Goal: Task Accomplishment & Management: Manage account settings

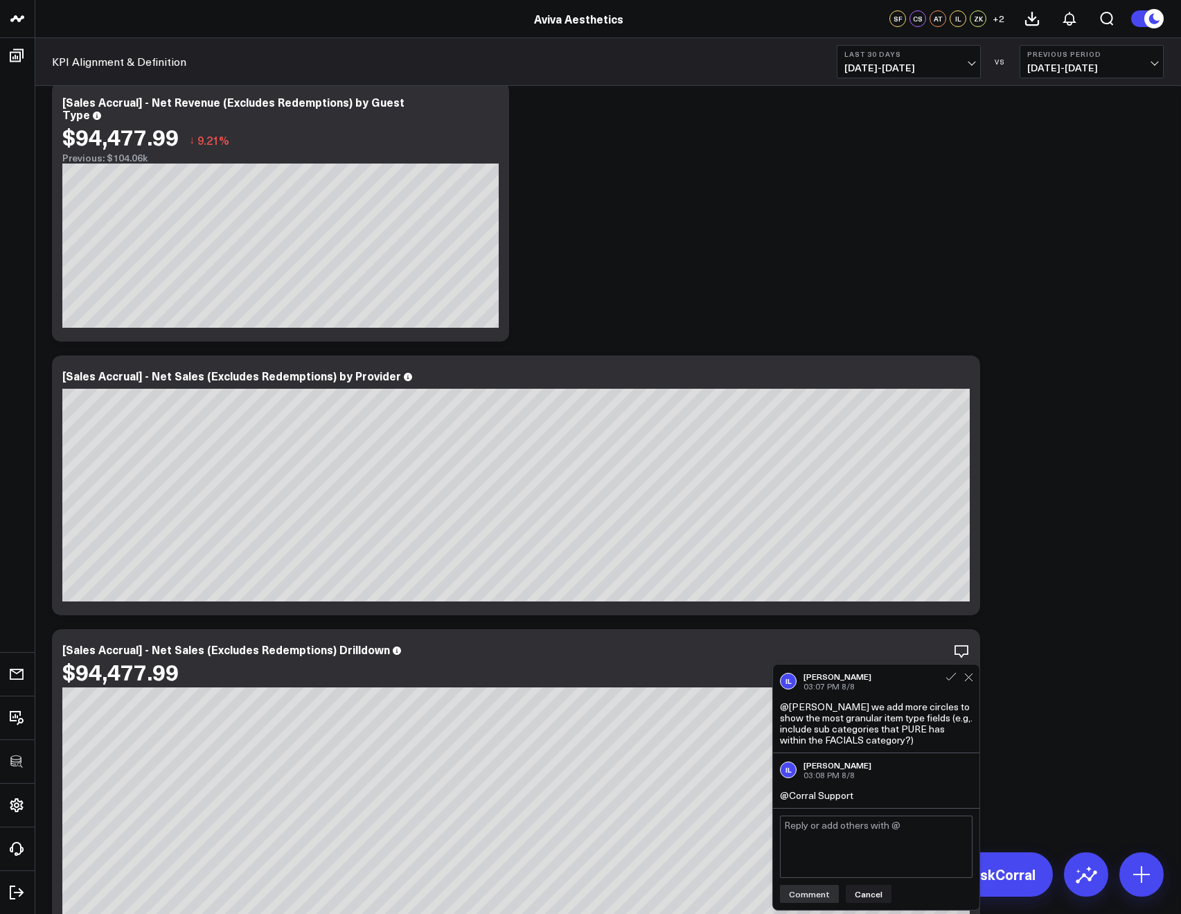
scroll to position [859, 0]
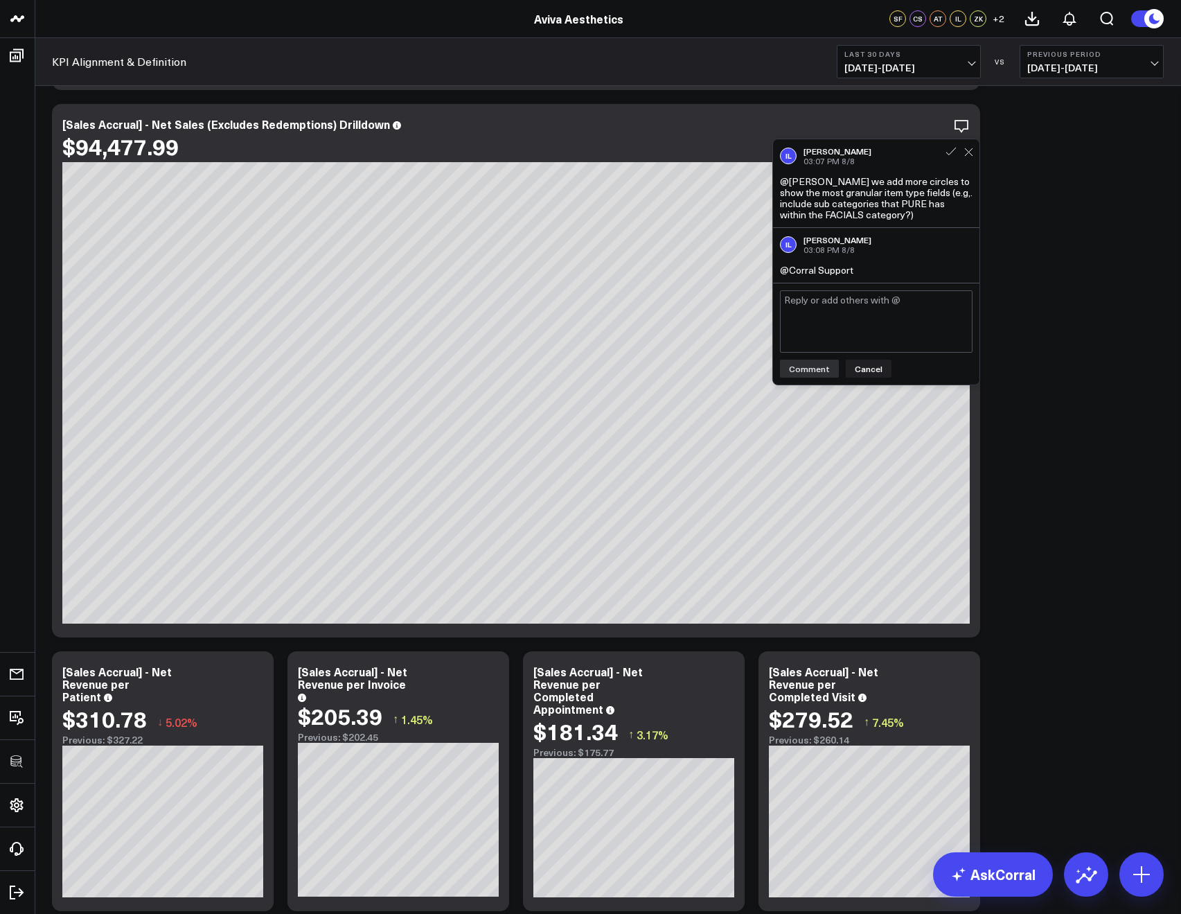
click at [838, 327] on textarea at bounding box center [876, 321] width 193 height 62
type textarea "HI @Isabel Lindsay let's discuss during our next sync up how we can approach th…"
click at [821, 368] on button "Comment" at bounding box center [809, 369] width 59 height 18
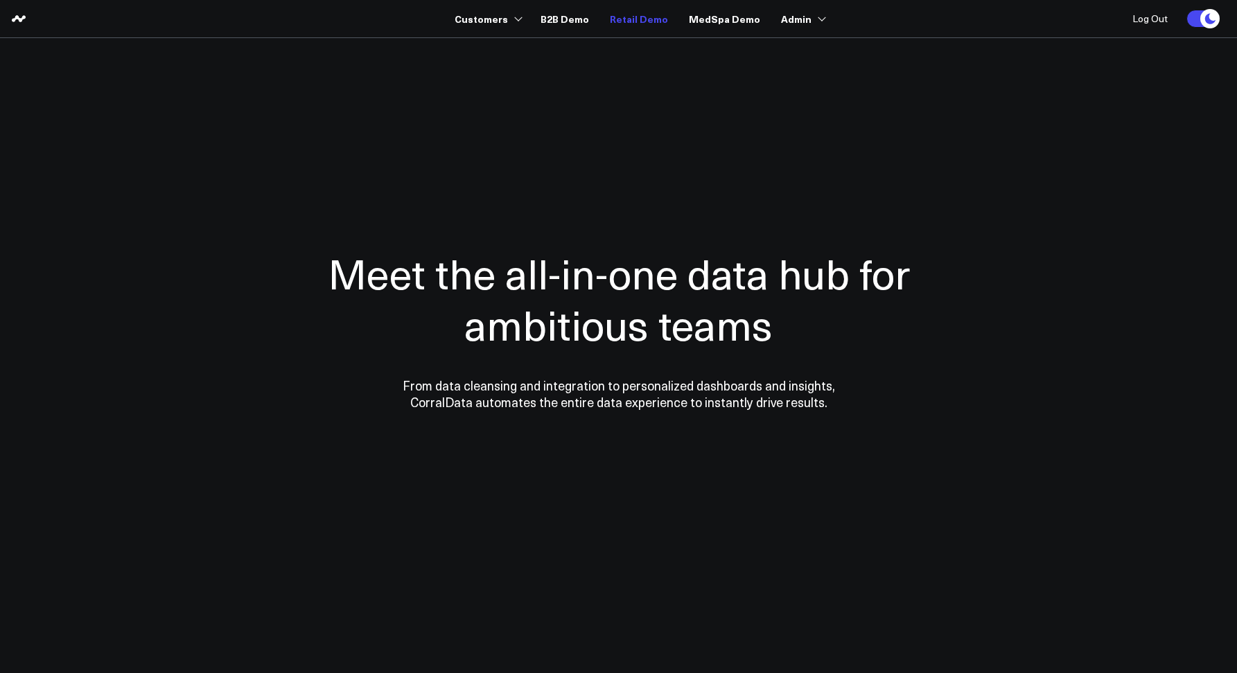
click at [626, 17] on link "Retail Demo" at bounding box center [639, 18] width 58 height 25
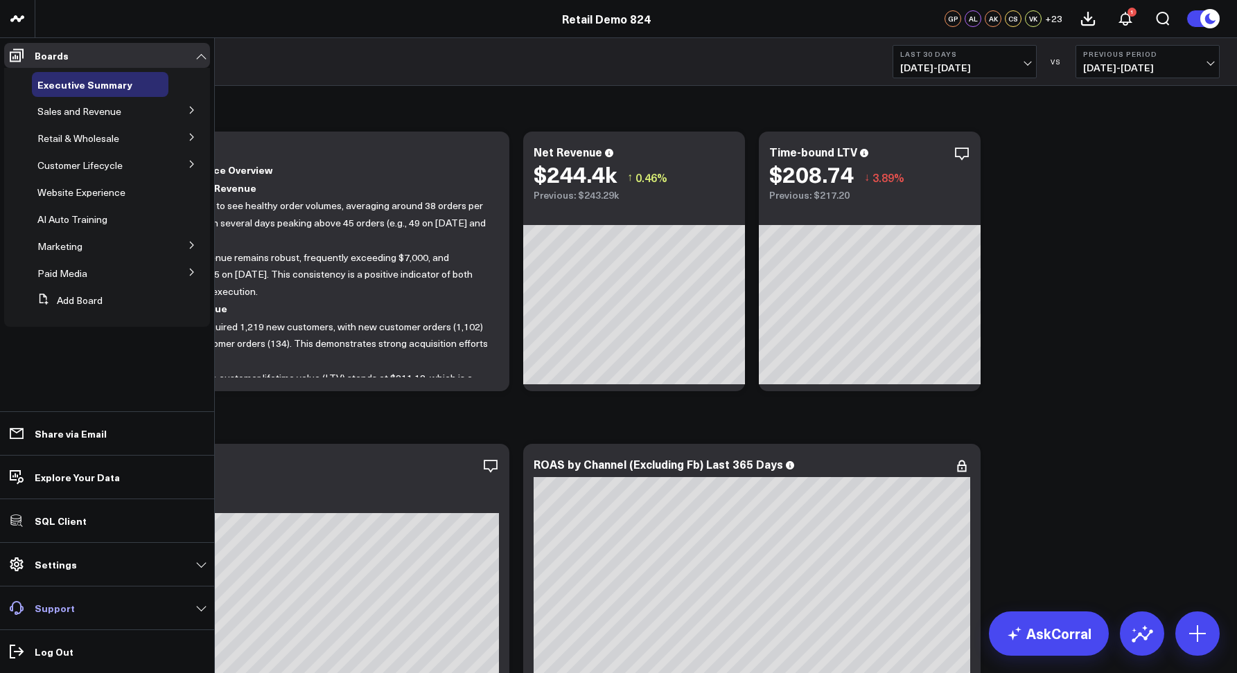
click at [56, 611] on p "Support" at bounding box center [55, 608] width 40 height 11
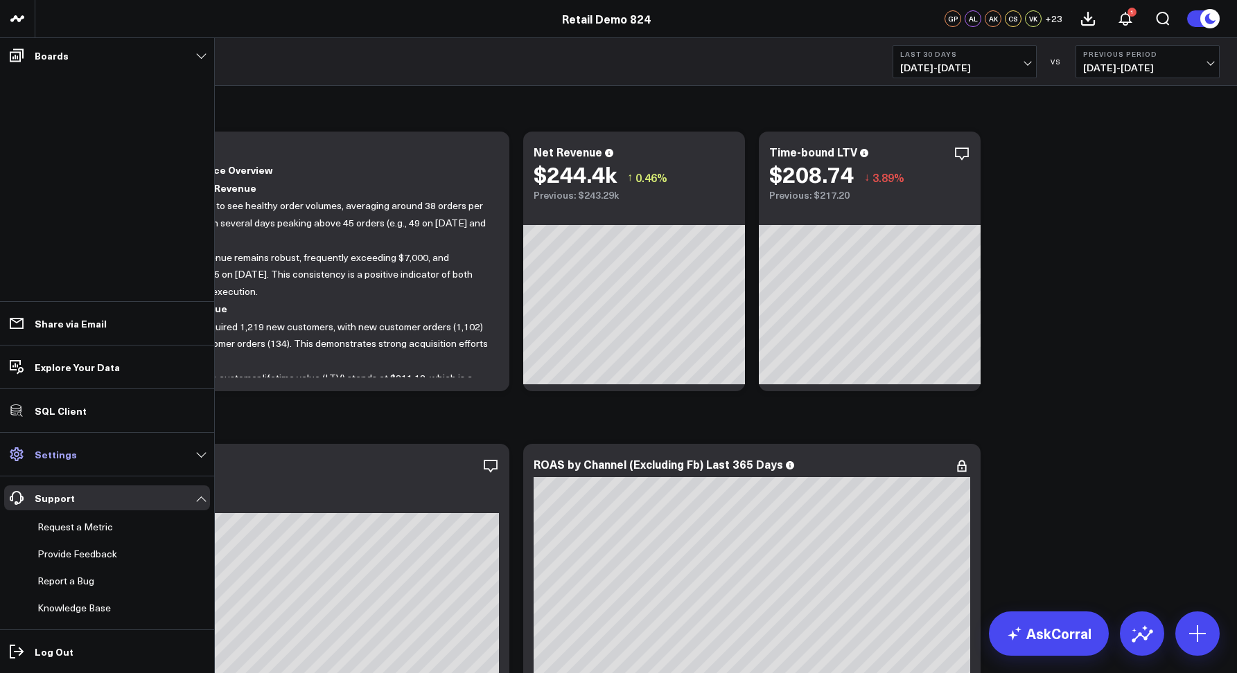
click at [43, 463] on link "Settings" at bounding box center [107, 454] width 206 height 25
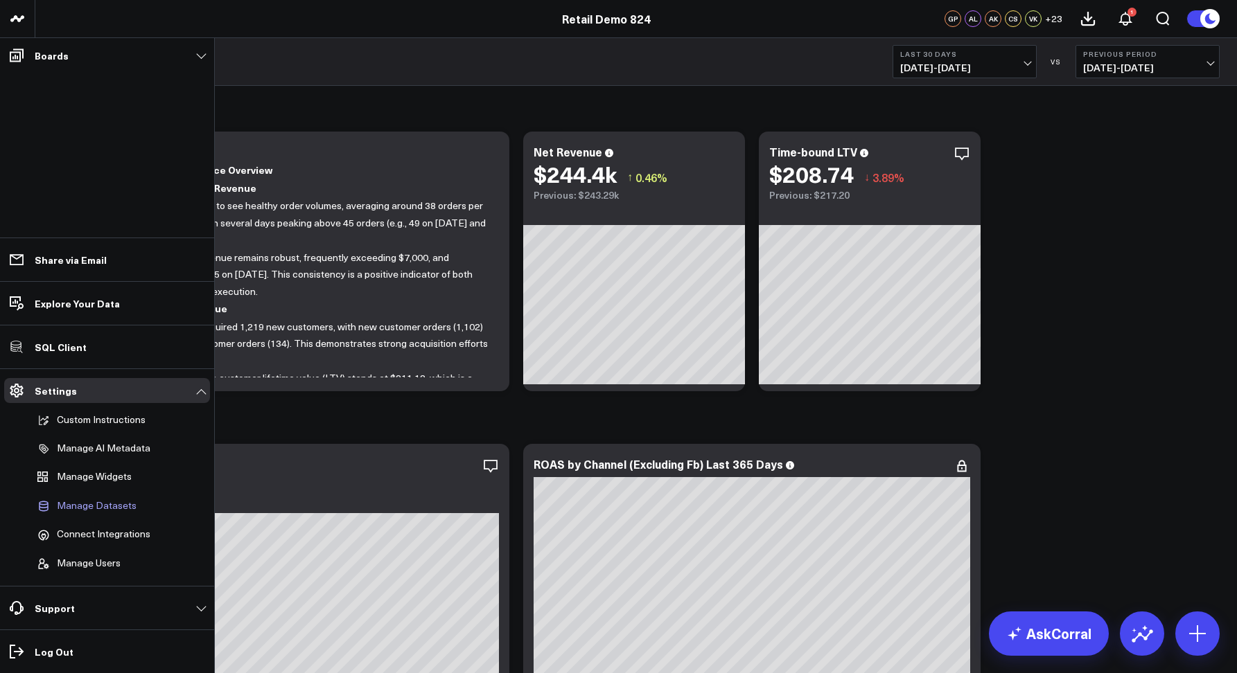
click at [85, 513] on link "Manage Datasets" at bounding box center [100, 506] width 136 height 26
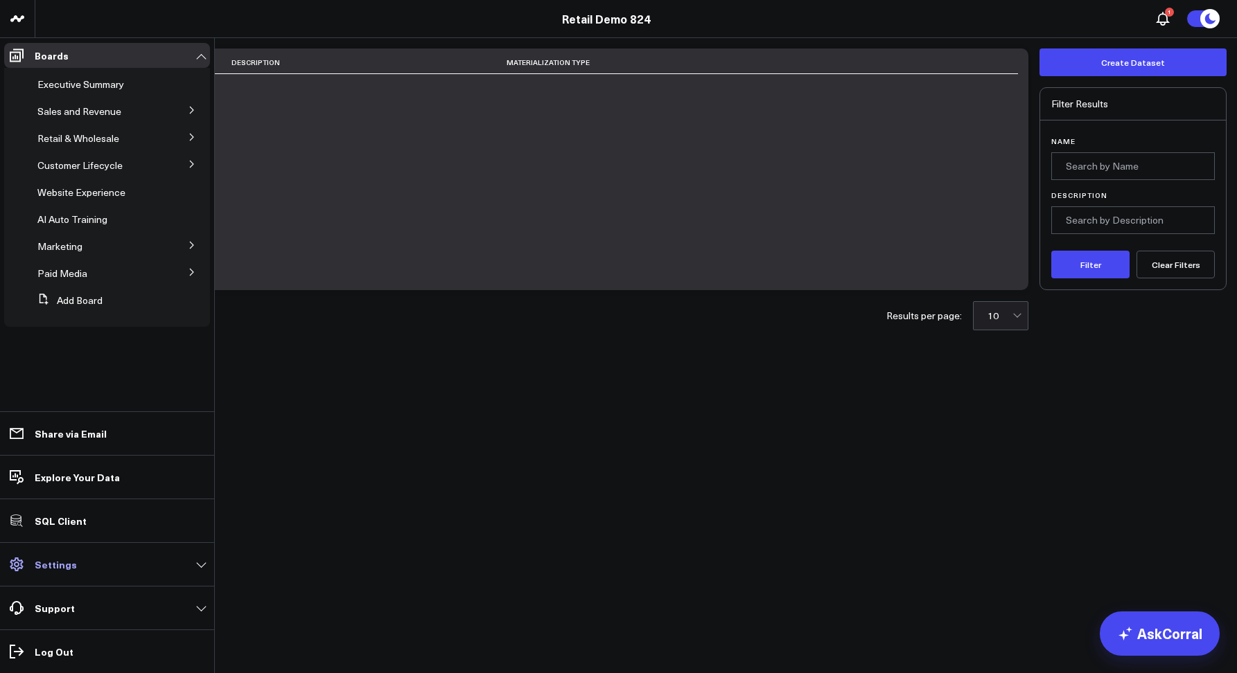
click at [41, 567] on p "Settings" at bounding box center [56, 564] width 42 height 11
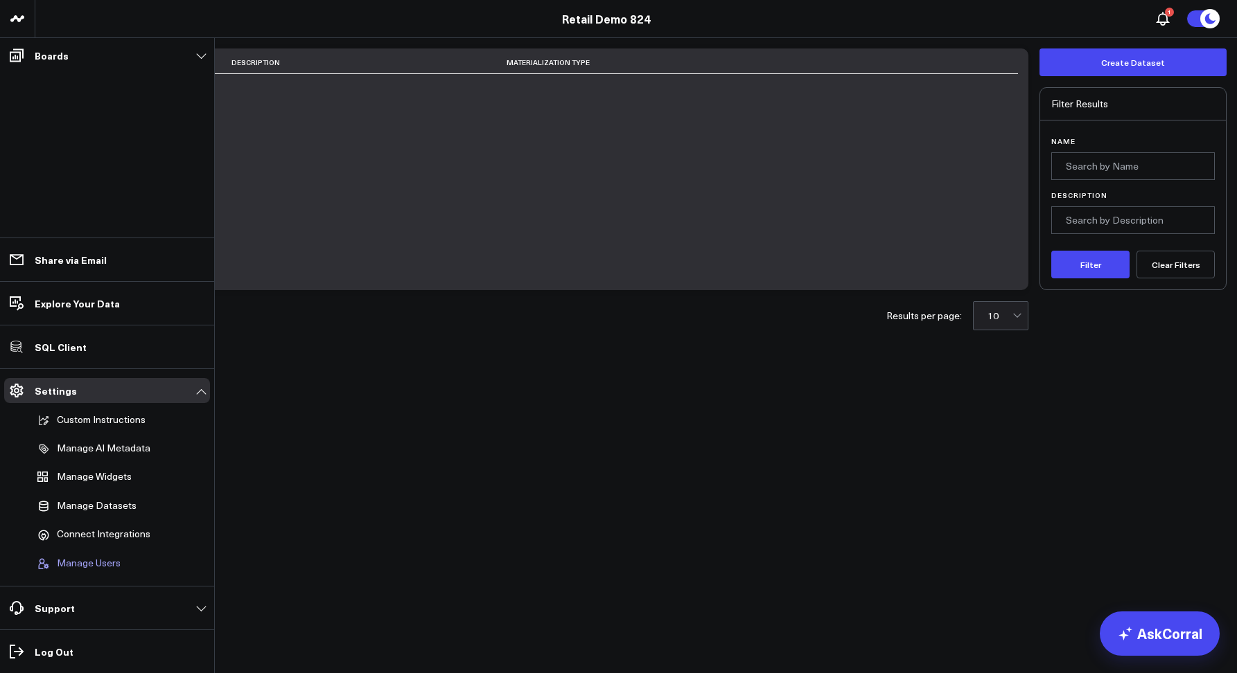
click at [51, 565] on button "Manage Users" at bounding box center [76, 564] width 89 height 26
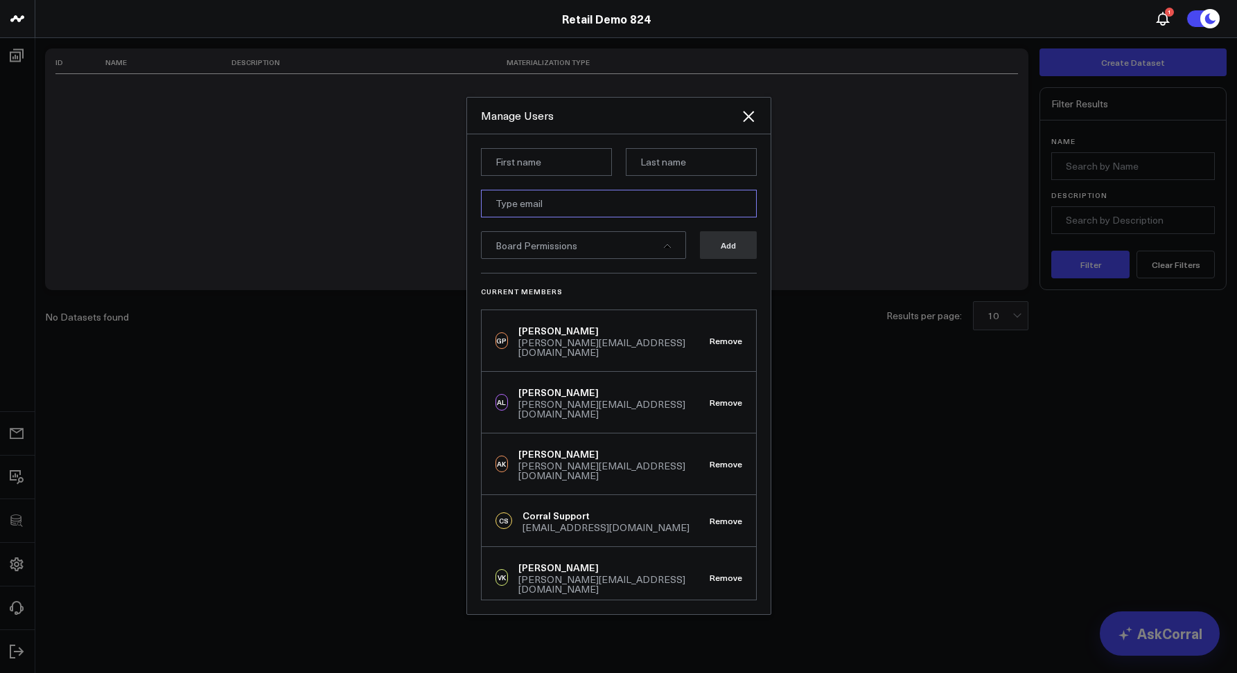
click at [518, 213] on input "email" at bounding box center [619, 204] width 276 height 28
paste input "[PERSON_NAME][EMAIL_ADDRESS][DOMAIN_NAME]"
type input "[PERSON_NAME][EMAIL_ADDRESS][DOMAIN_NAME]"
click at [520, 154] on input at bounding box center [546, 162] width 131 height 28
type input "[PERSON_NAME]"
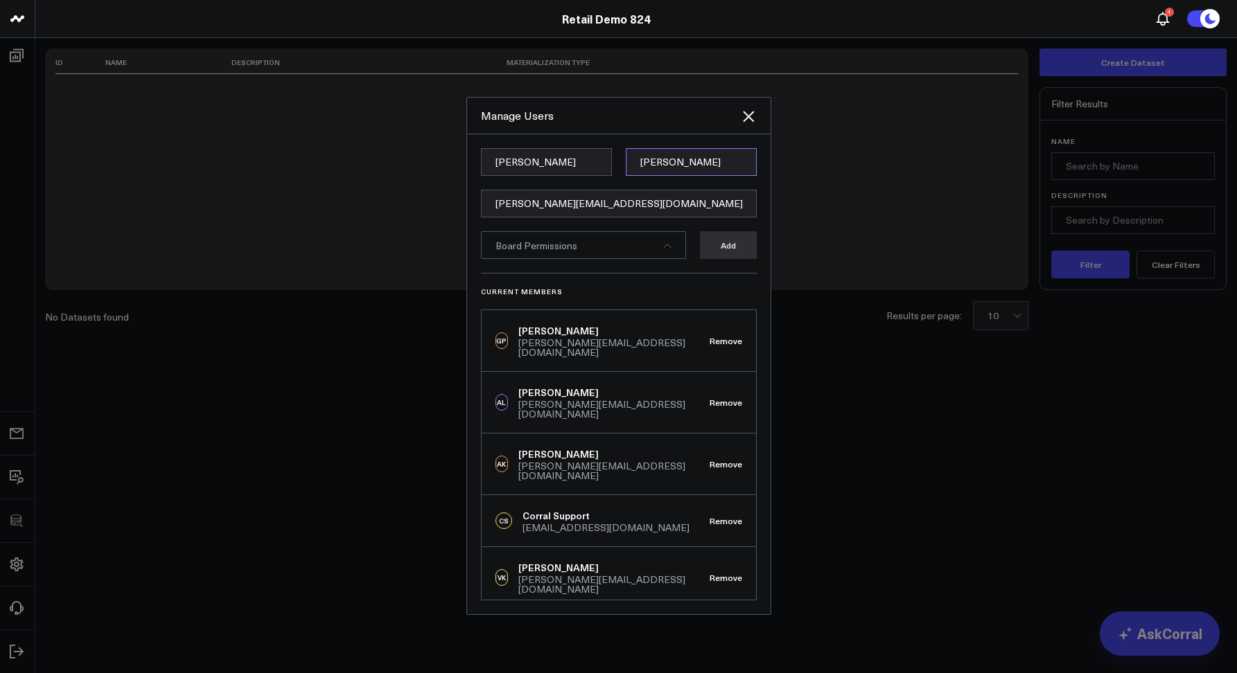
type input "[PERSON_NAME]"
click at [497, 245] on span "Board Permissions" at bounding box center [536, 245] width 82 height 13
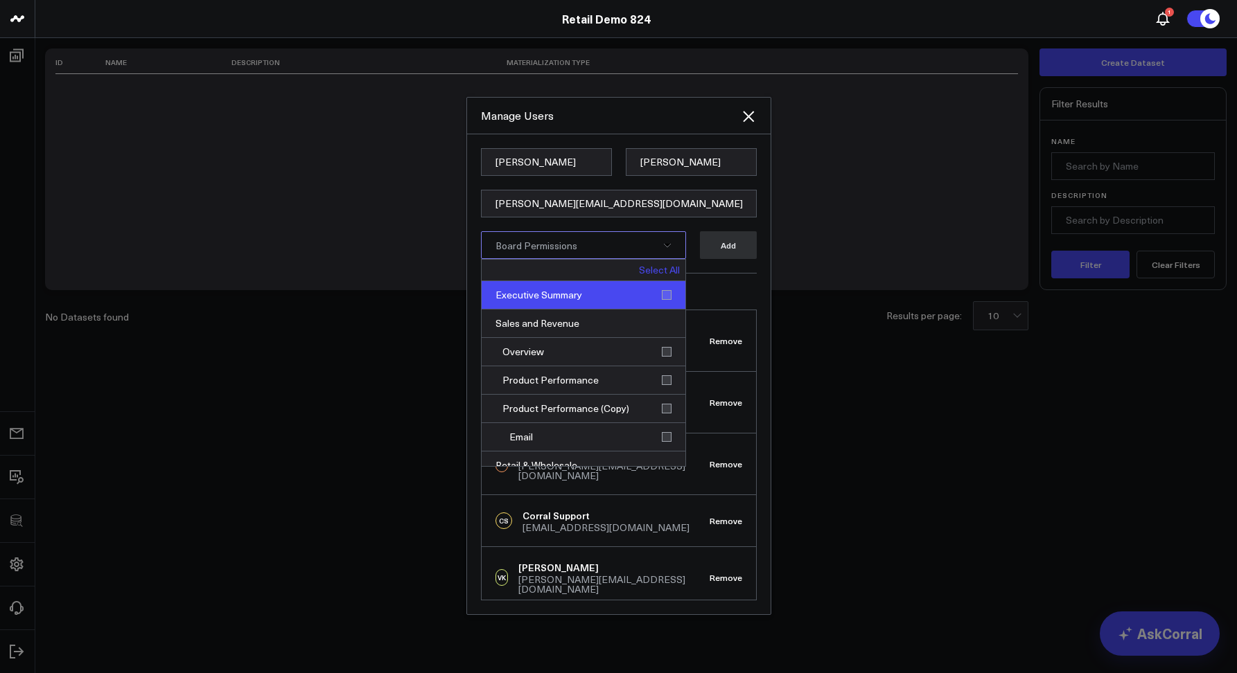
click at [527, 301] on div "Executive Summary" at bounding box center [584, 295] width 204 height 28
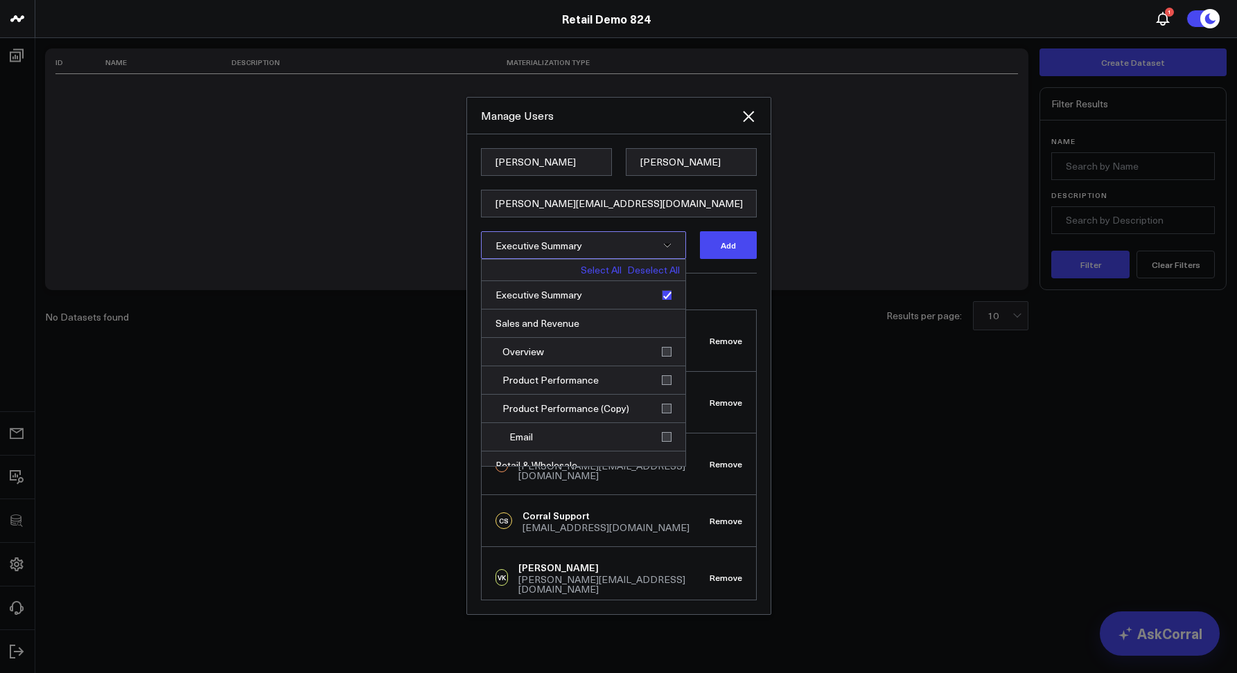
click at [588, 270] on link "Select All" at bounding box center [601, 270] width 41 height 10
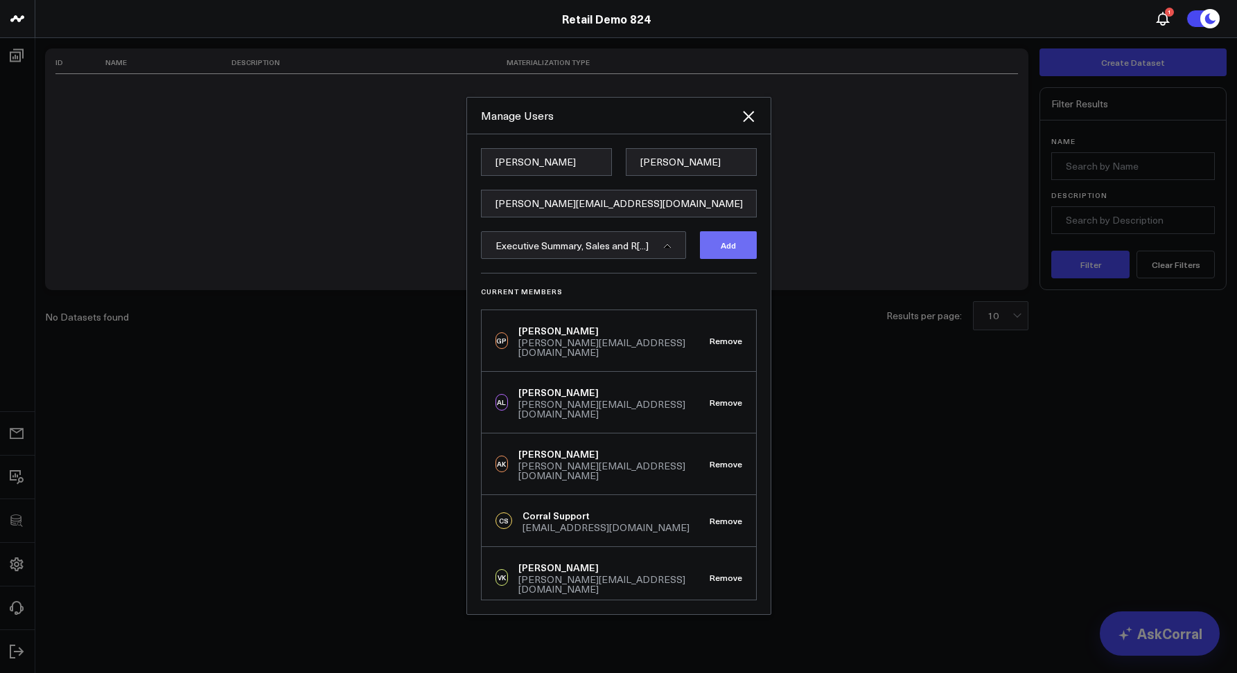
click at [733, 250] on button "Add" at bounding box center [728, 245] width 57 height 28
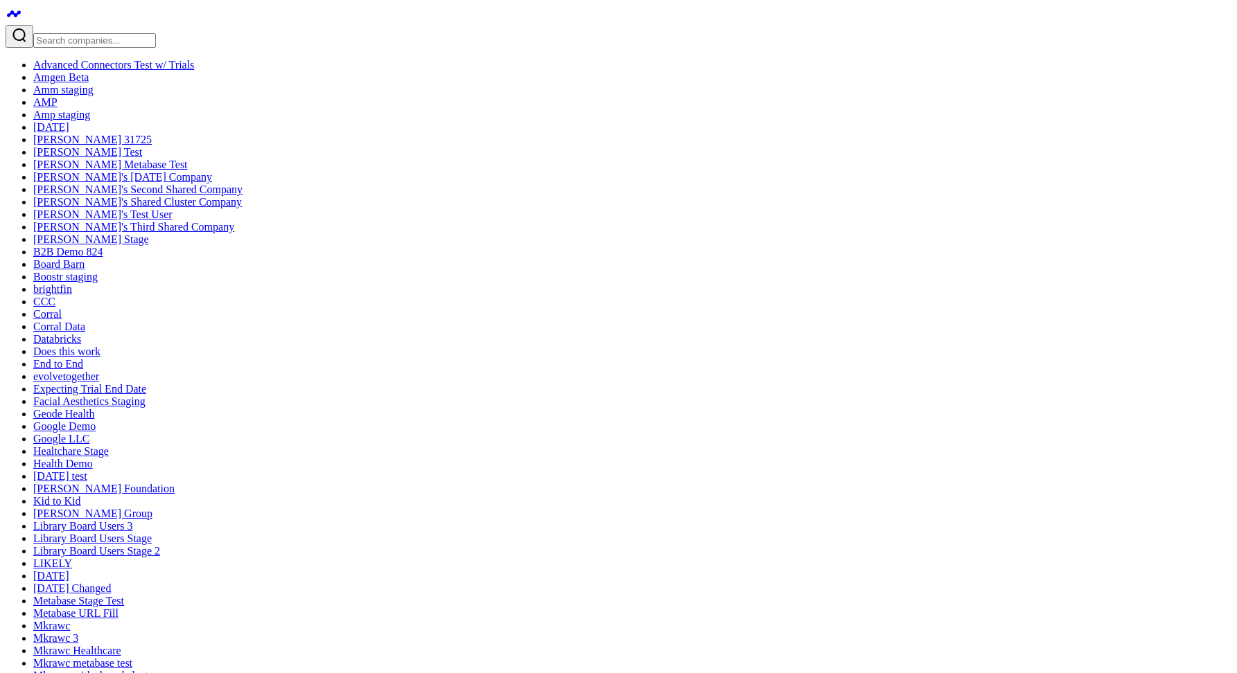
paste input "eileen@corraldata.com"
type input "eileen@corraldata.com"
type input "Eileen"
type input "Huang"
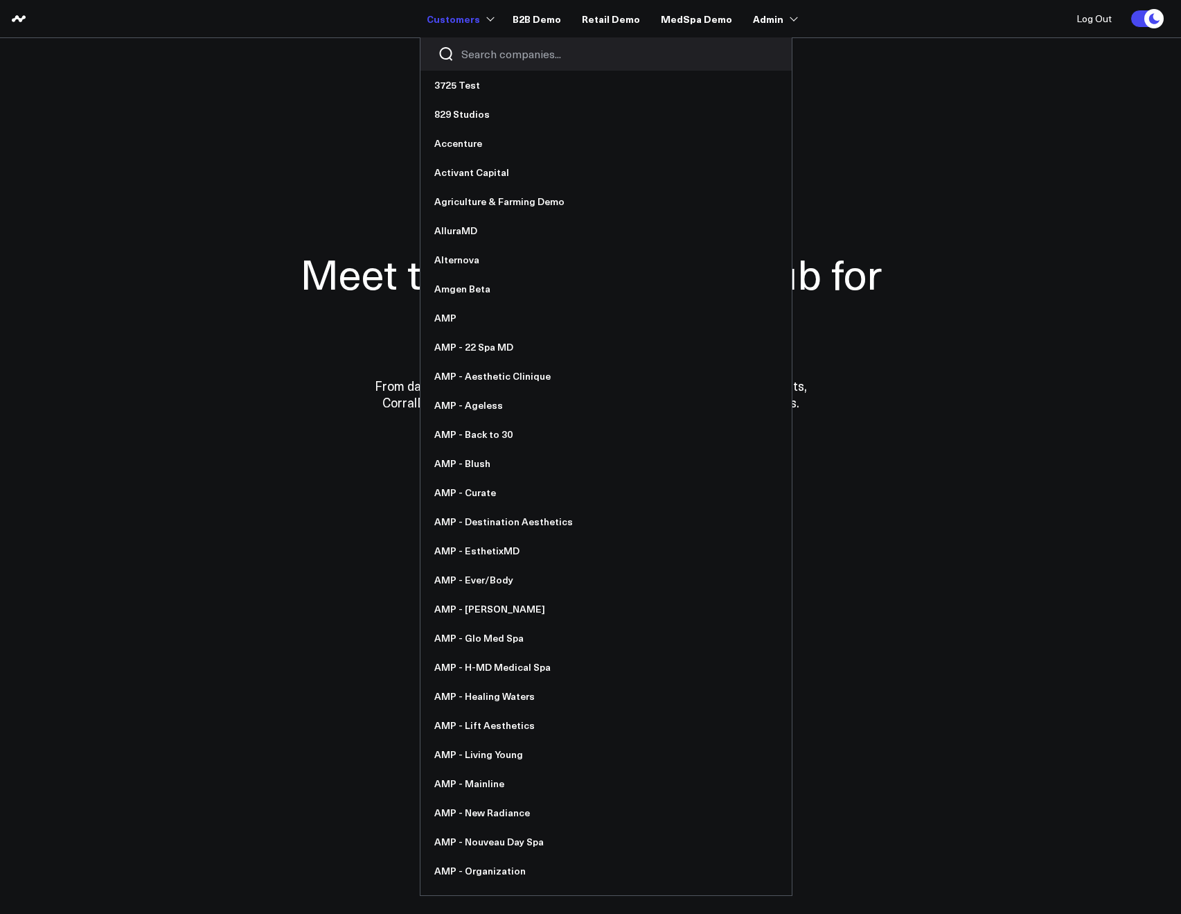
click at [469, 45] on div at bounding box center [606, 53] width 371 height 33
click at [476, 49] on input "Search companies input" at bounding box center [617, 53] width 313 height 15
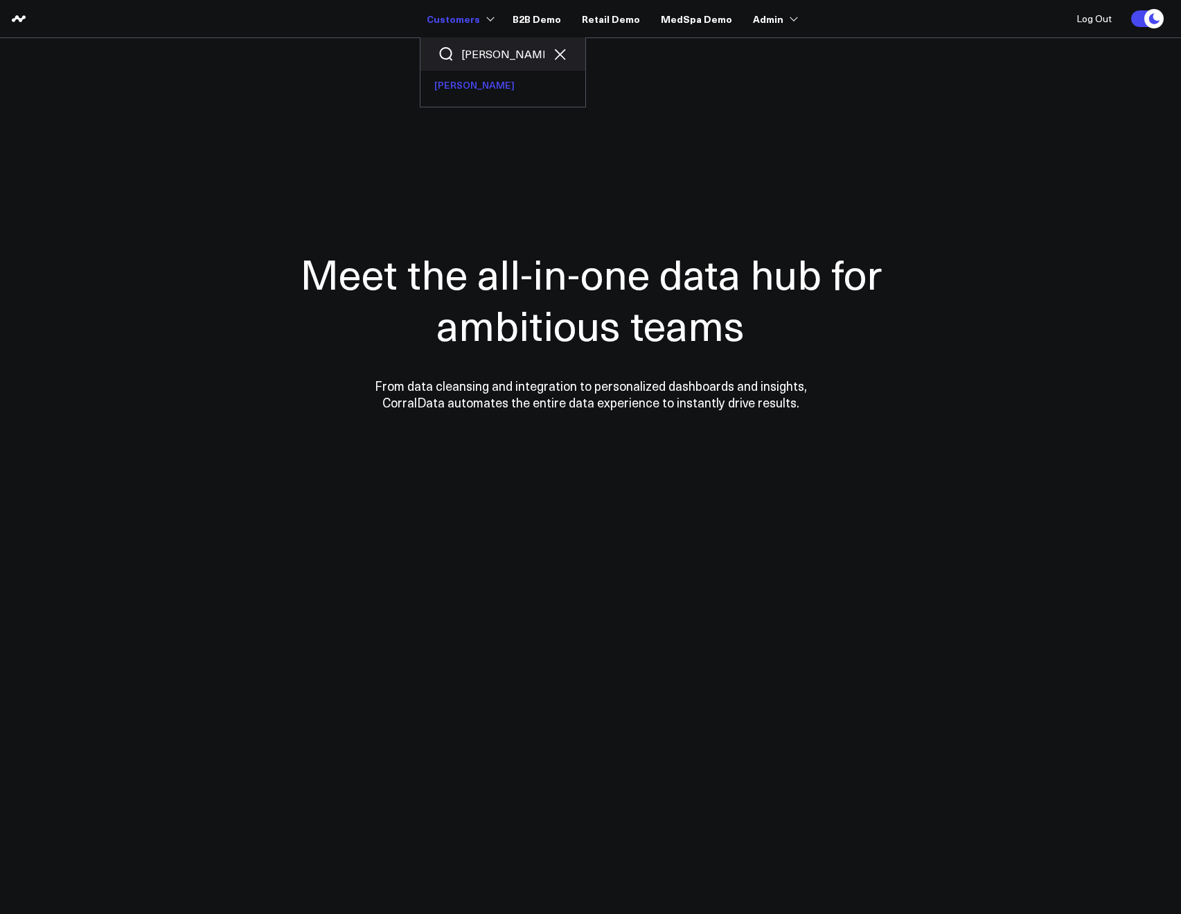
type input "[PERSON_NAME]"
click at [443, 82] on link "[PERSON_NAME]" at bounding box center [503, 85] width 165 height 29
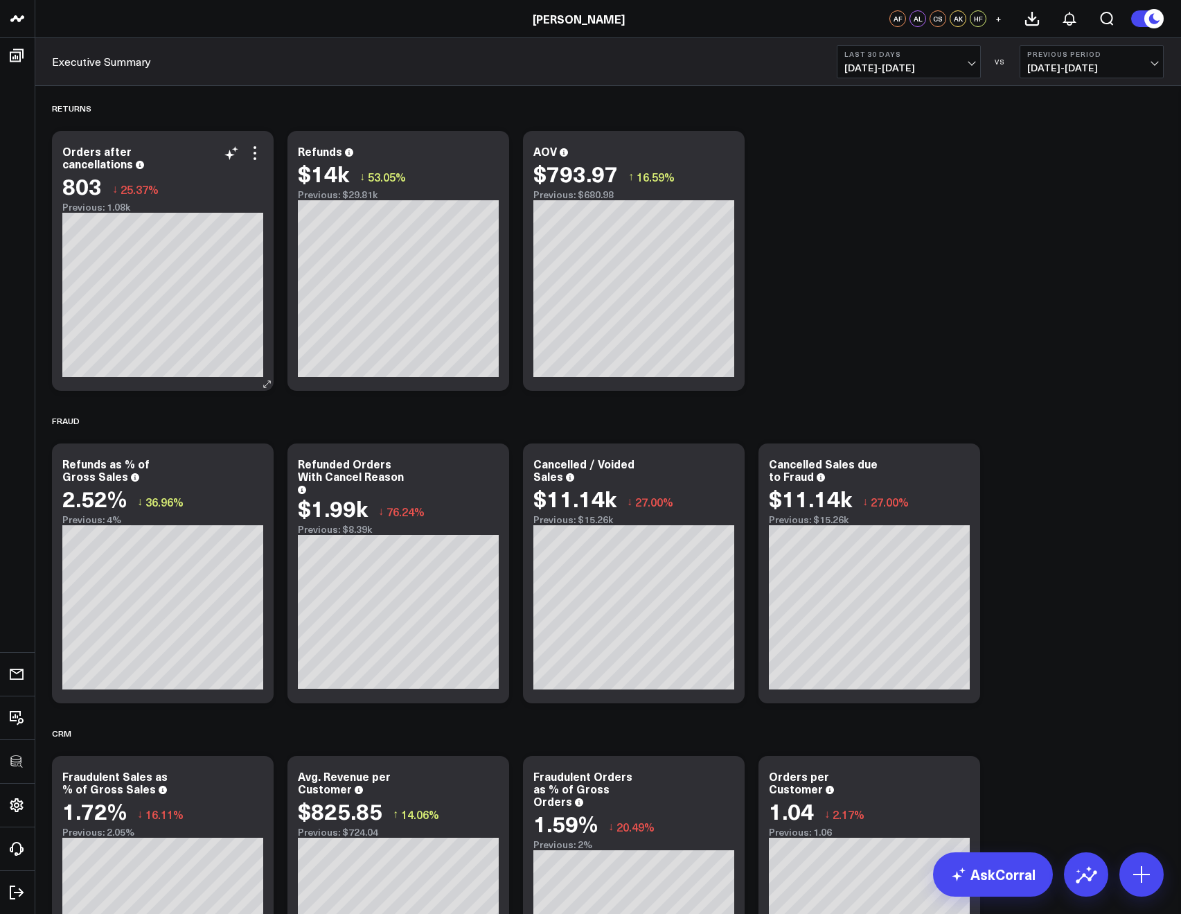
scroll to position [1071, 0]
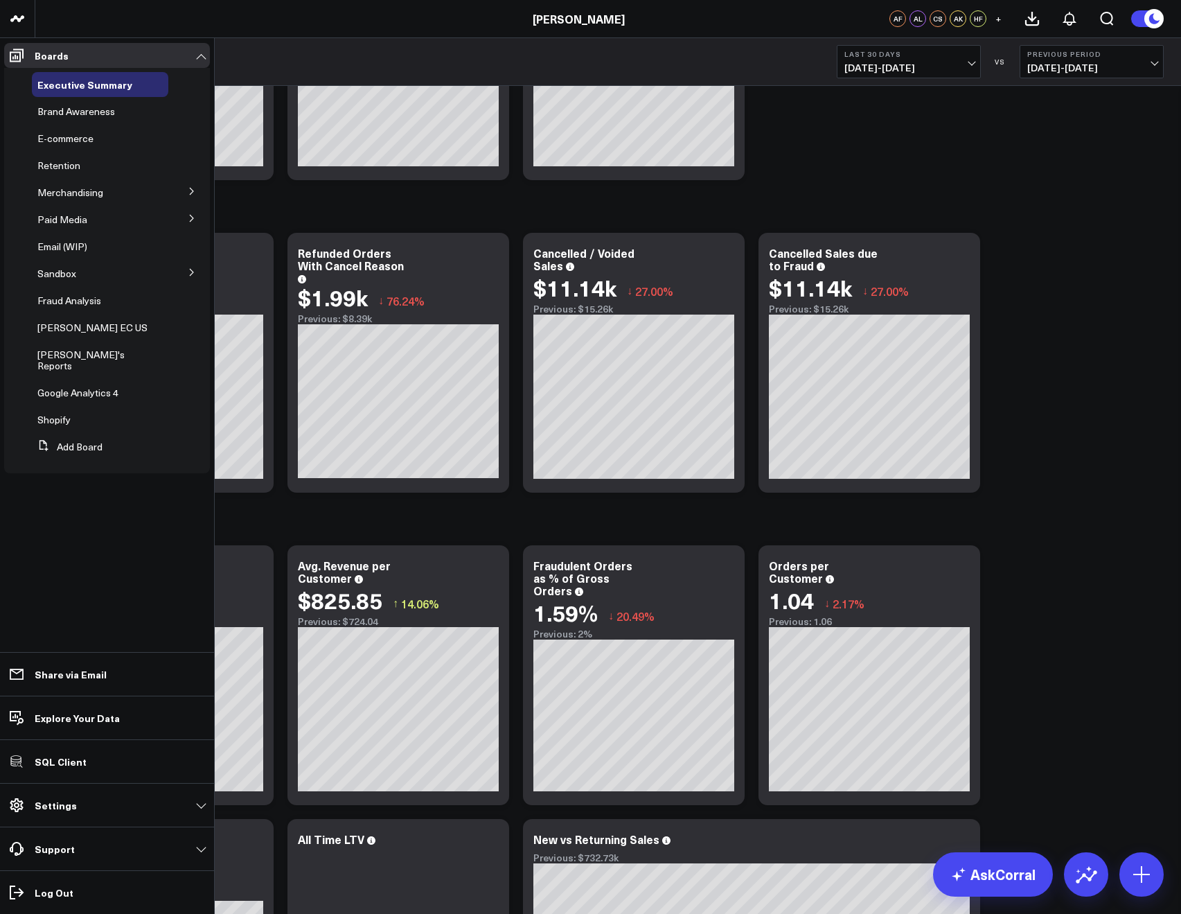
click at [188, 195] on icon at bounding box center [192, 191] width 8 height 8
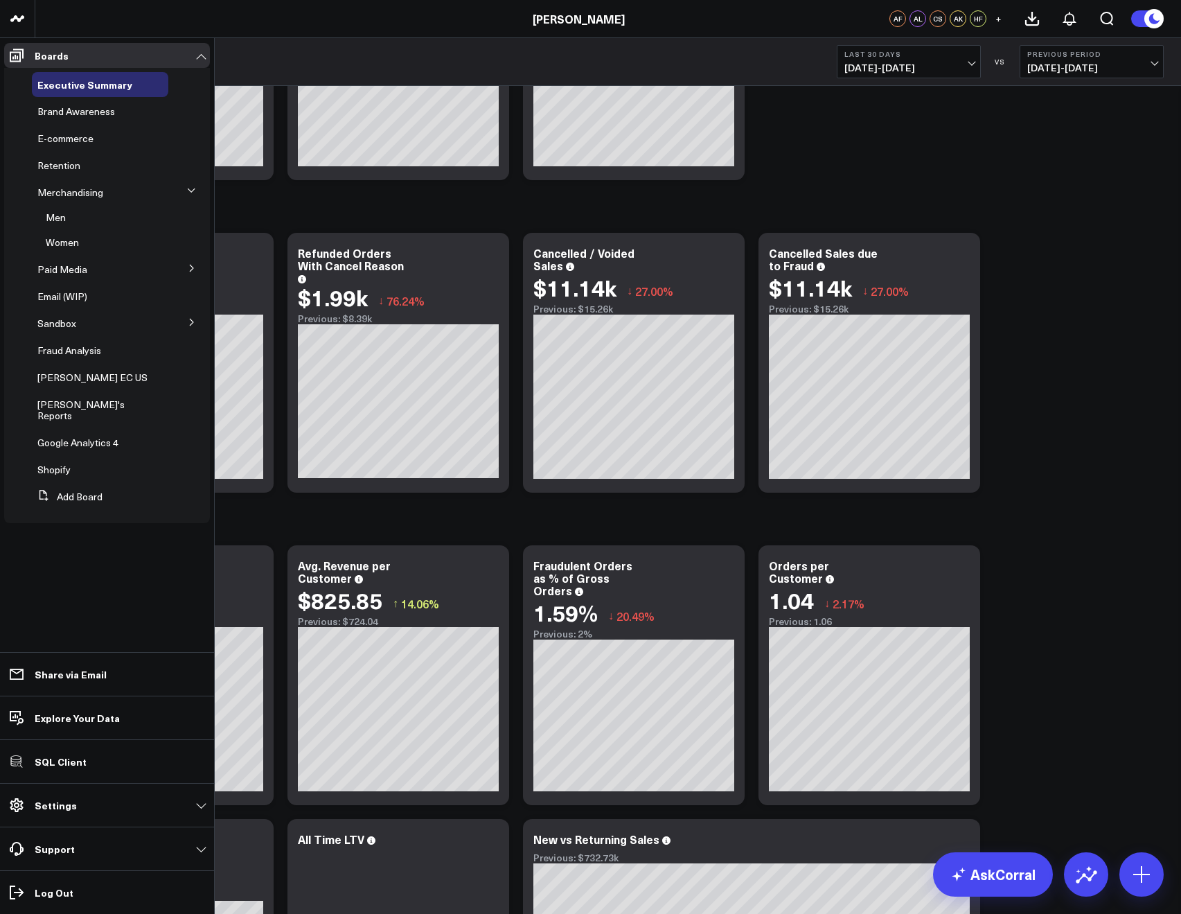
click at [191, 267] on icon at bounding box center [191, 268] width 3 height 7
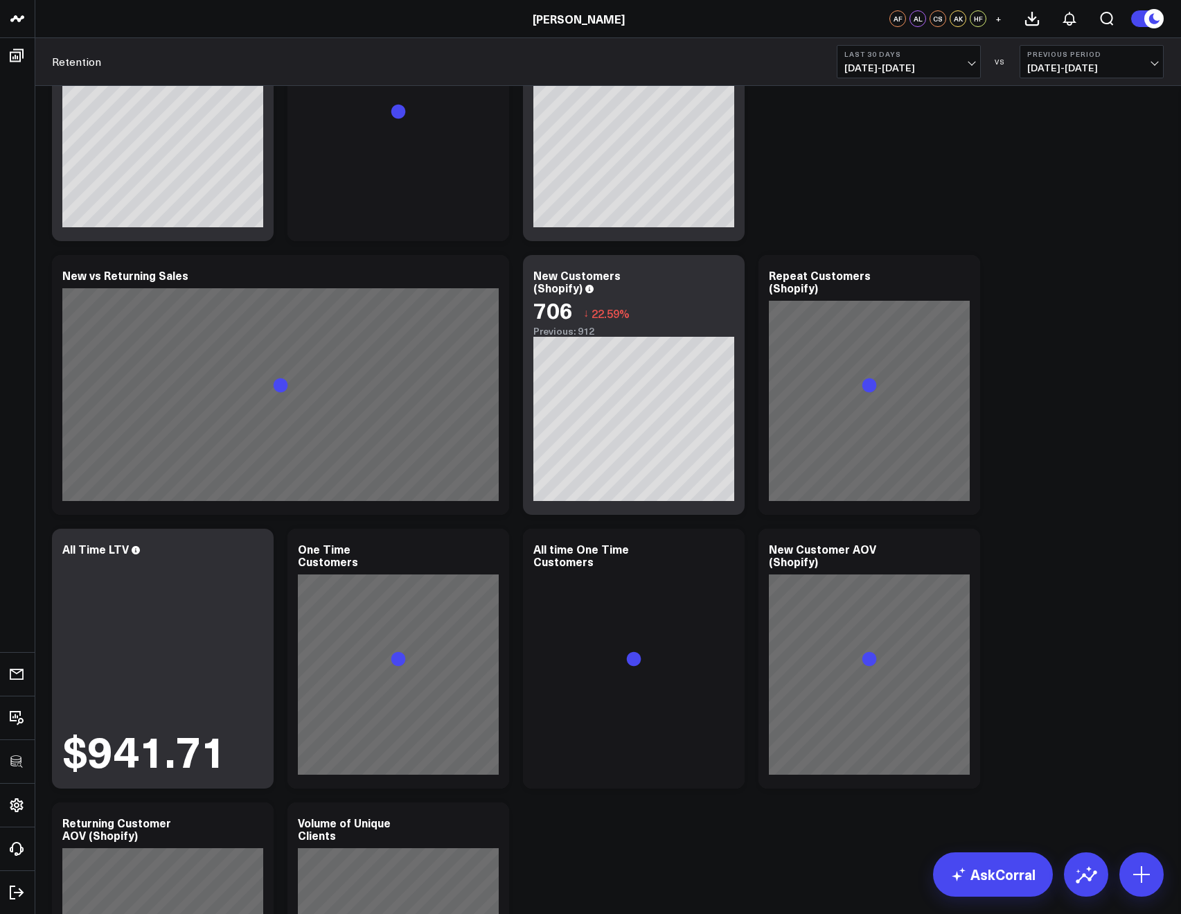
scroll to position [1291, 0]
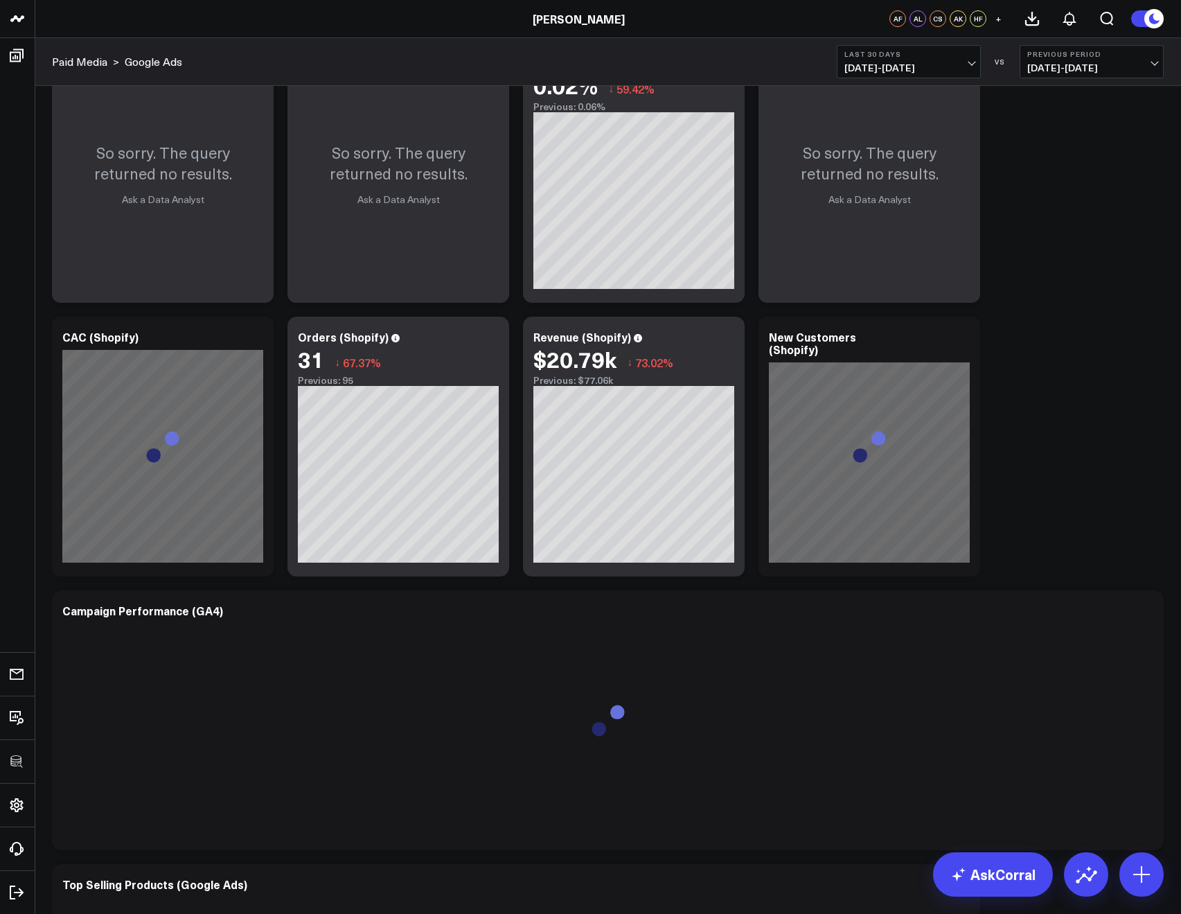
scroll to position [936, 0]
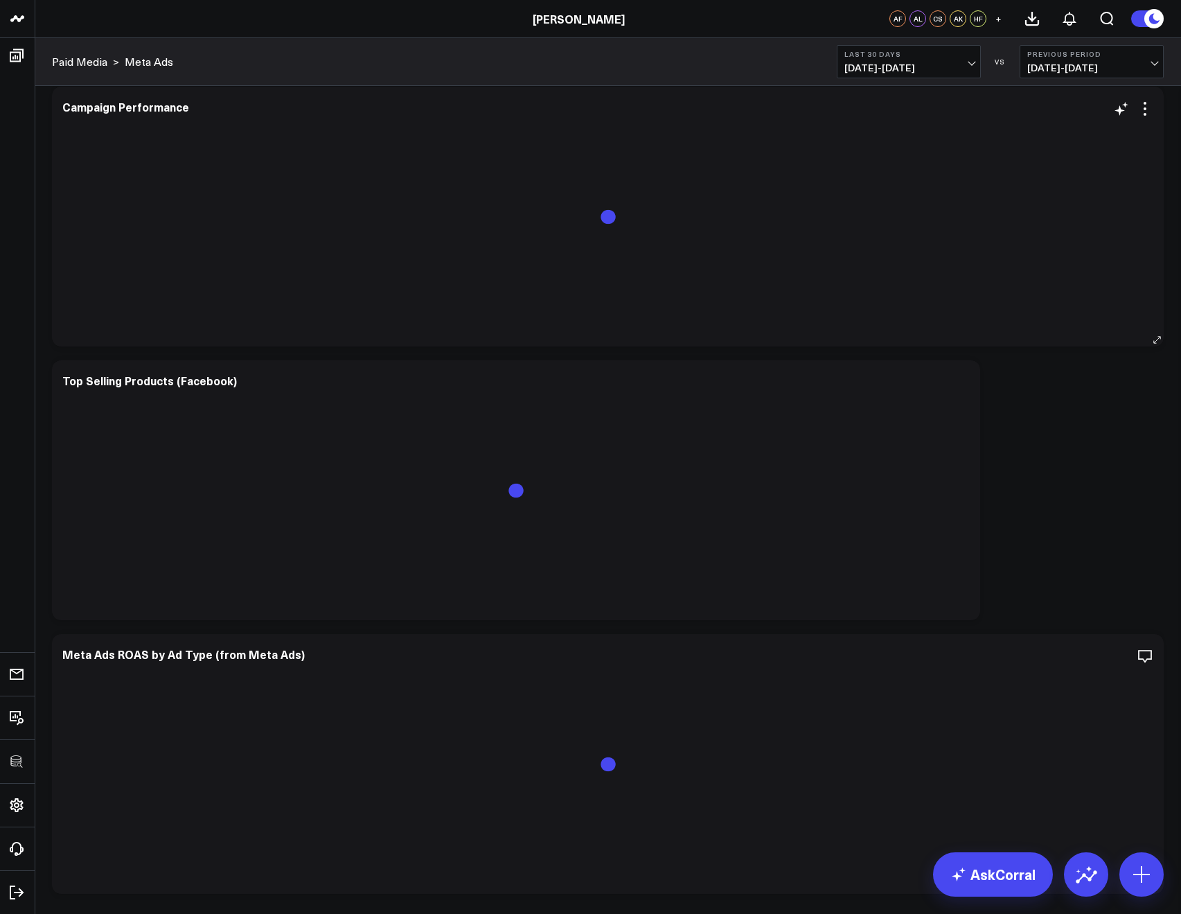
scroll to position [1483, 0]
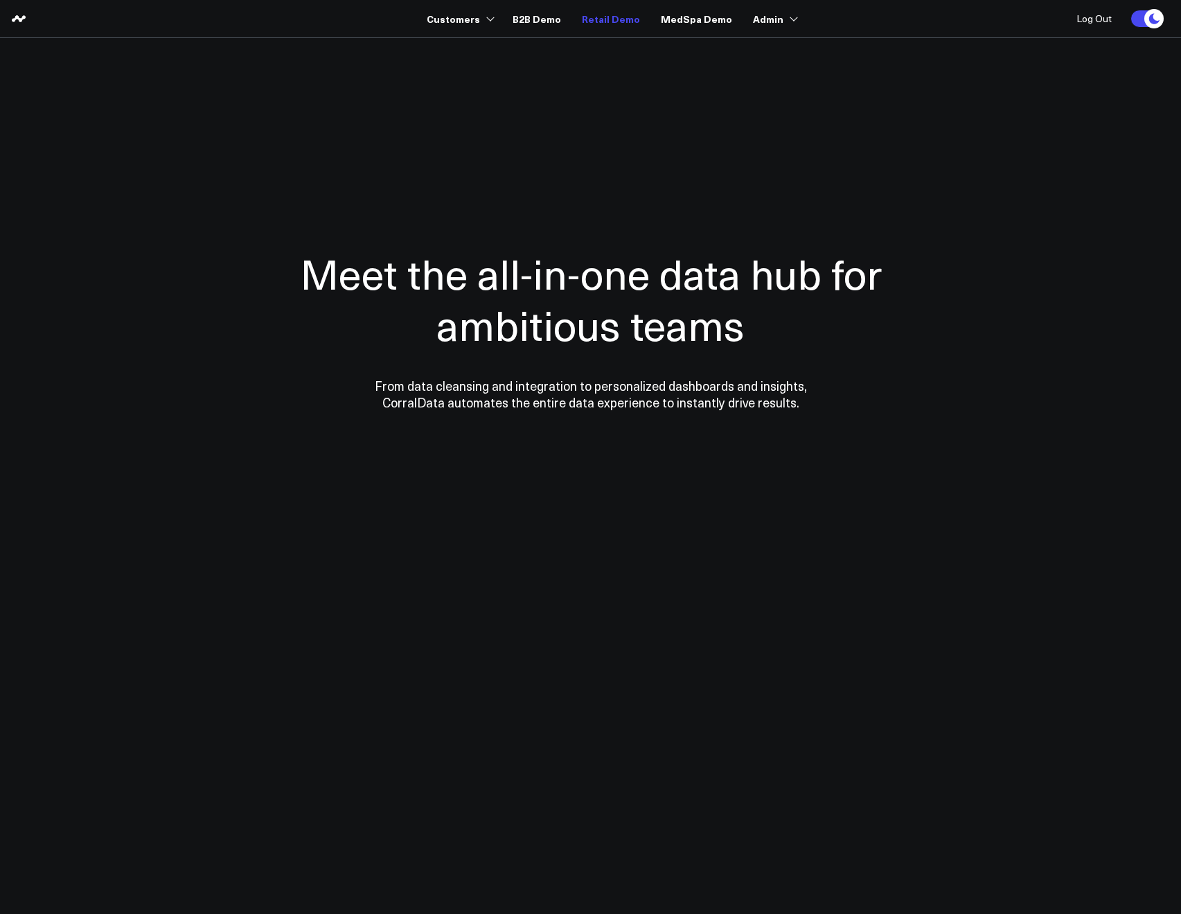
click at [597, 19] on link "Retail Demo" at bounding box center [611, 18] width 58 height 25
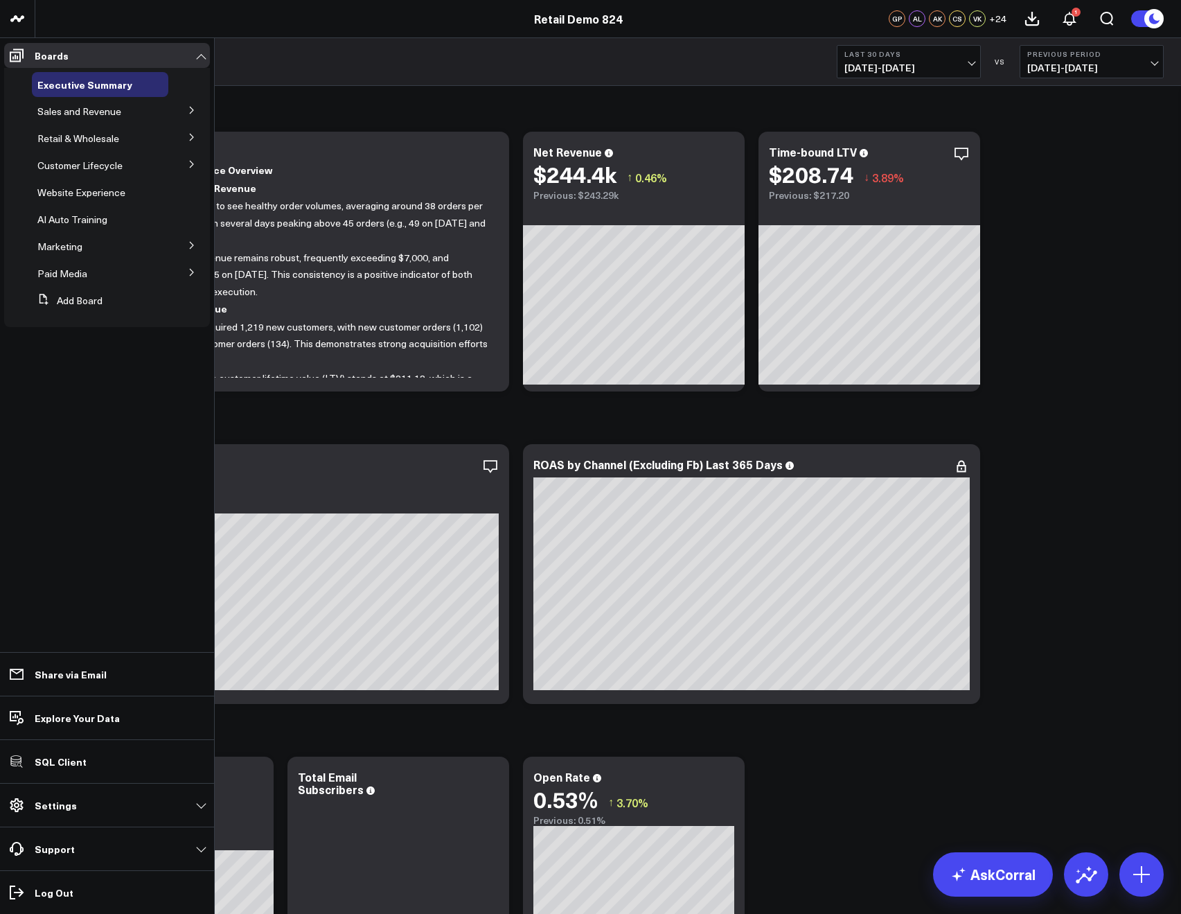
click at [195, 109] on icon at bounding box center [192, 110] width 8 height 8
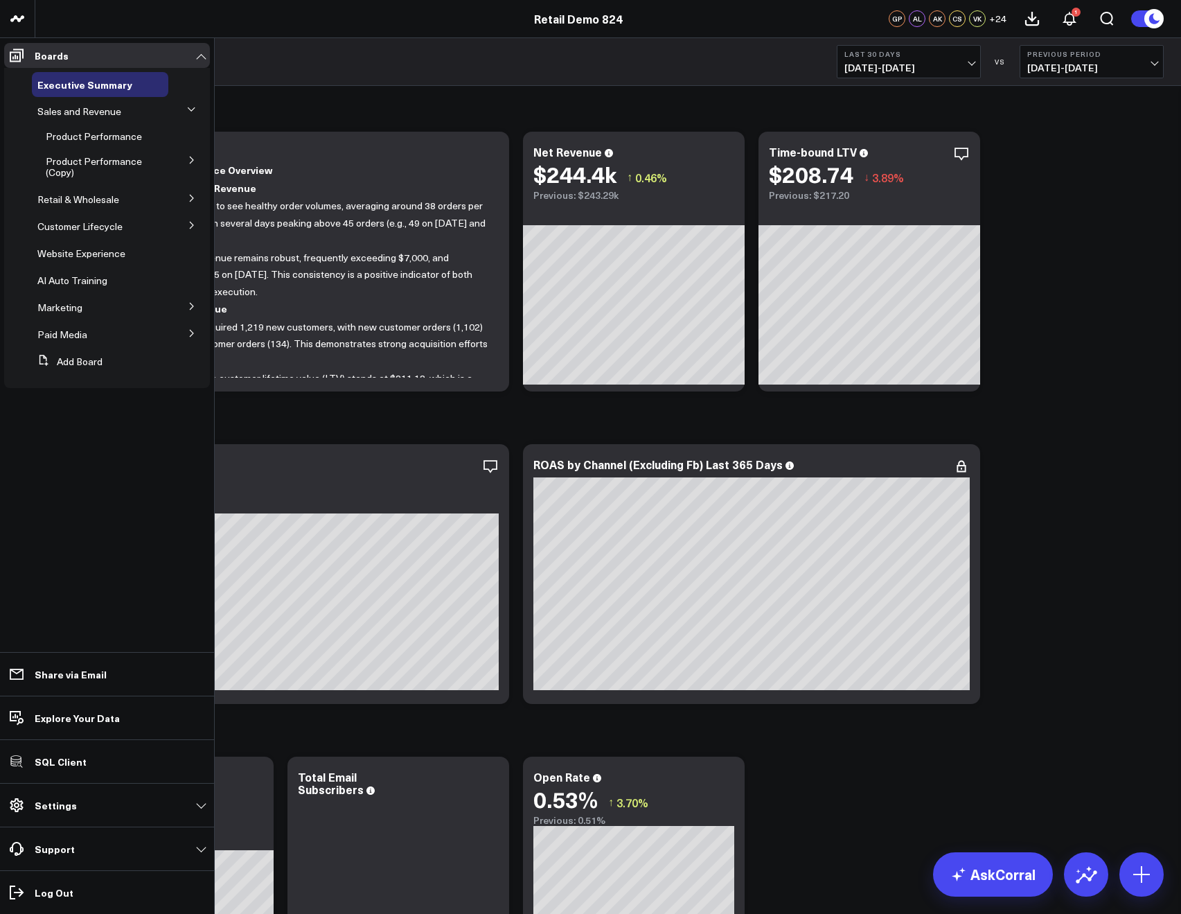
click at [195, 109] on button at bounding box center [192, 109] width 21 height 36
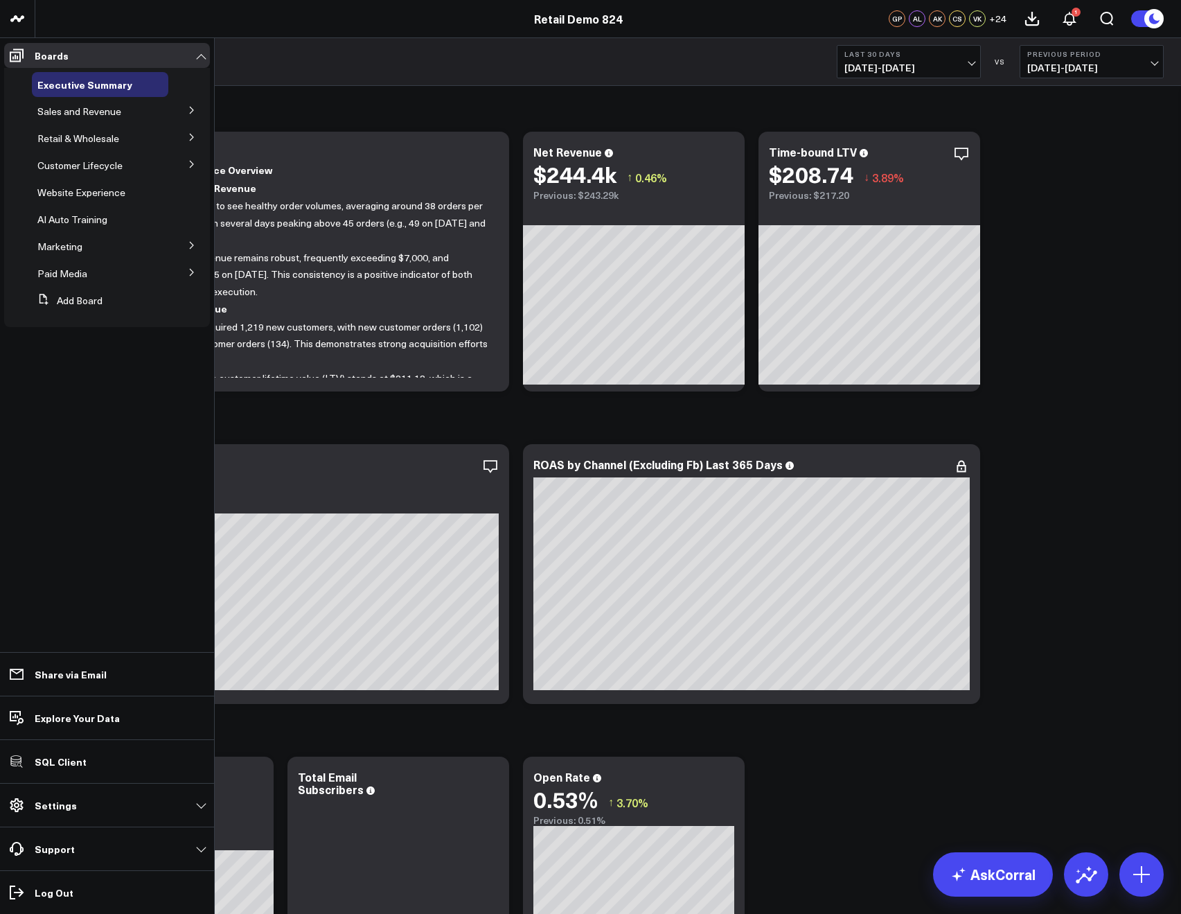
click at [191, 133] on icon at bounding box center [192, 137] width 8 height 8
click at [191, 132] on icon at bounding box center [191, 136] width 8 height 8
click at [188, 111] on icon at bounding box center [192, 110] width 8 height 8
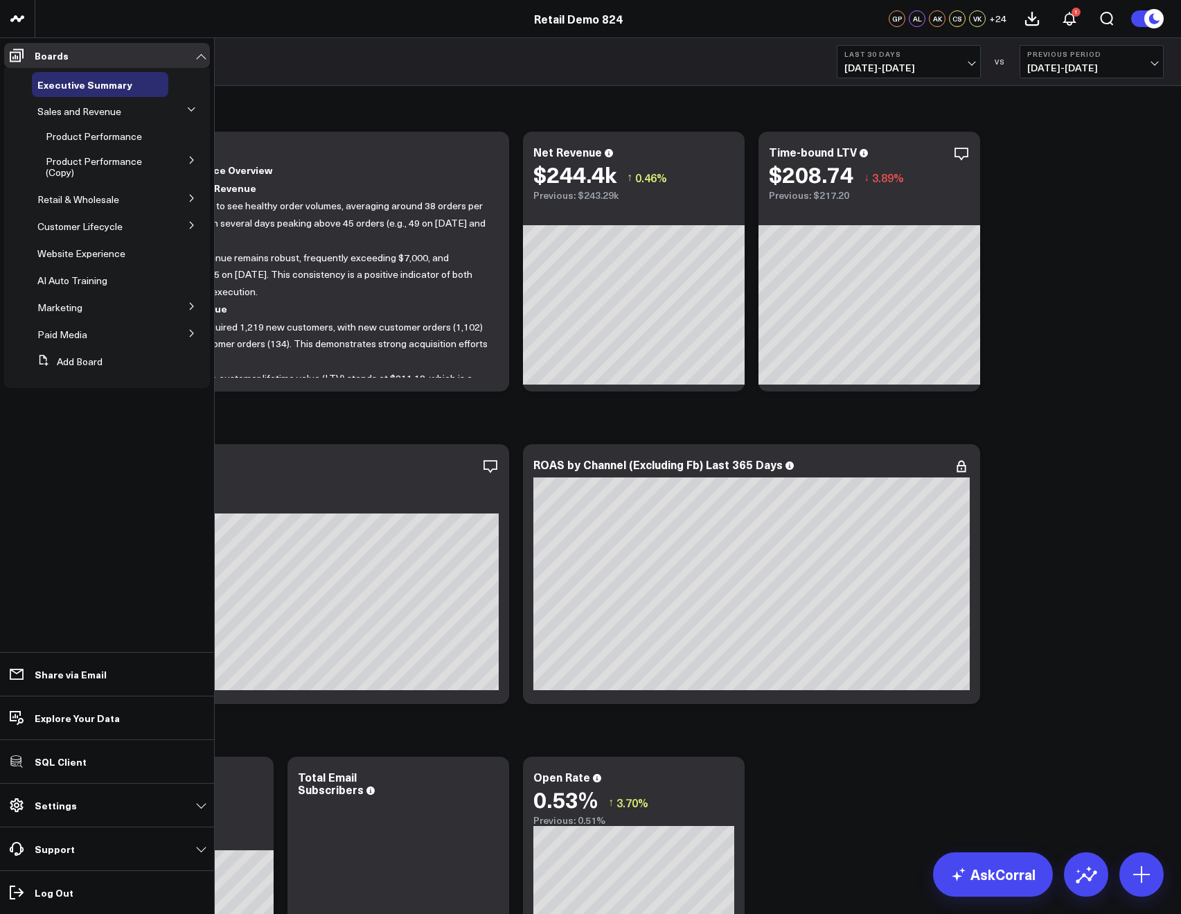
click at [188, 111] on icon at bounding box center [191, 109] width 8 height 8
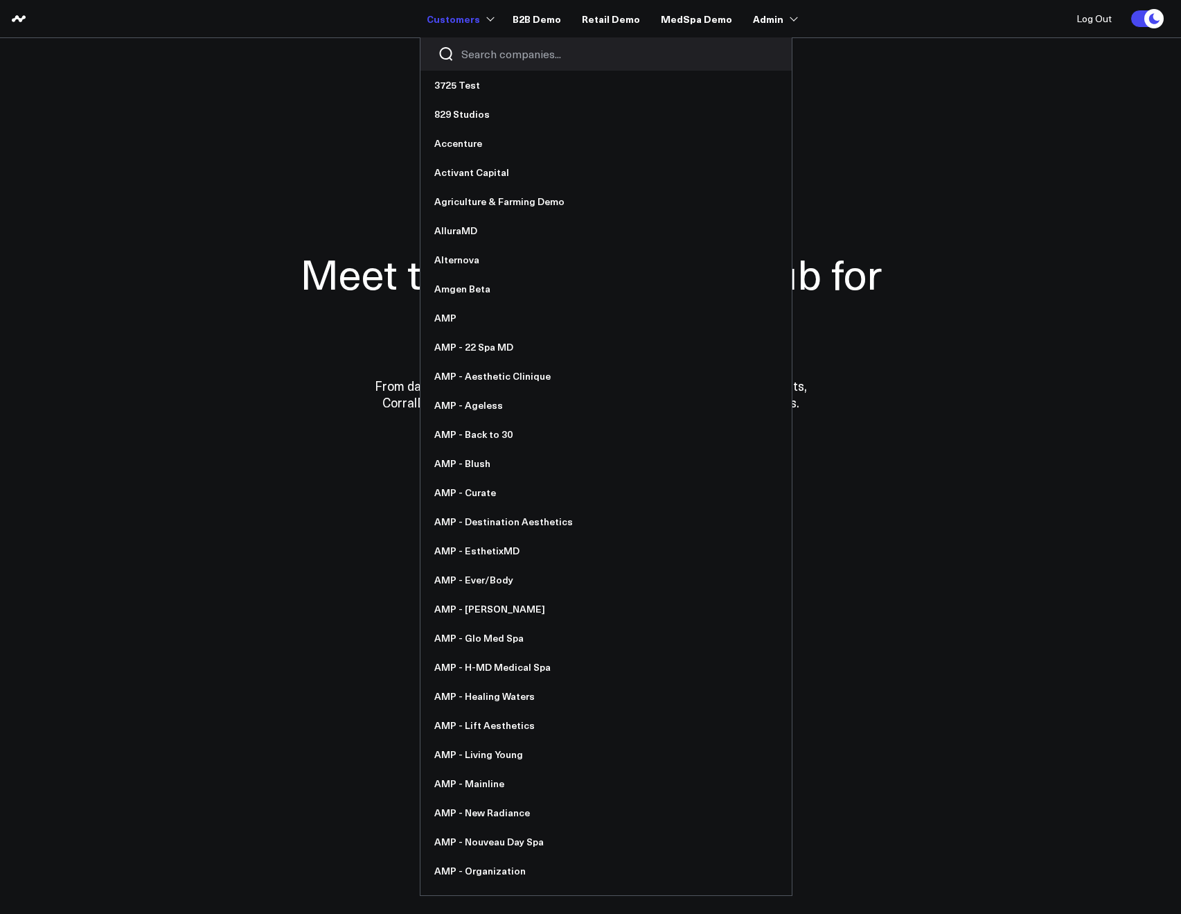
click at [484, 58] on input "Search companies input" at bounding box center [617, 53] width 313 height 15
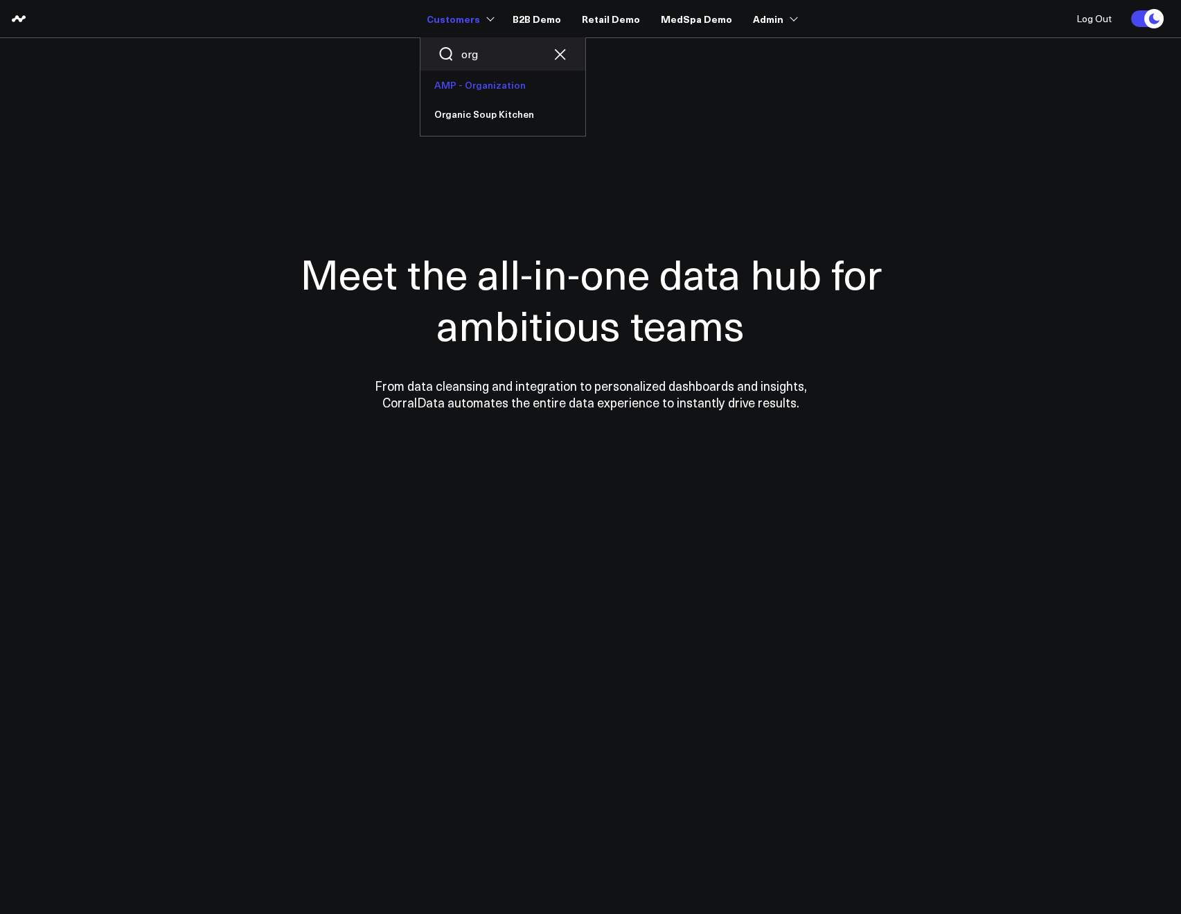
type input "org"
click at [479, 89] on link "AMP - Organization" at bounding box center [503, 85] width 165 height 29
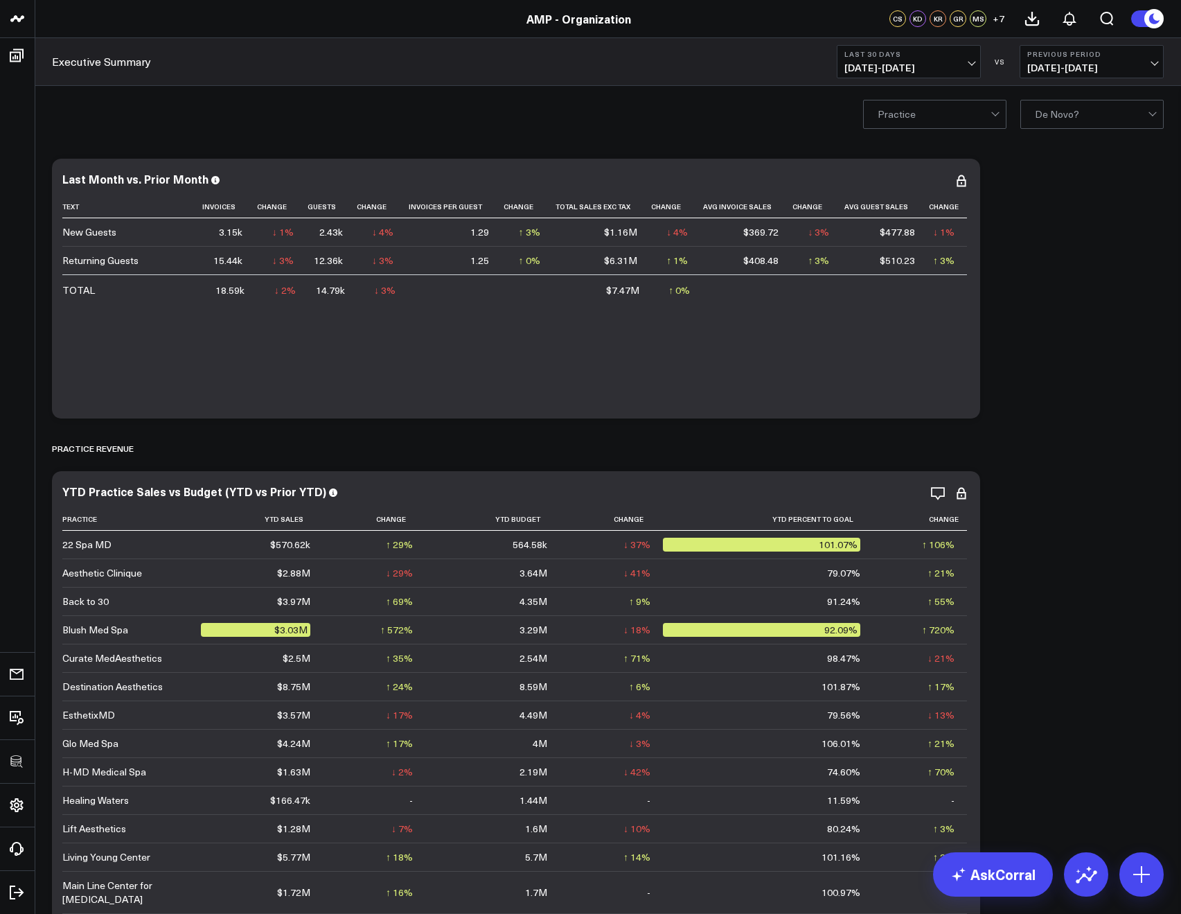
click at [910, 56] on b "Last 30 Days" at bounding box center [909, 54] width 129 height 8
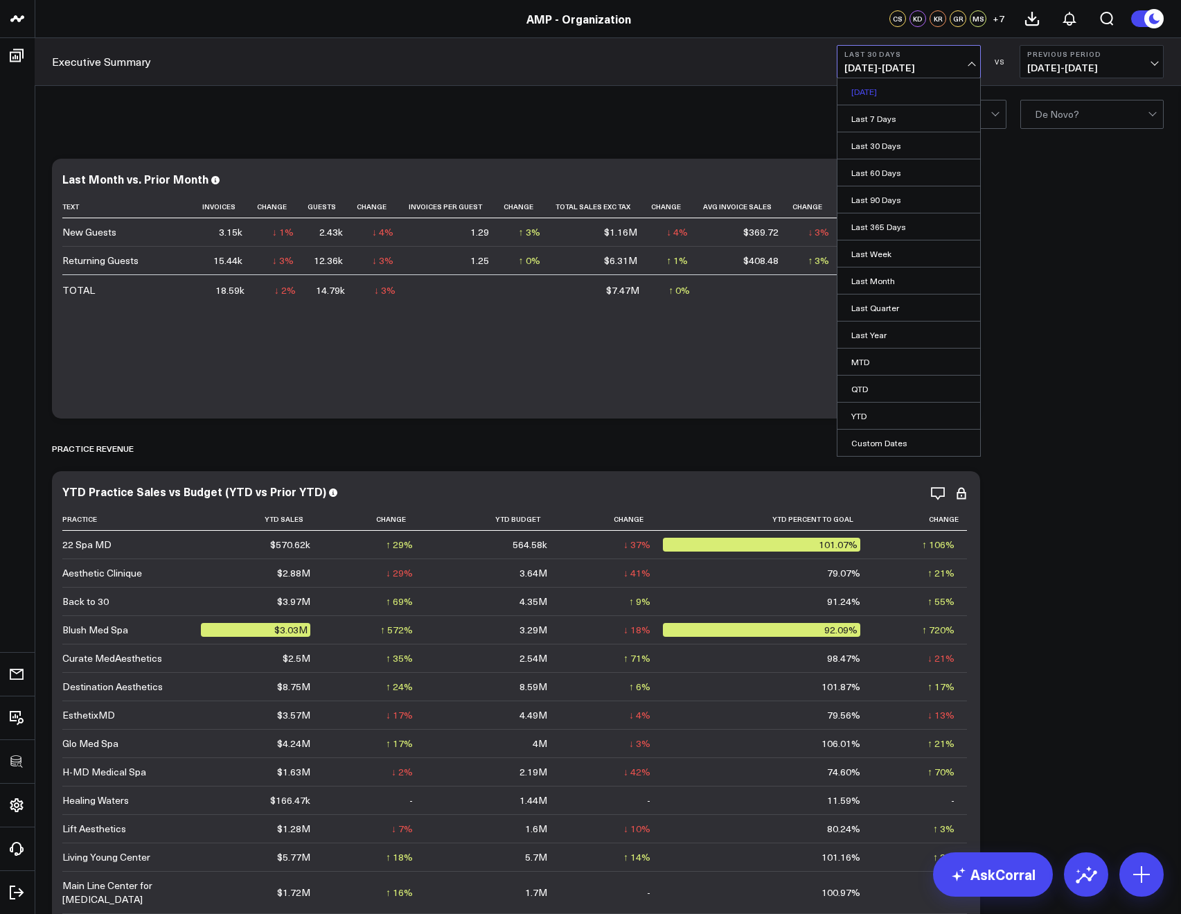
click at [869, 89] on link "[DATE]" at bounding box center [909, 91] width 143 height 26
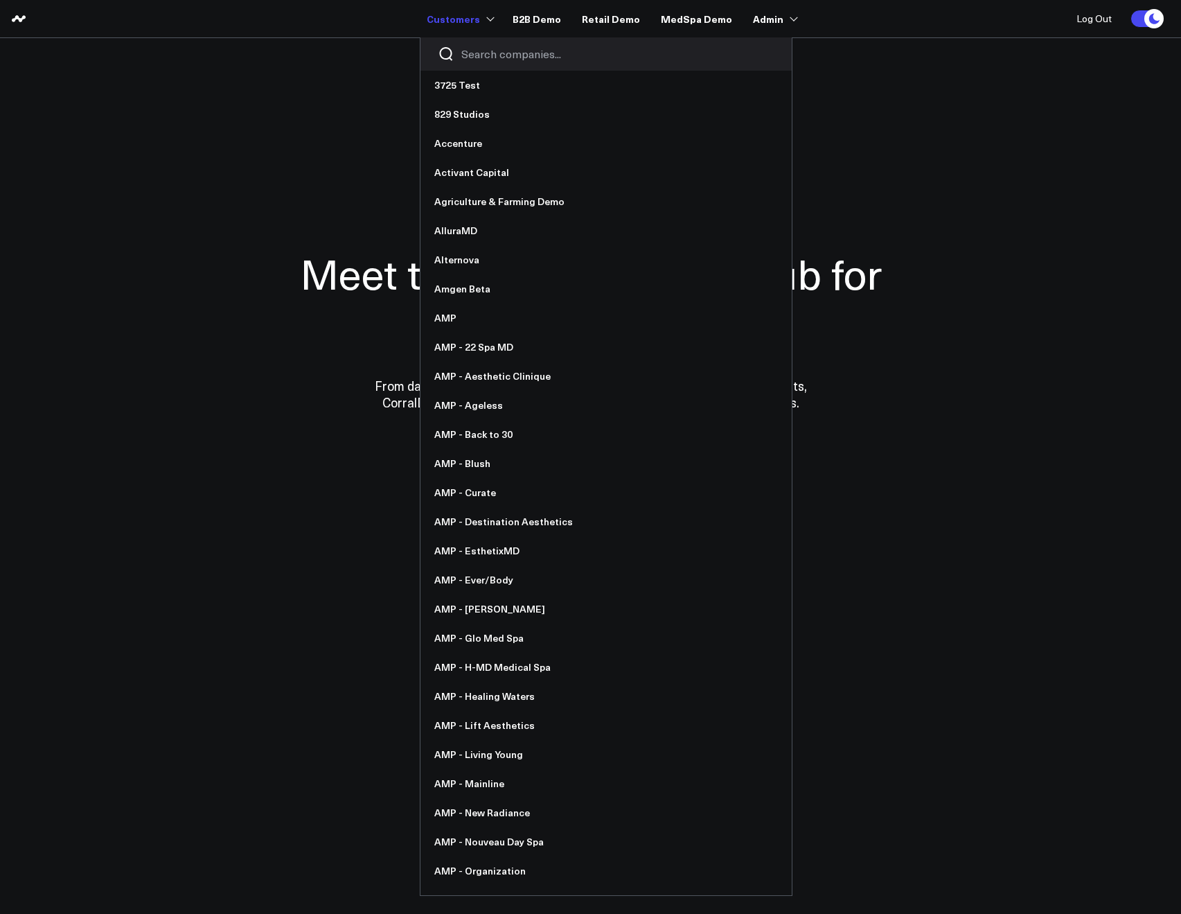
click at [486, 45] on div at bounding box center [606, 53] width 371 height 33
click at [487, 48] on input "Search companies input" at bounding box center [617, 53] width 313 height 15
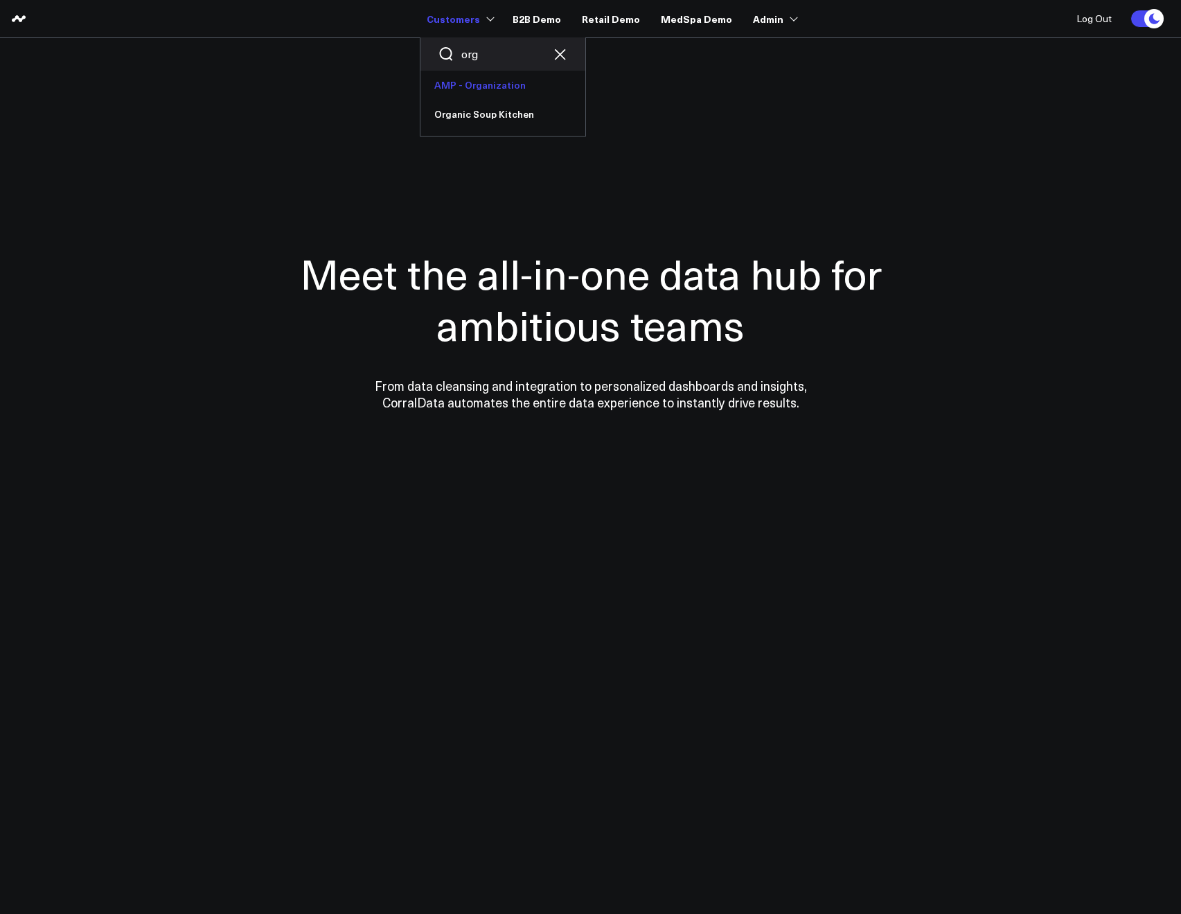
type input "org"
click at [459, 96] on link "AMP - Organization" at bounding box center [503, 85] width 165 height 29
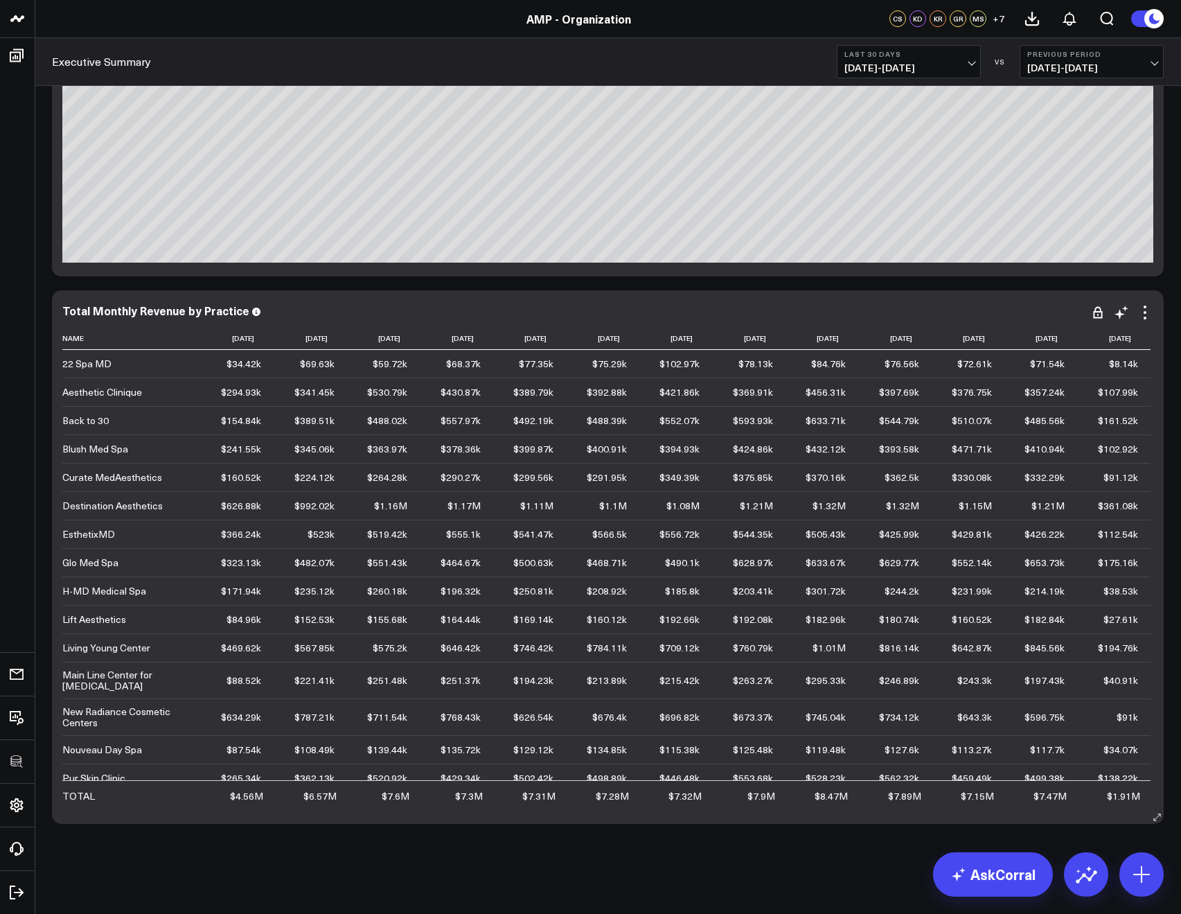
scroll to position [6705, 0]
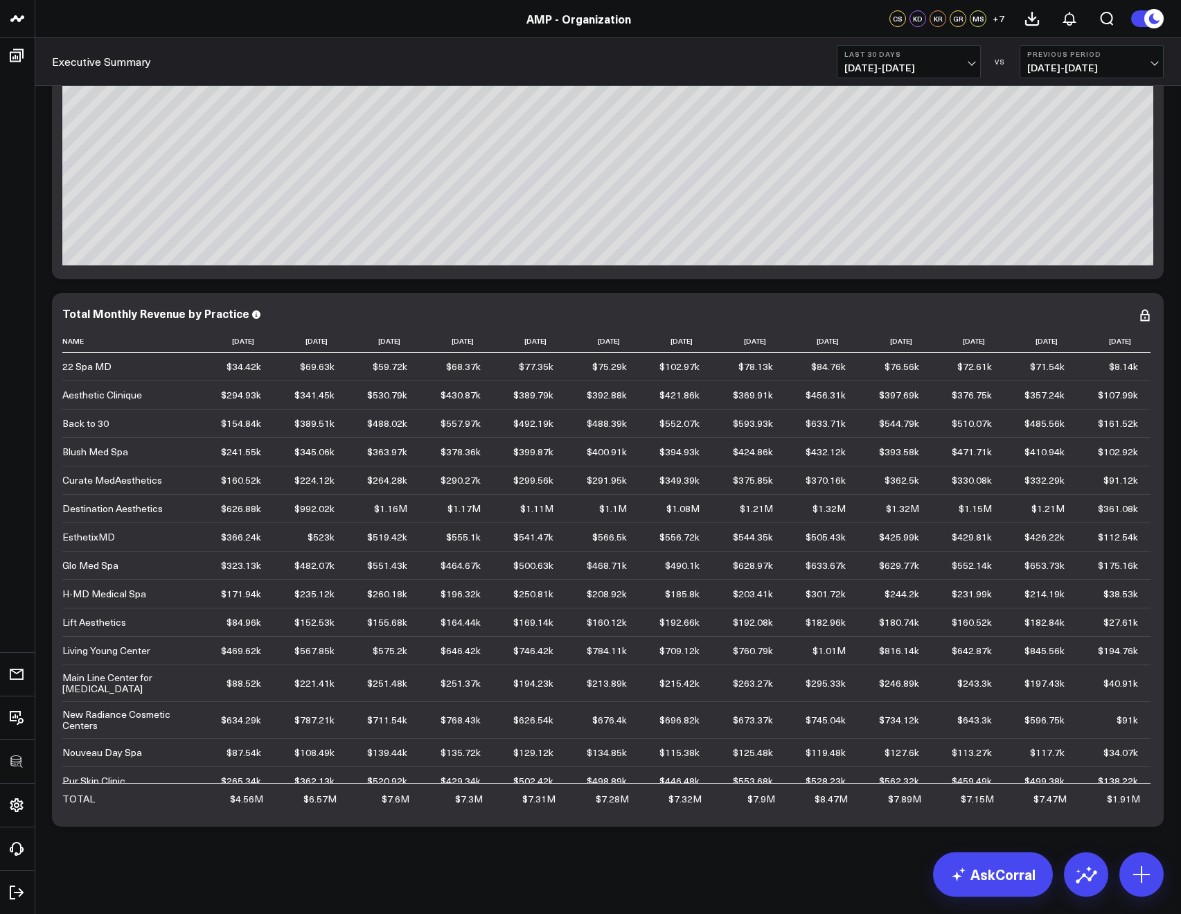
click at [863, 65] on span "[DATE] - [DATE]" at bounding box center [909, 67] width 129 height 11
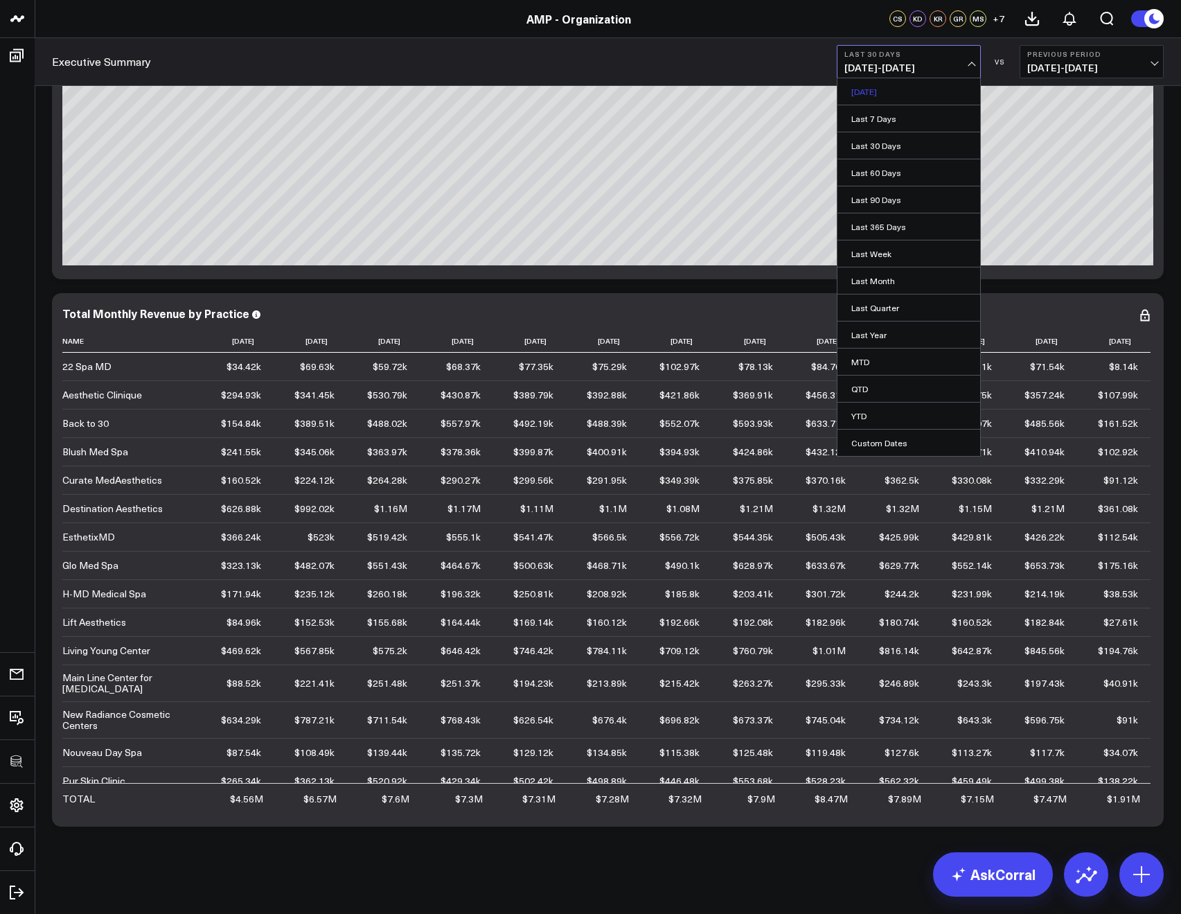
click at [868, 85] on link "Yesterday" at bounding box center [909, 91] width 143 height 26
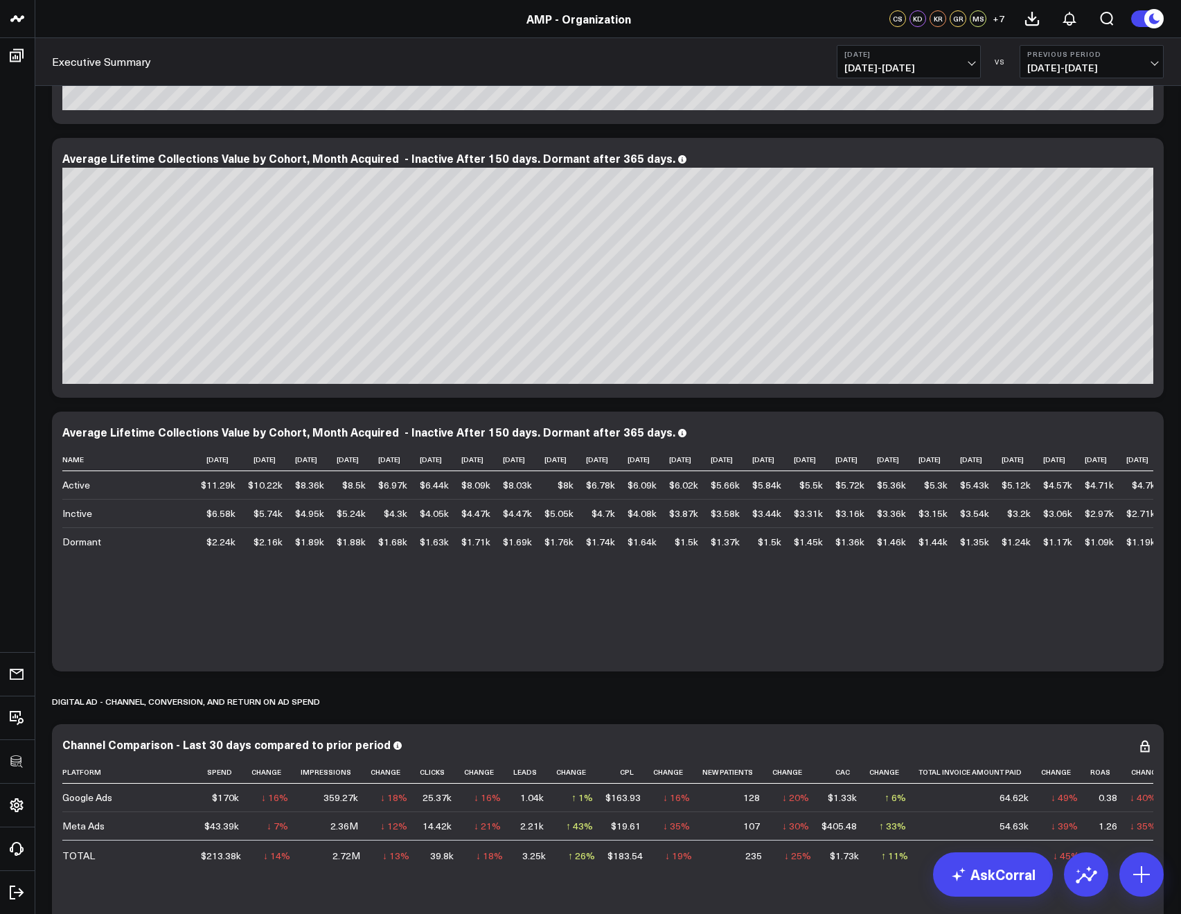
scroll to position [5517, 0]
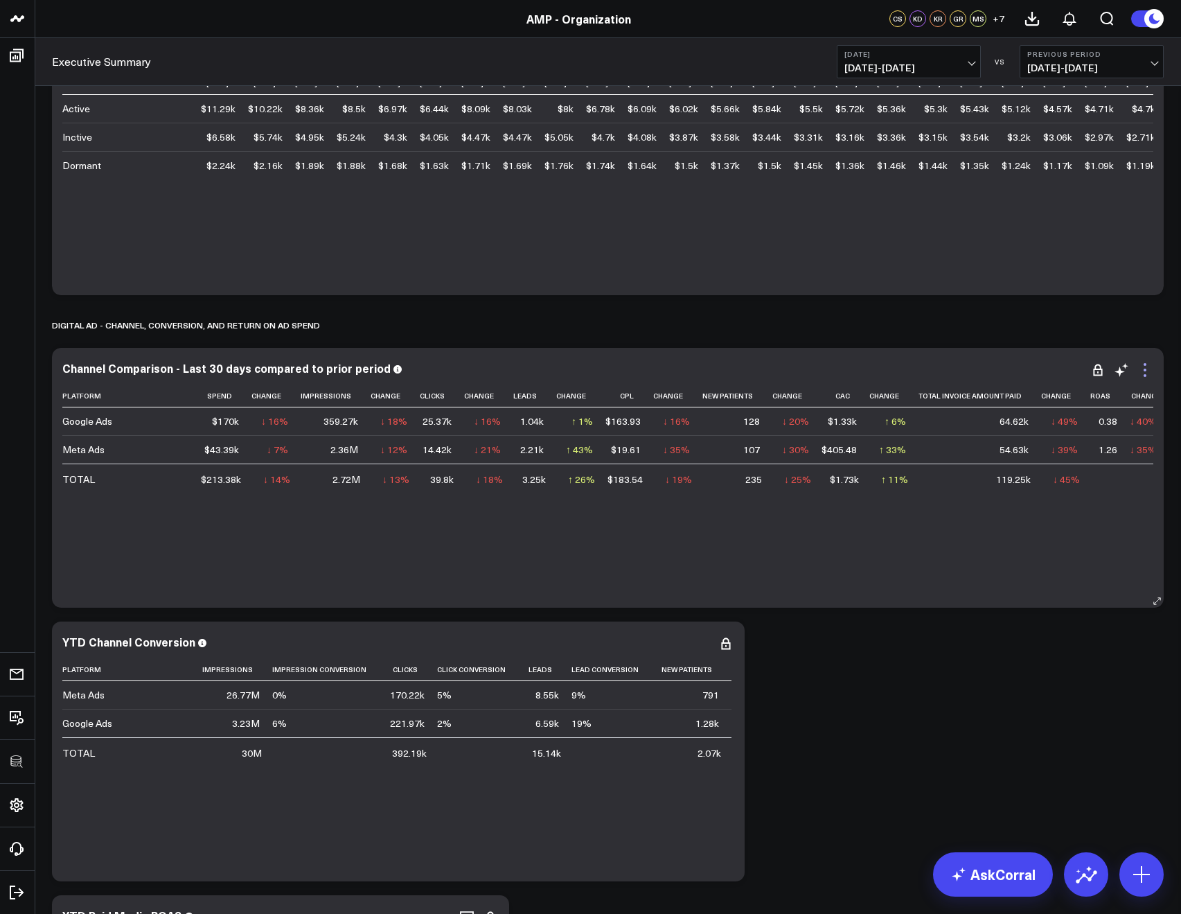
click at [1145, 369] on icon at bounding box center [1145, 370] width 3 height 3
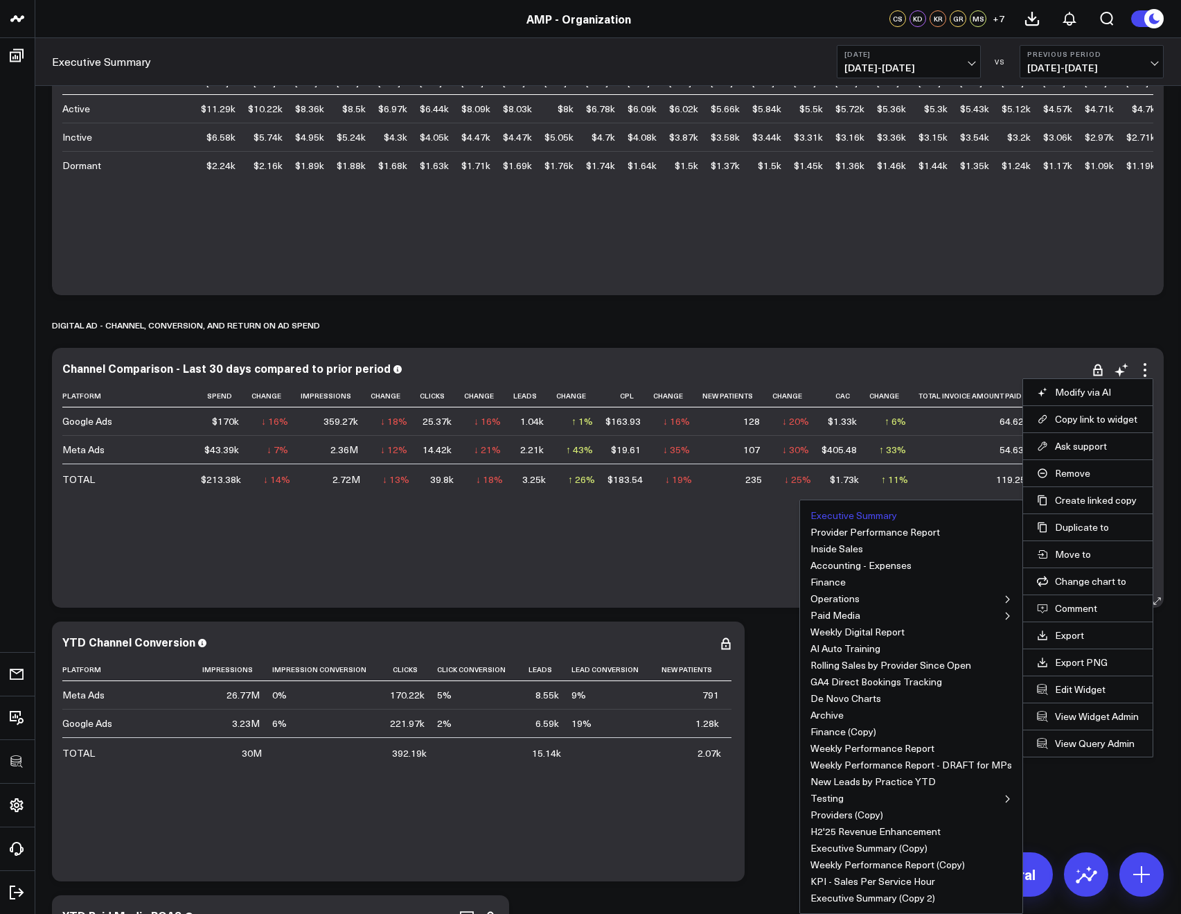
click at [871, 515] on button "Executive Summary" at bounding box center [854, 516] width 87 height 10
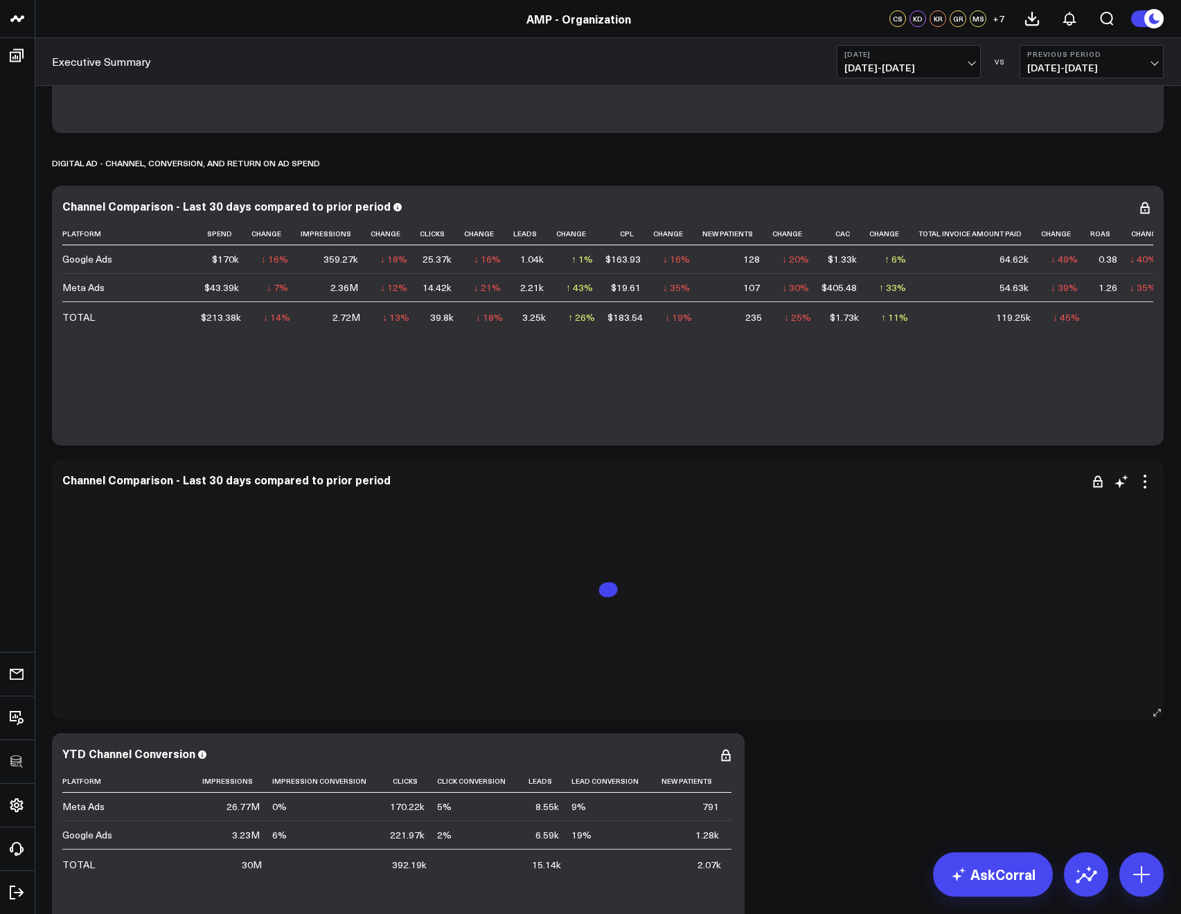
scroll to position [5683, 0]
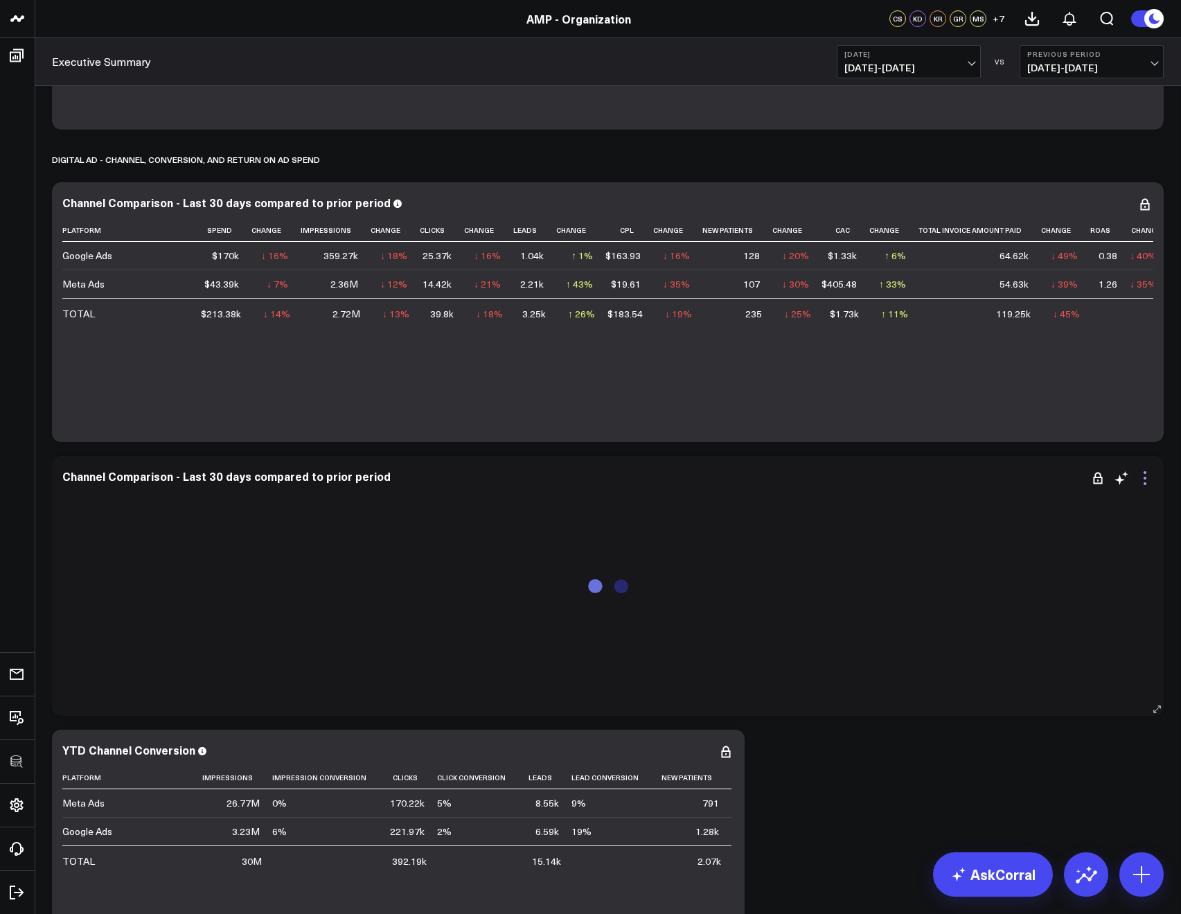
click at [1147, 475] on icon at bounding box center [1145, 478] width 17 height 17
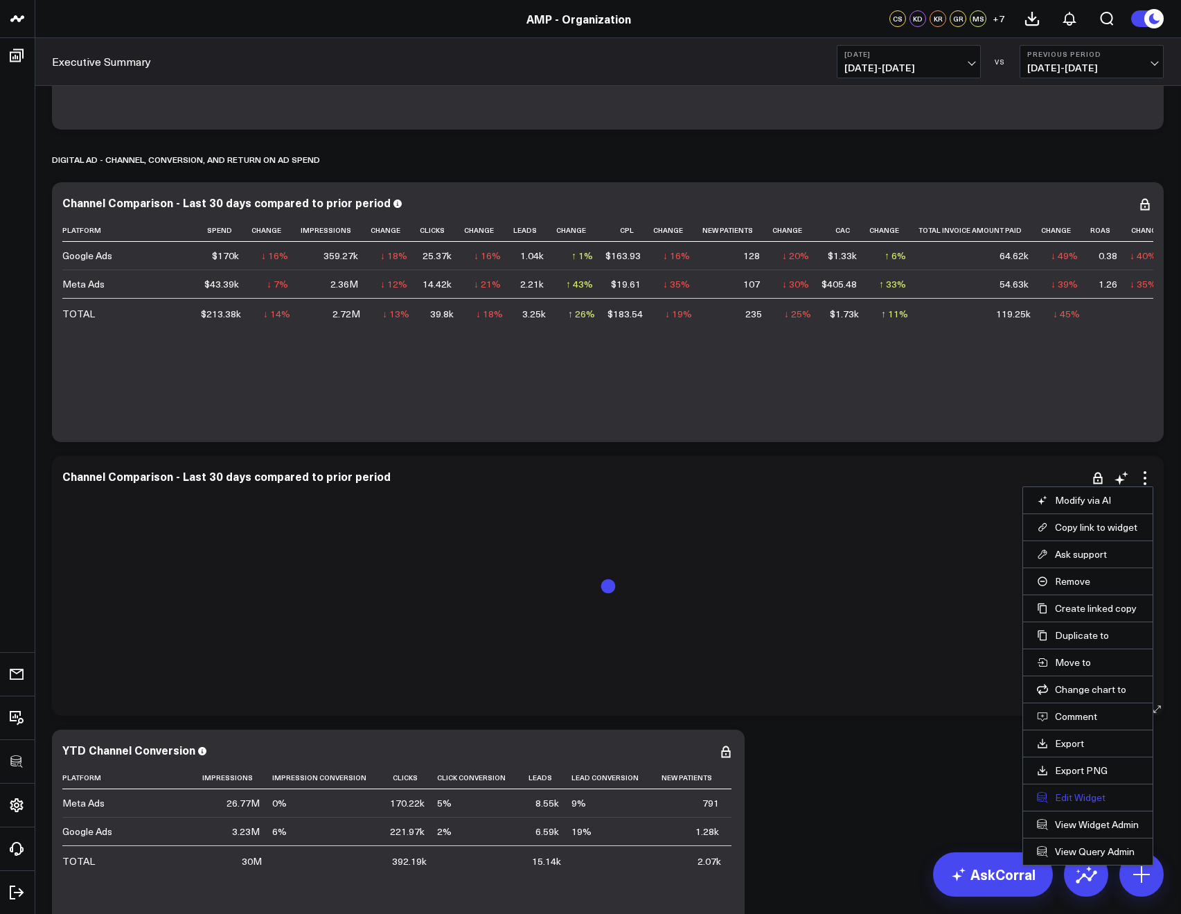
click at [1058, 792] on button "Edit Widget" at bounding box center [1088, 797] width 102 height 12
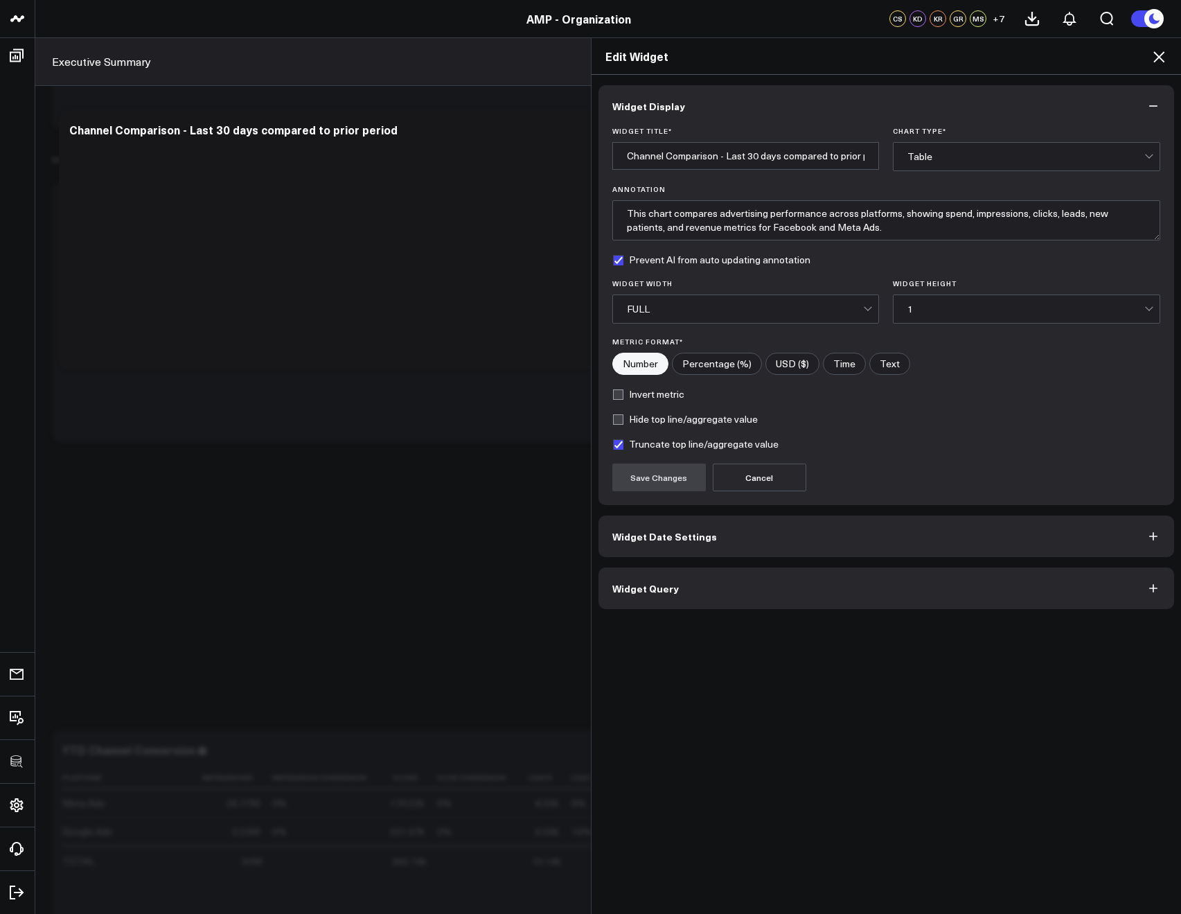
click at [612, 533] on span "Widget Date Settings" at bounding box center [664, 536] width 105 height 11
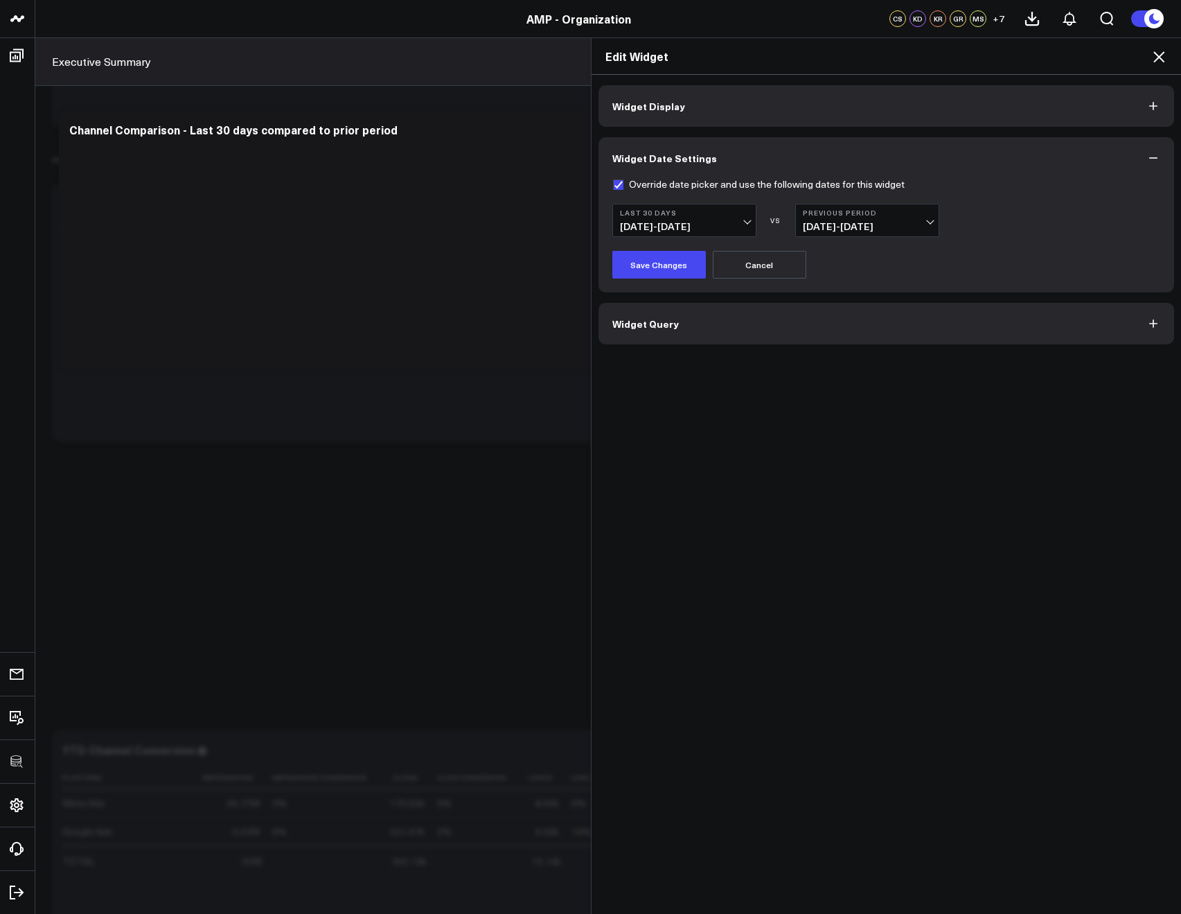
click at [612, 187] on label "Override date picker and use the following dates for this widget" at bounding box center [758, 184] width 292 height 11
click at [612, 187] on input "Override date picker and use the following dates for this widget" at bounding box center [617, 184] width 11 height 11
checkbox input "false"
click at [638, 276] on button "Save Changes" at bounding box center [659, 265] width 94 height 28
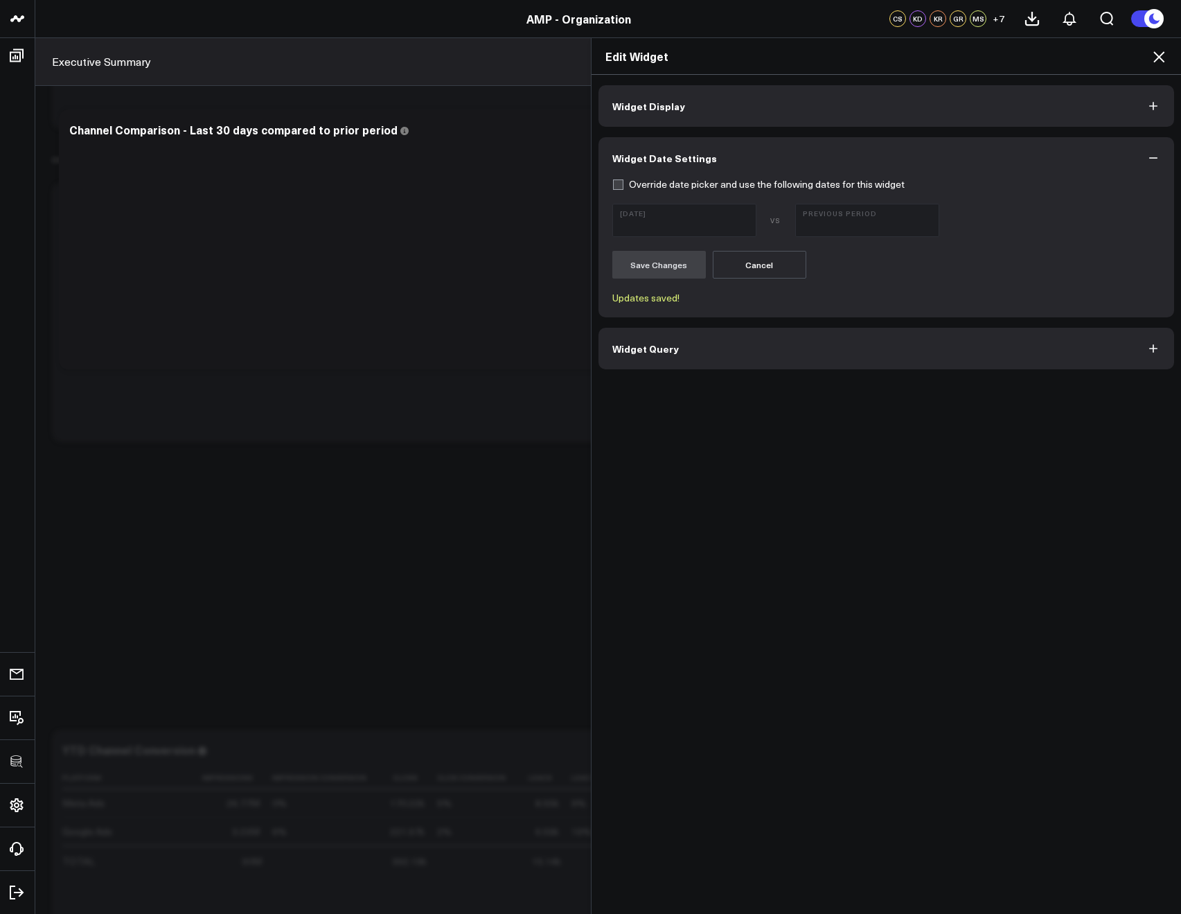
click at [1158, 56] on icon at bounding box center [1159, 56] width 11 height 11
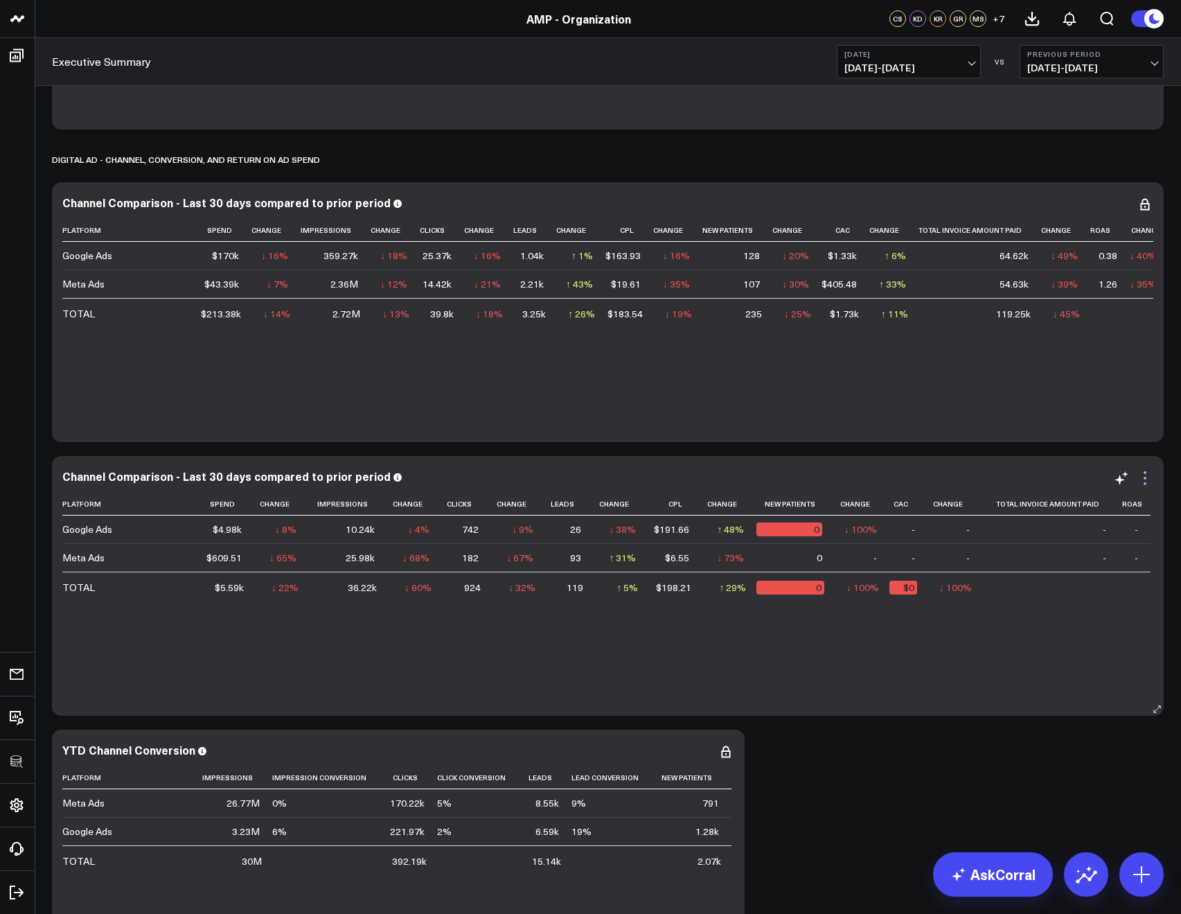
click at [1142, 475] on icon at bounding box center [1145, 478] width 17 height 17
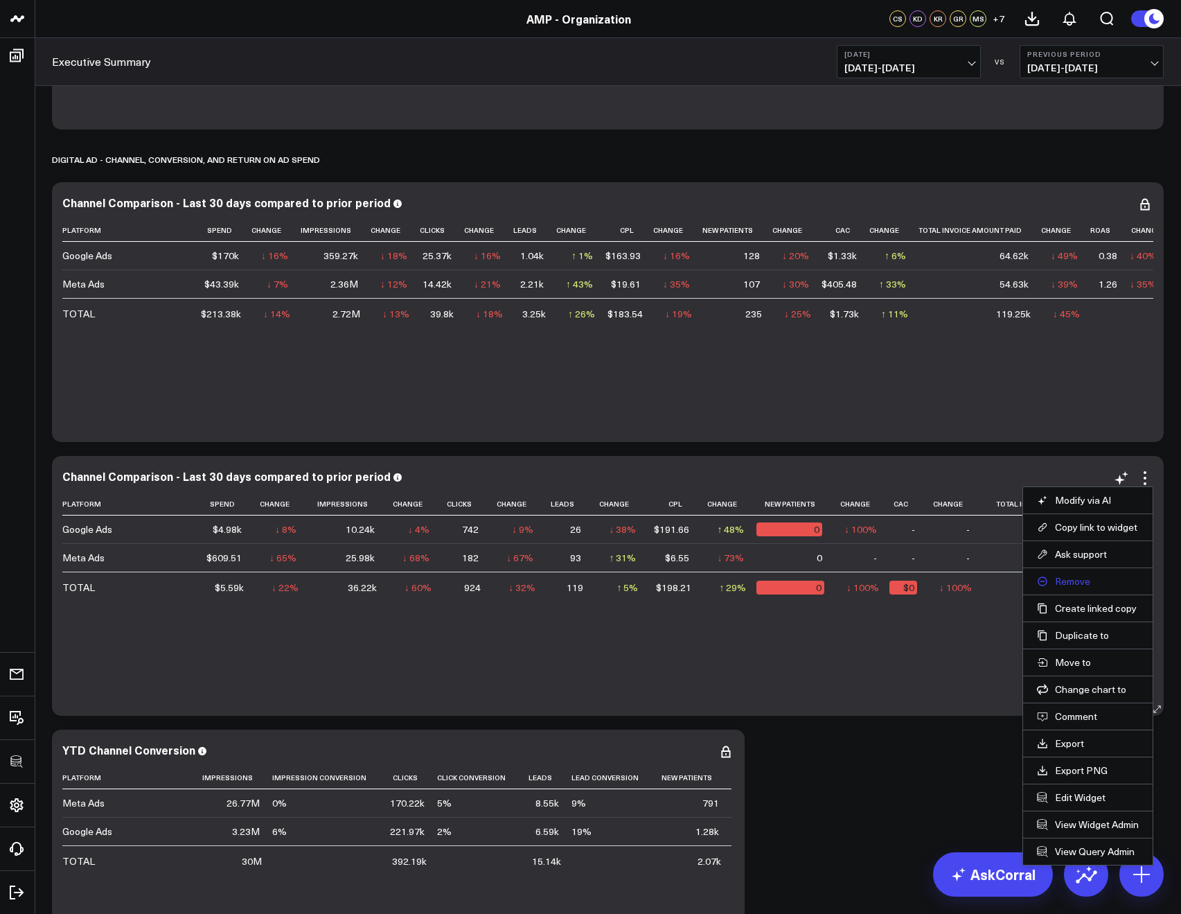
click at [1065, 579] on button "Remove" at bounding box center [1088, 581] width 102 height 12
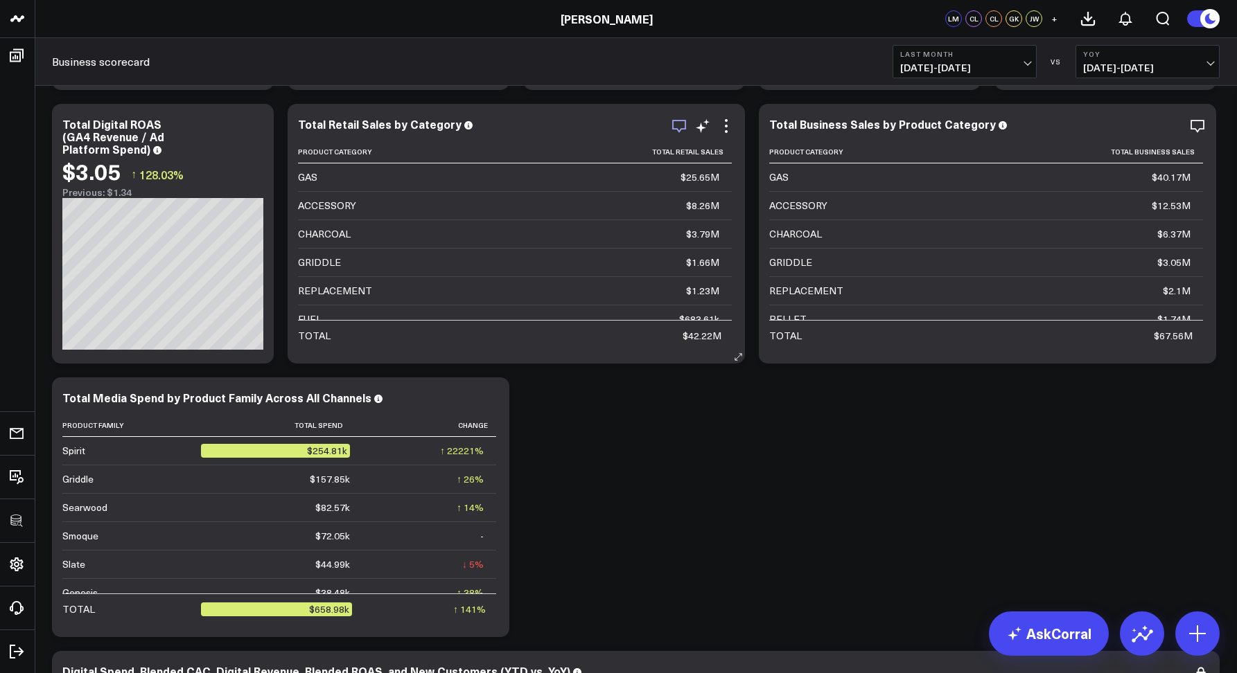
click at [671, 126] on icon "button" at bounding box center [679, 126] width 17 height 17
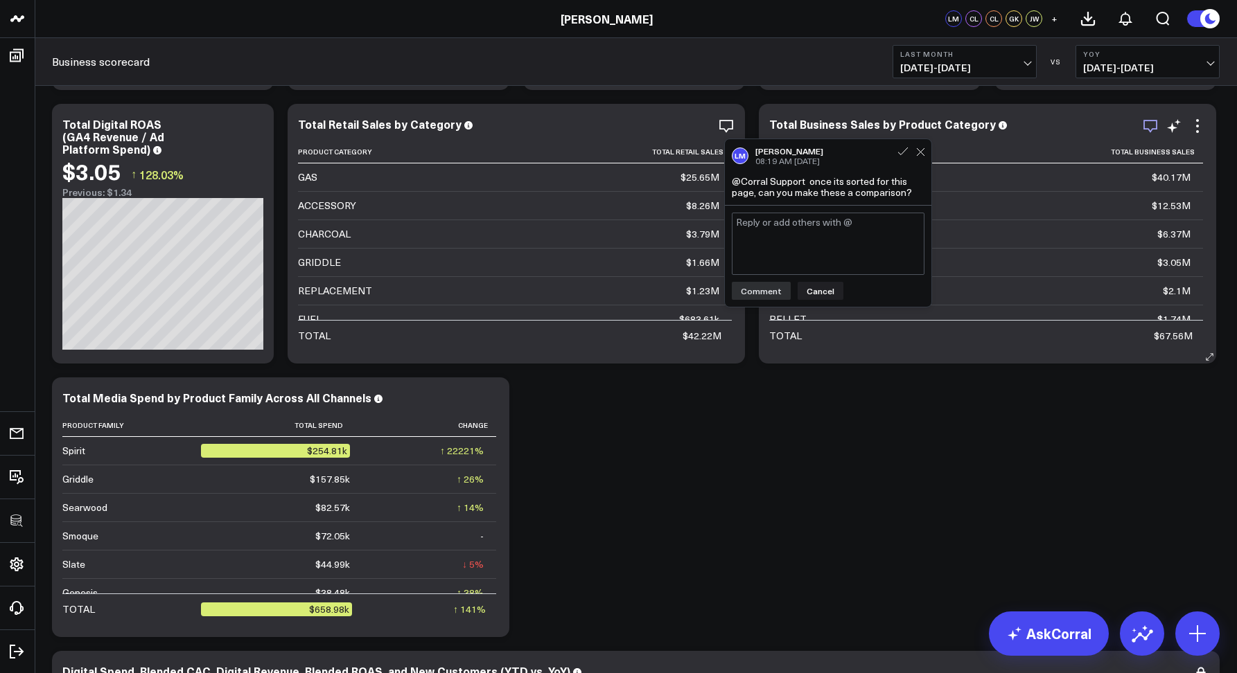
click at [1145, 130] on icon "button" at bounding box center [1150, 126] width 17 height 17
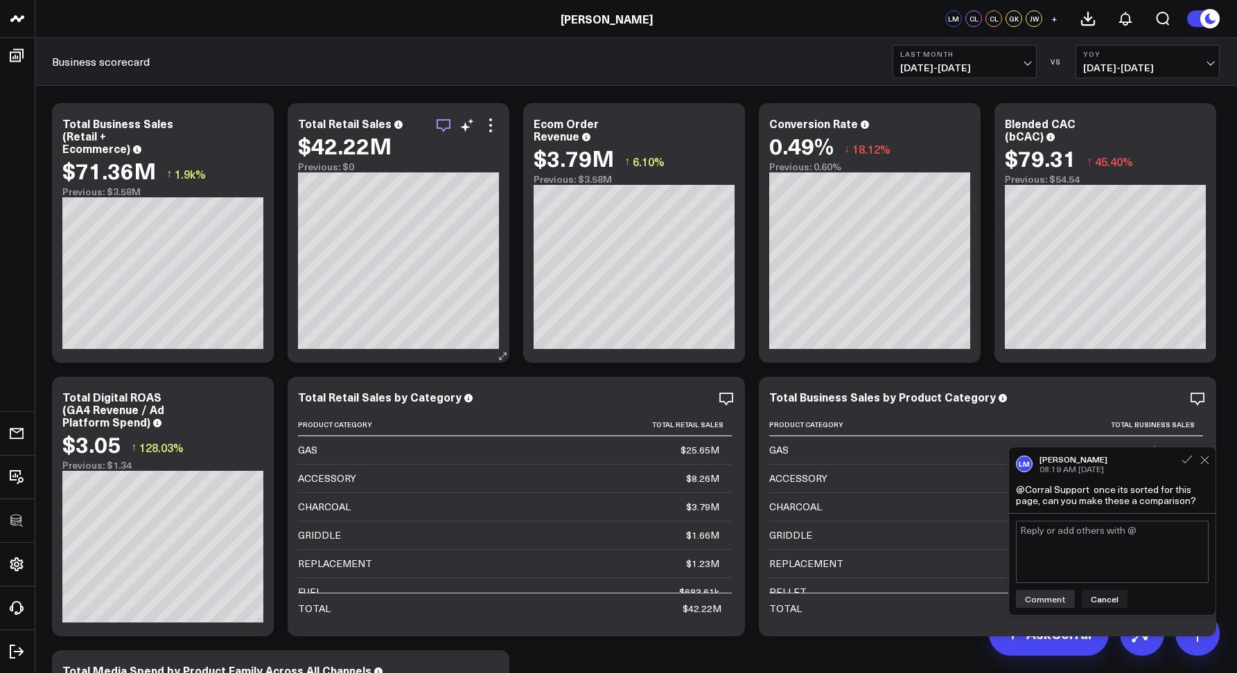
click at [441, 125] on icon "button" at bounding box center [443, 125] width 17 height 17
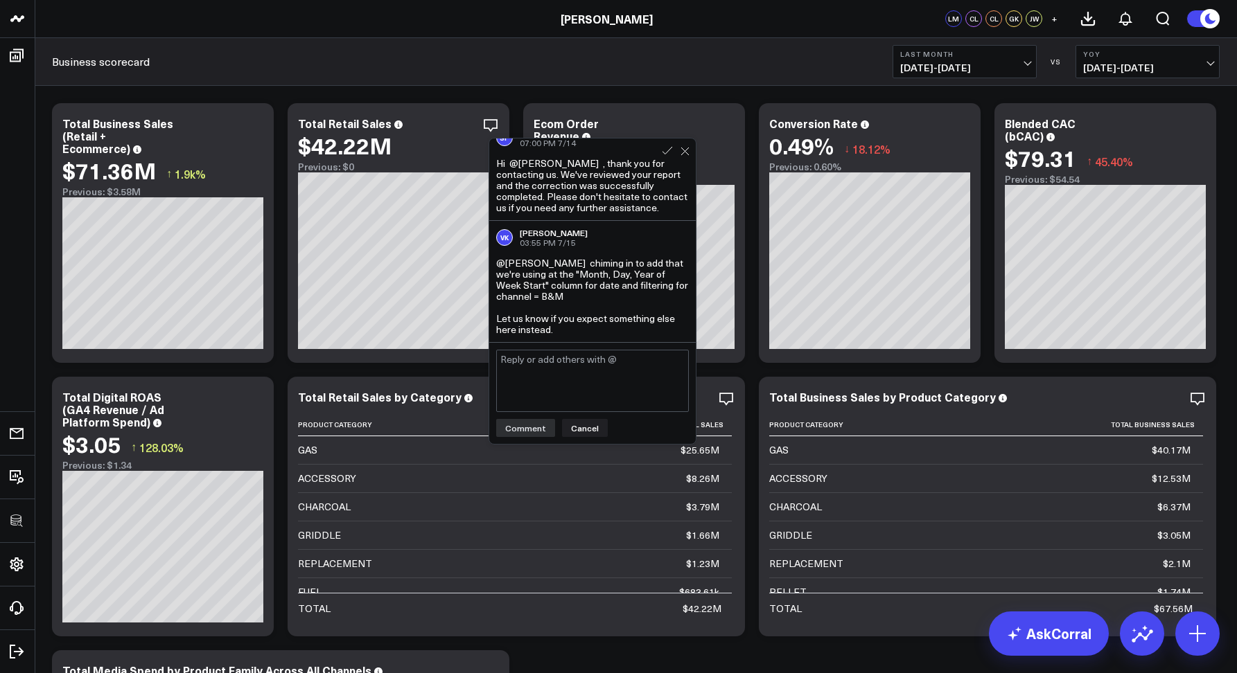
scroll to position [3, 0]
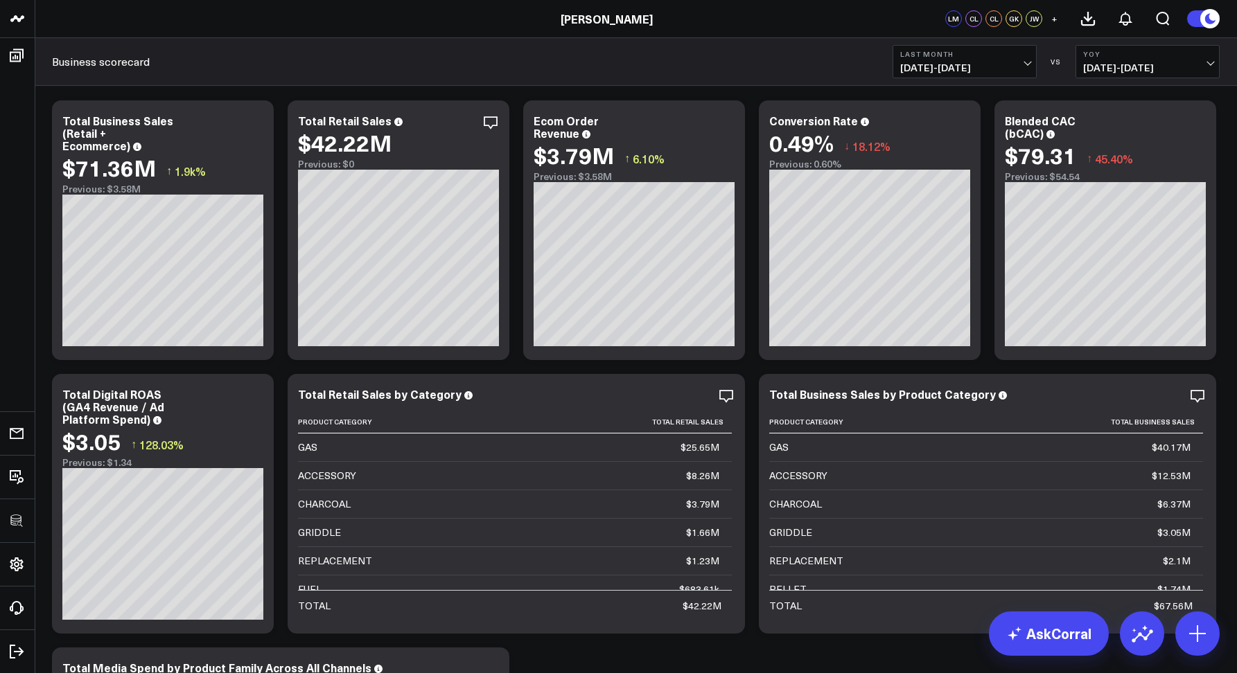
click at [688, 76] on div "Business scorecard Last Month [DATE] - [DATE] VS YoY [DATE] - [DATE]" at bounding box center [636, 62] width 1202 height 48
click at [686, 397] on icon "button" at bounding box center [679, 396] width 17 height 17
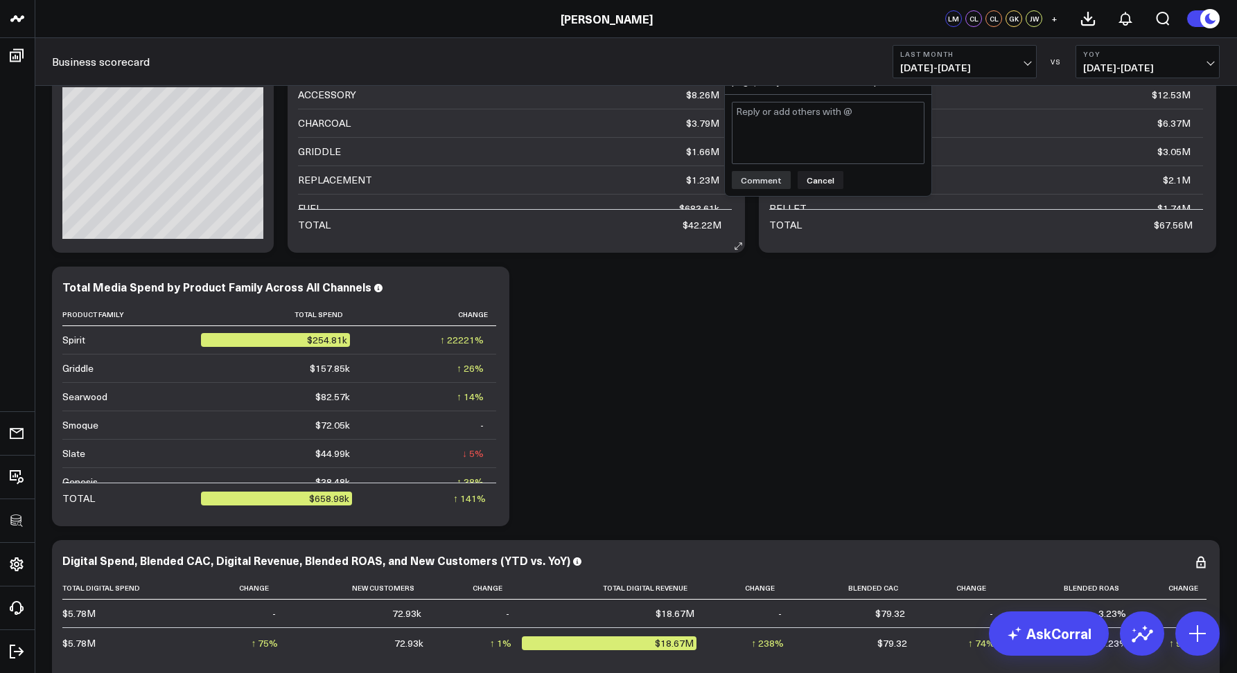
scroll to position [82, 0]
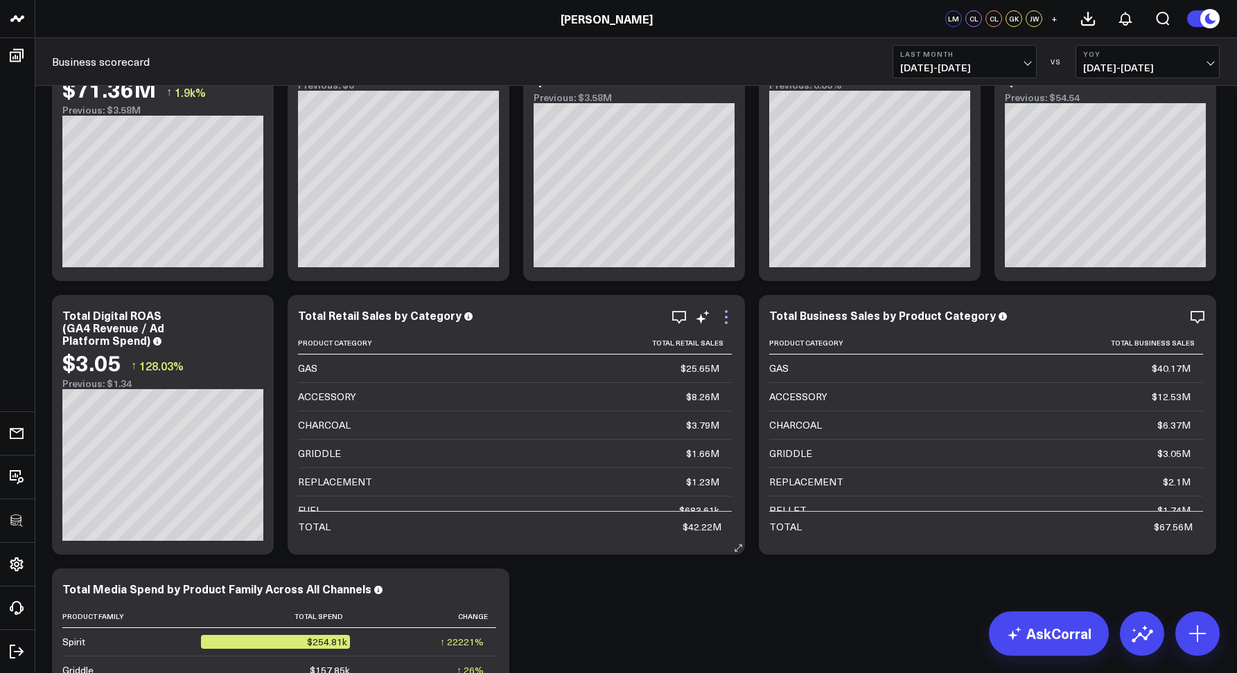
click at [727, 324] on icon at bounding box center [726, 317] width 17 height 17
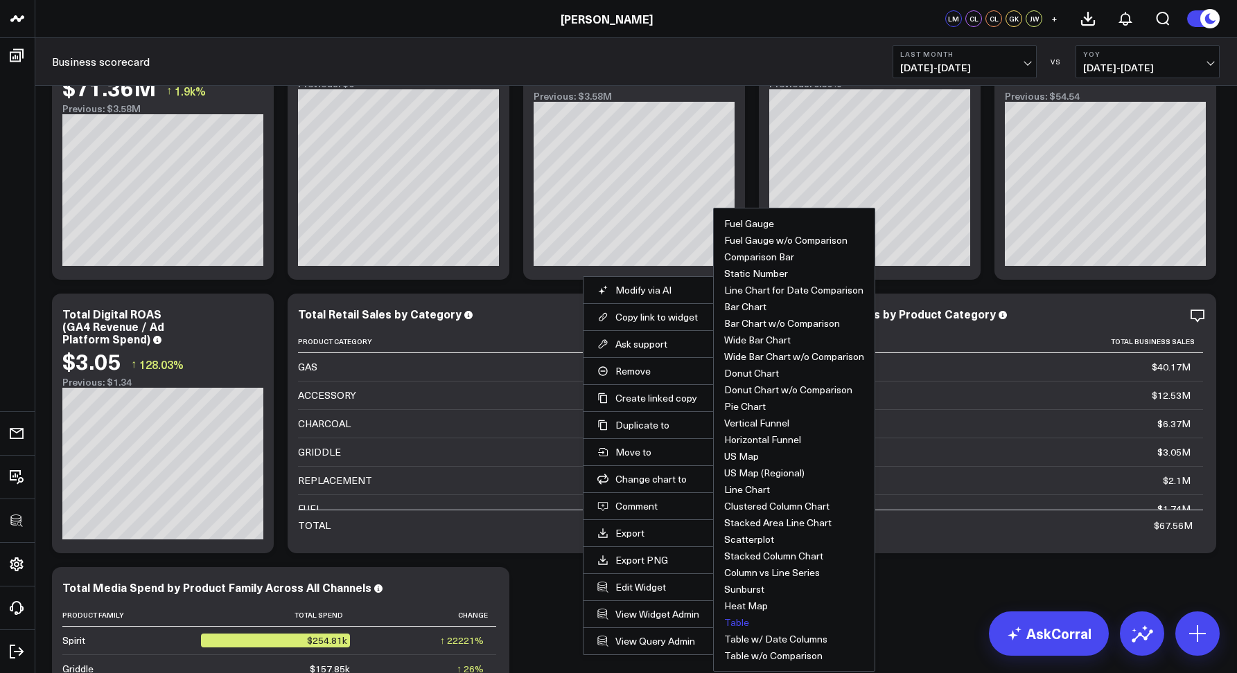
scroll to position [85, 0]
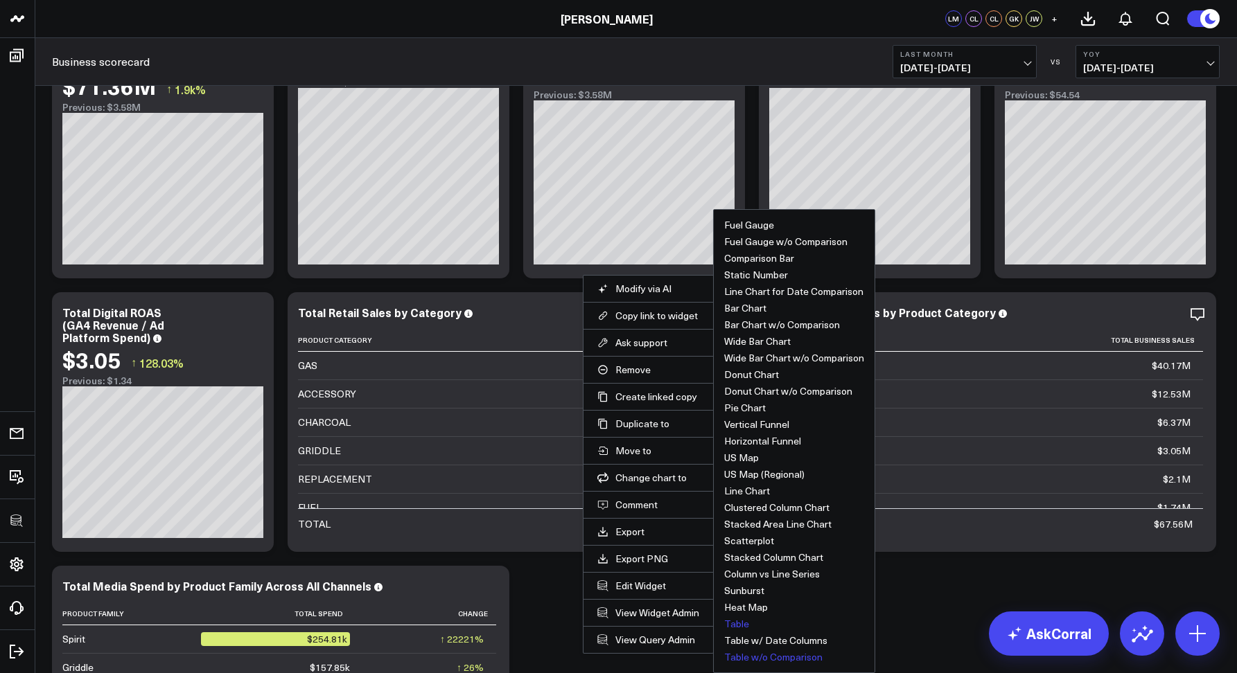
click at [768, 661] on button "Table w/o Comparison" at bounding box center [773, 658] width 98 height 10
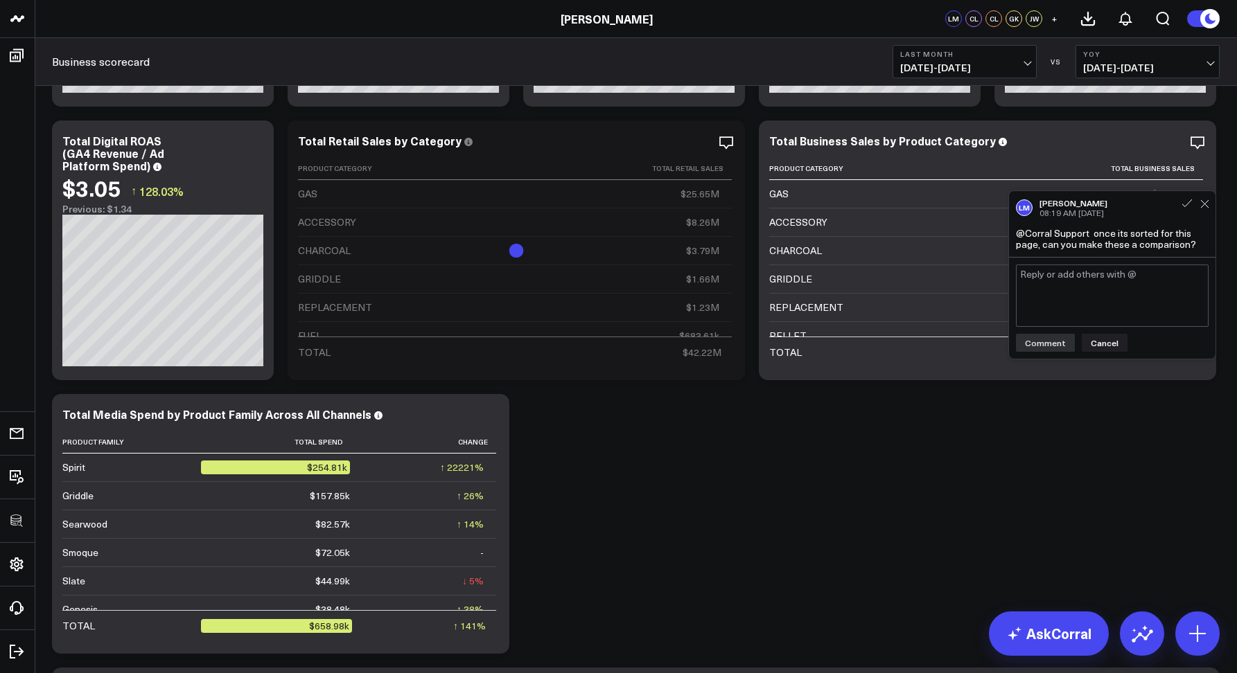
scroll to position [273, 0]
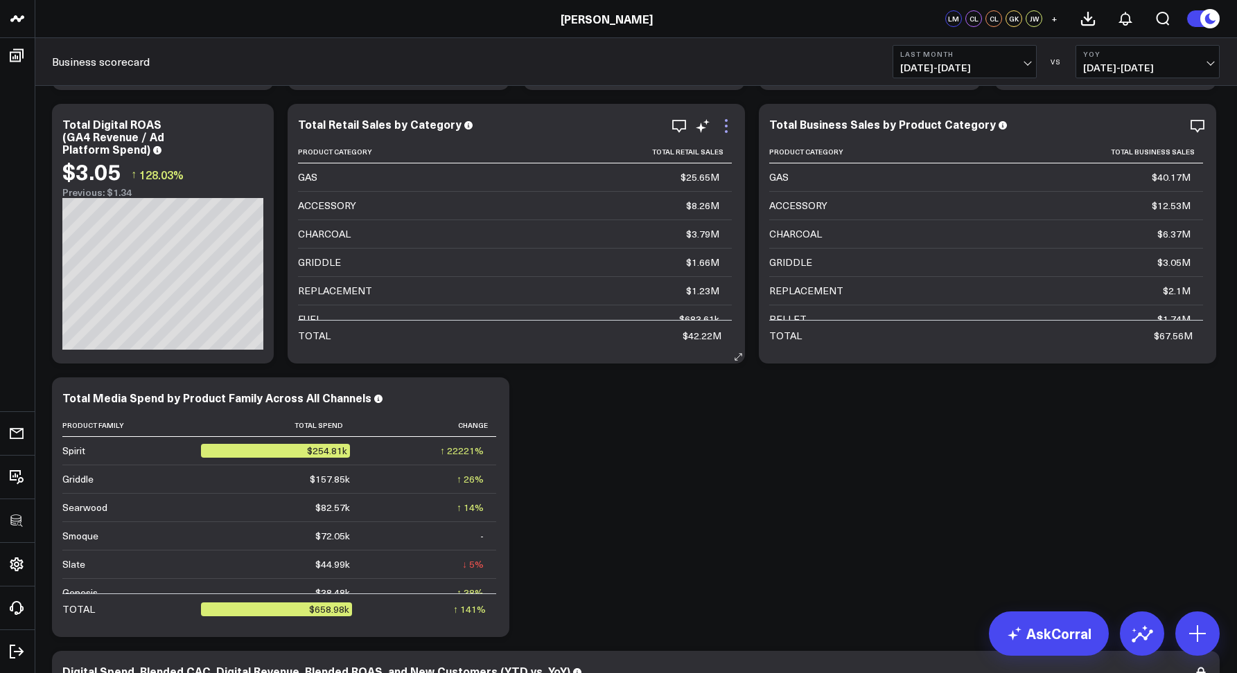
click at [727, 127] on icon at bounding box center [726, 126] width 17 height 17
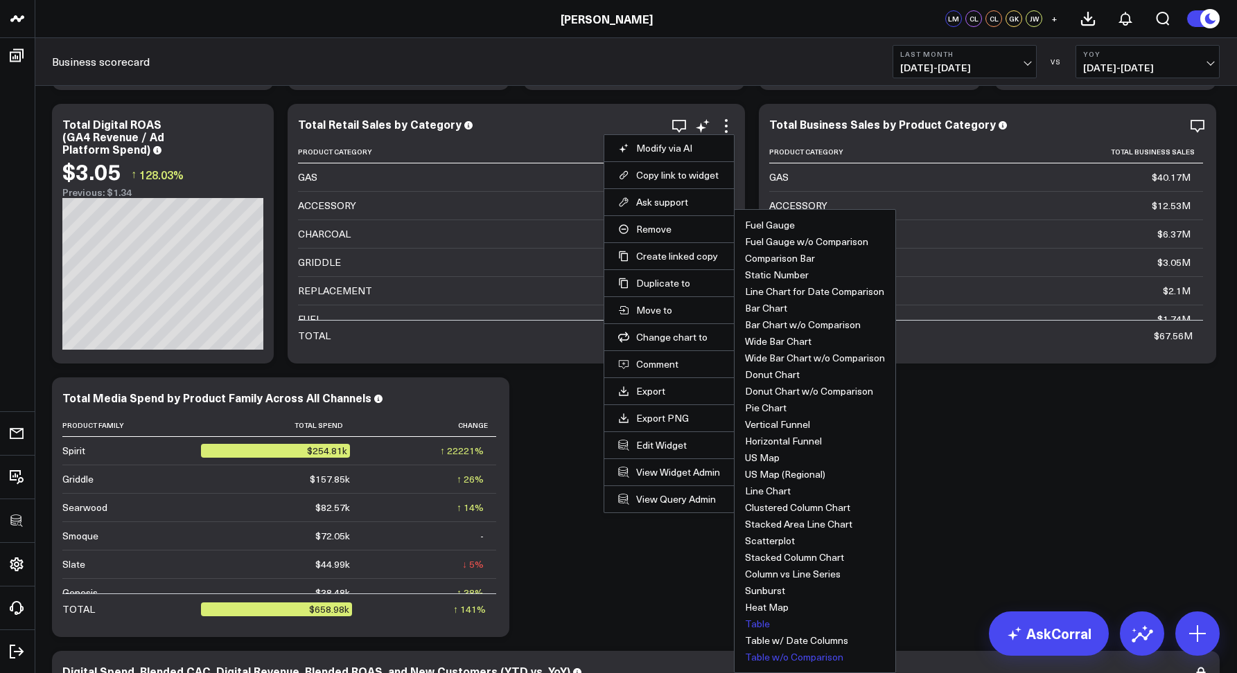
click at [752, 623] on button "Table" at bounding box center [757, 624] width 25 height 10
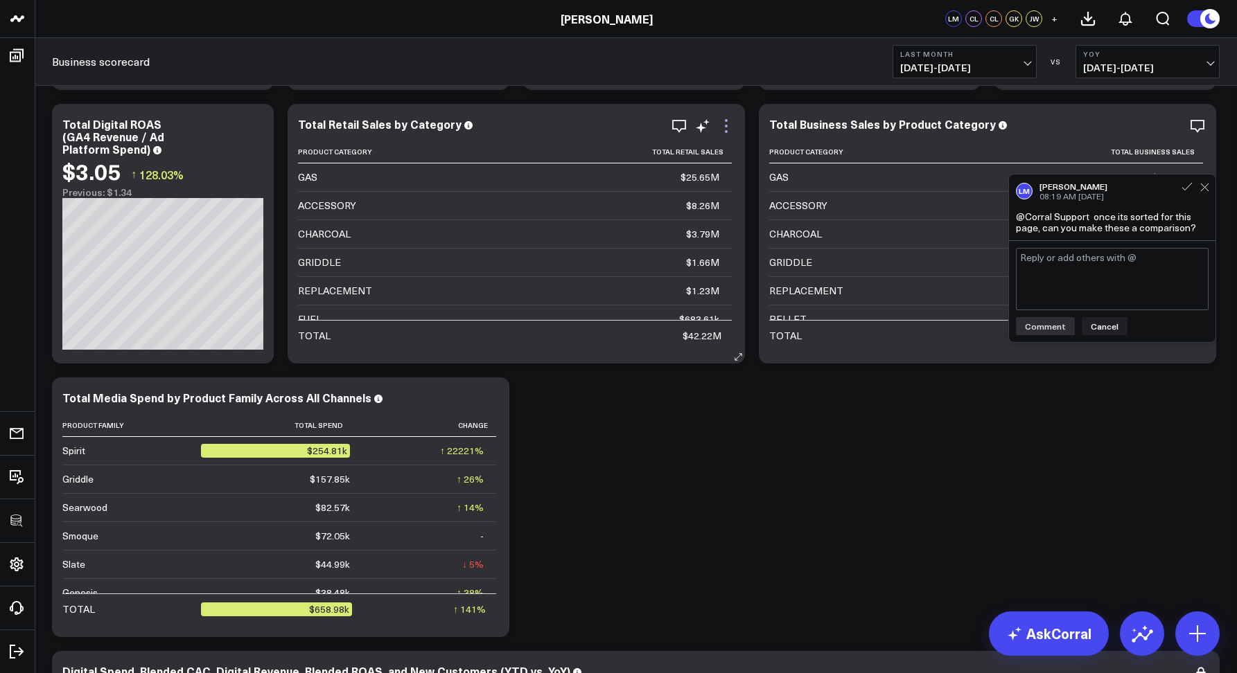
click at [725, 126] on icon at bounding box center [726, 126] width 3 height 3
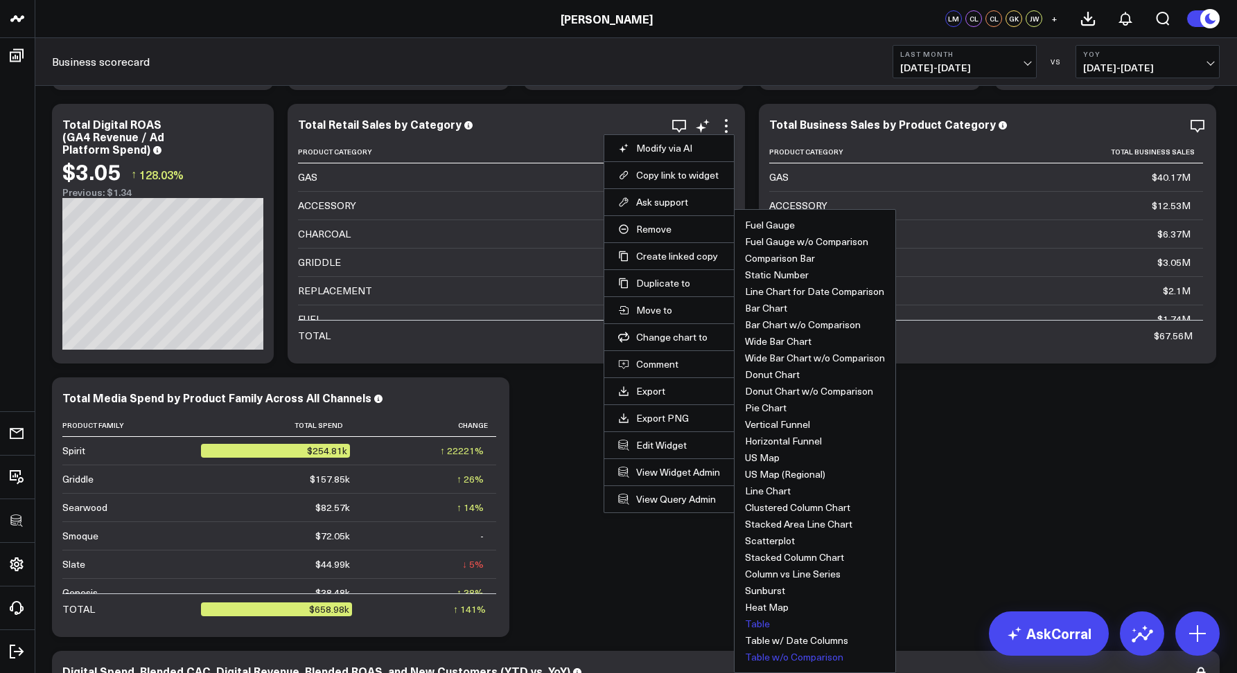
click at [784, 657] on button "Table w/o Comparison" at bounding box center [794, 658] width 98 height 10
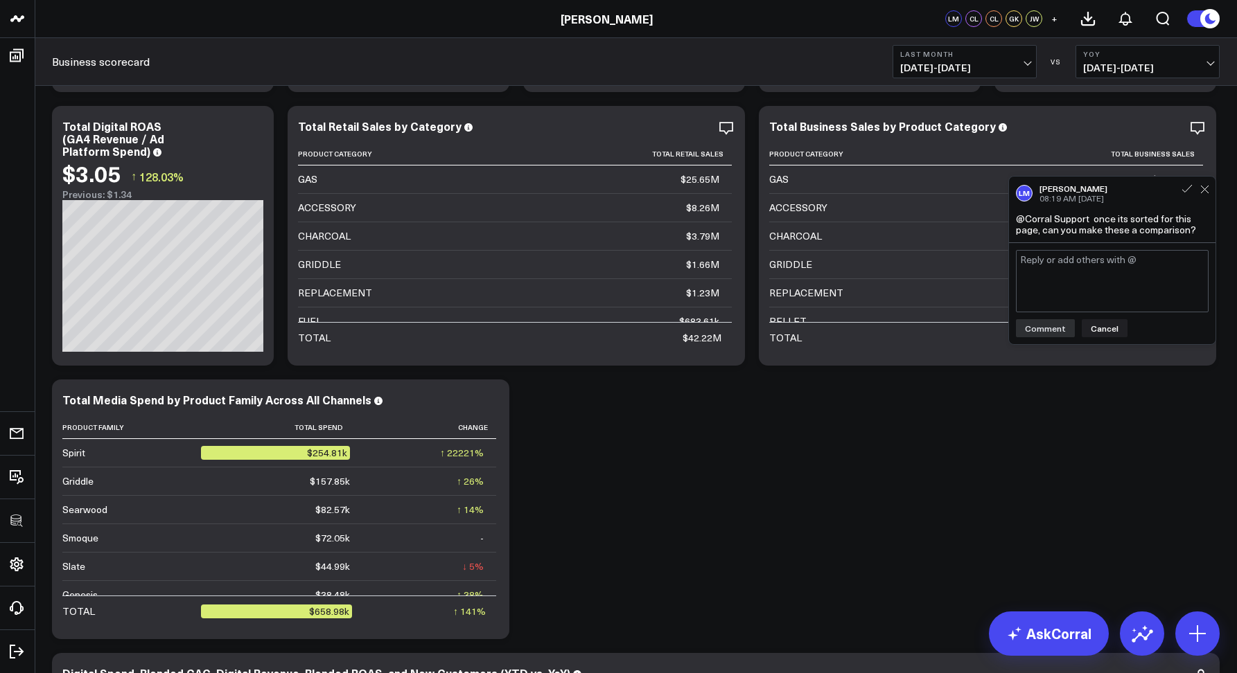
scroll to position [125, 0]
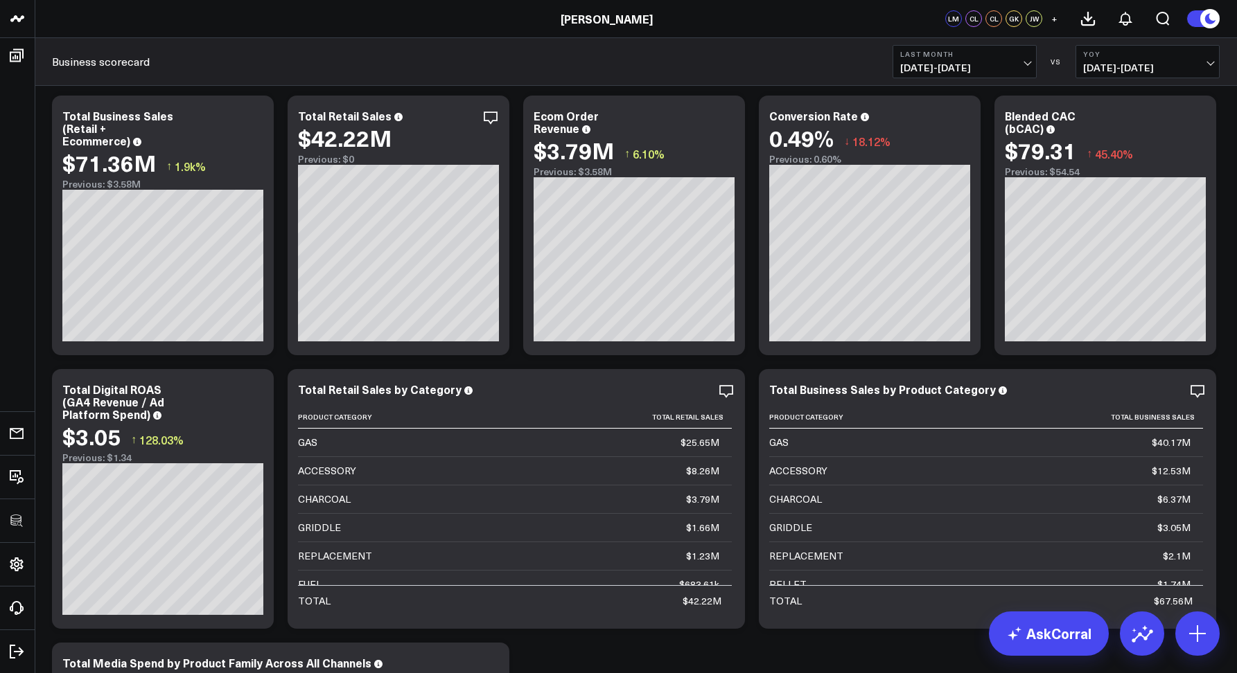
scroll to position [0, 0]
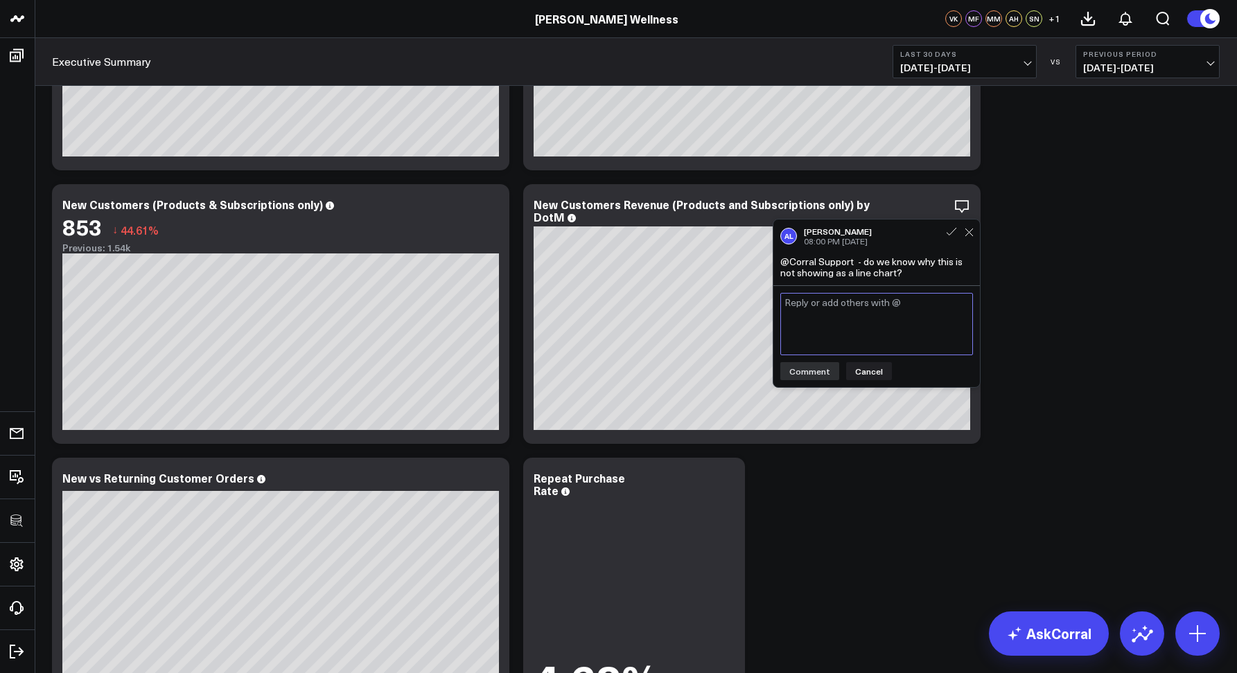
scroll to position [776, 0]
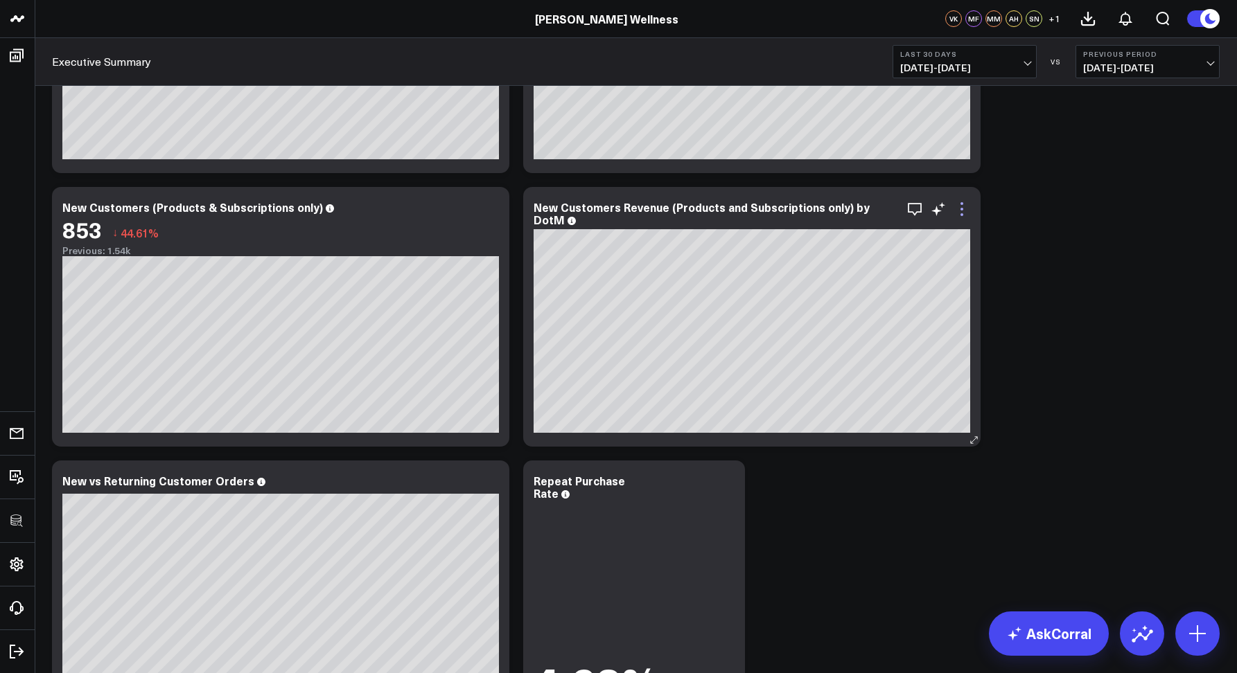
click at [962, 206] on icon at bounding box center [961, 209] width 17 height 17
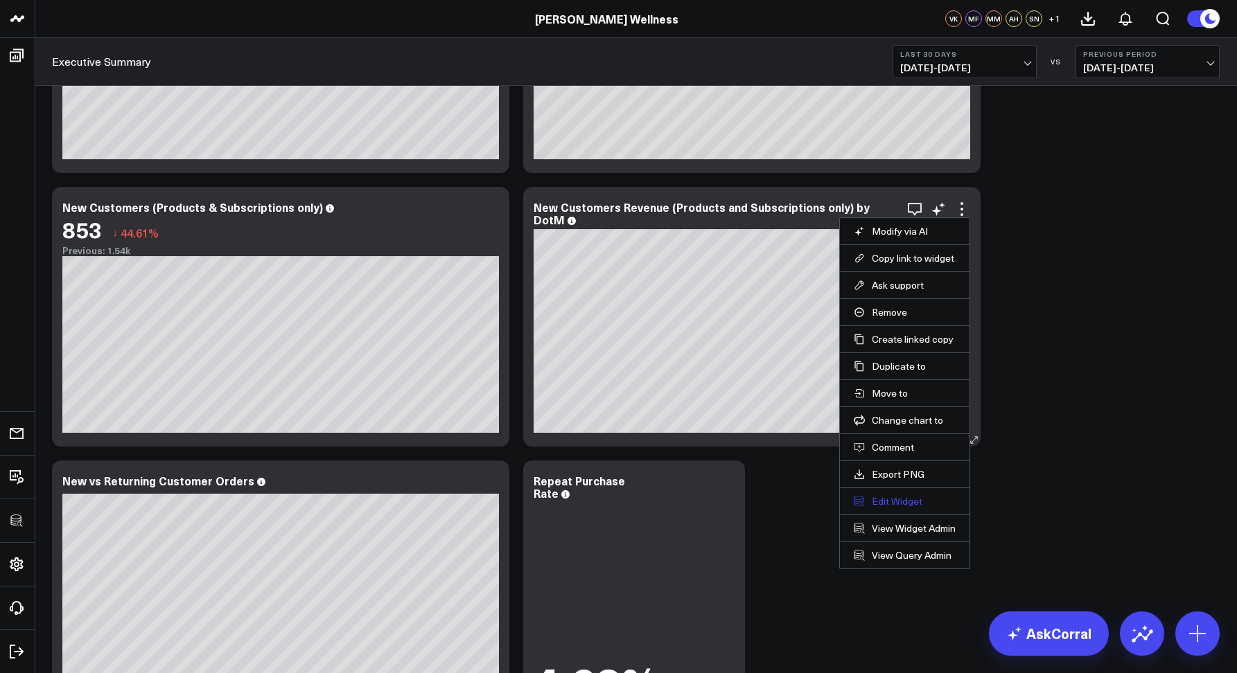
click at [899, 504] on button "Edit Widget" at bounding box center [905, 501] width 102 height 12
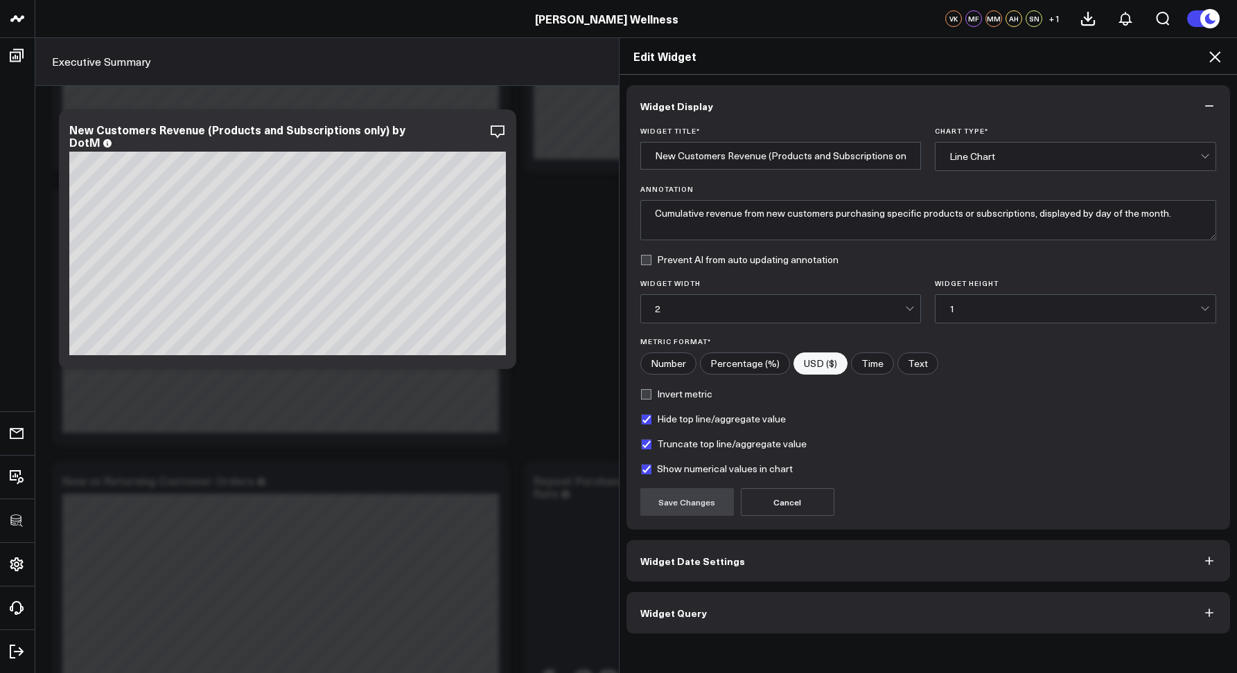
click at [770, 551] on button "Widget Date Settings" at bounding box center [928, 561] width 604 height 42
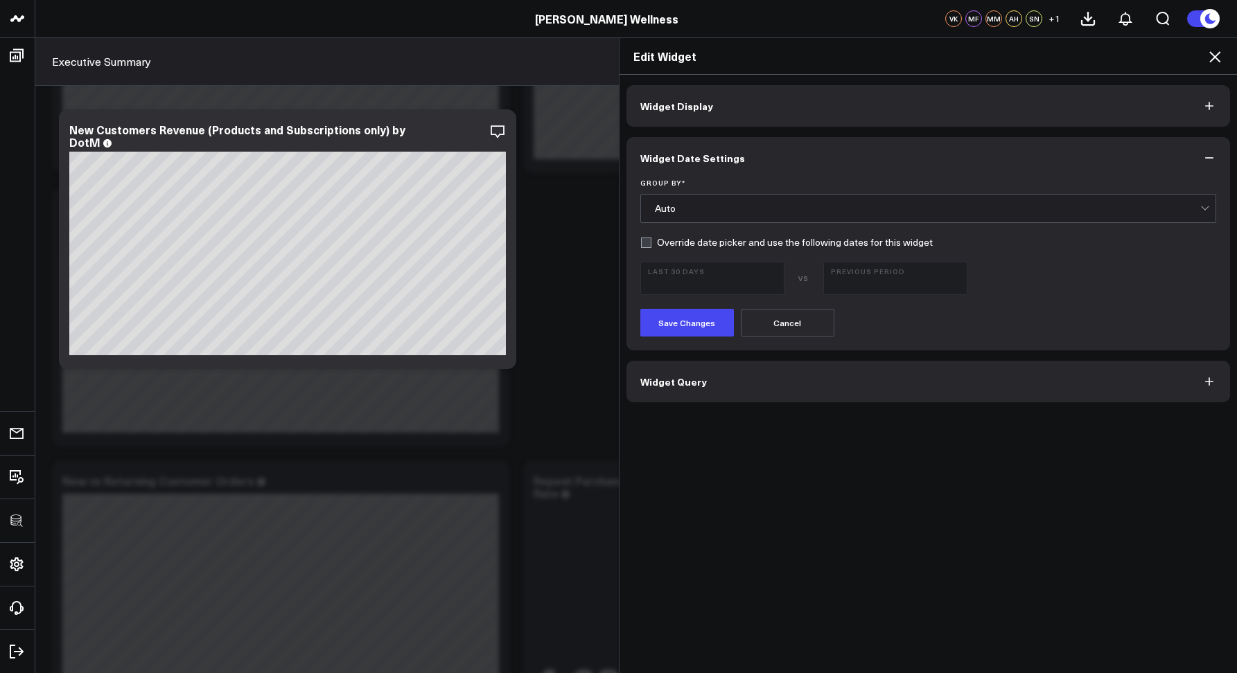
click at [1212, 61] on icon at bounding box center [1214, 56] width 17 height 17
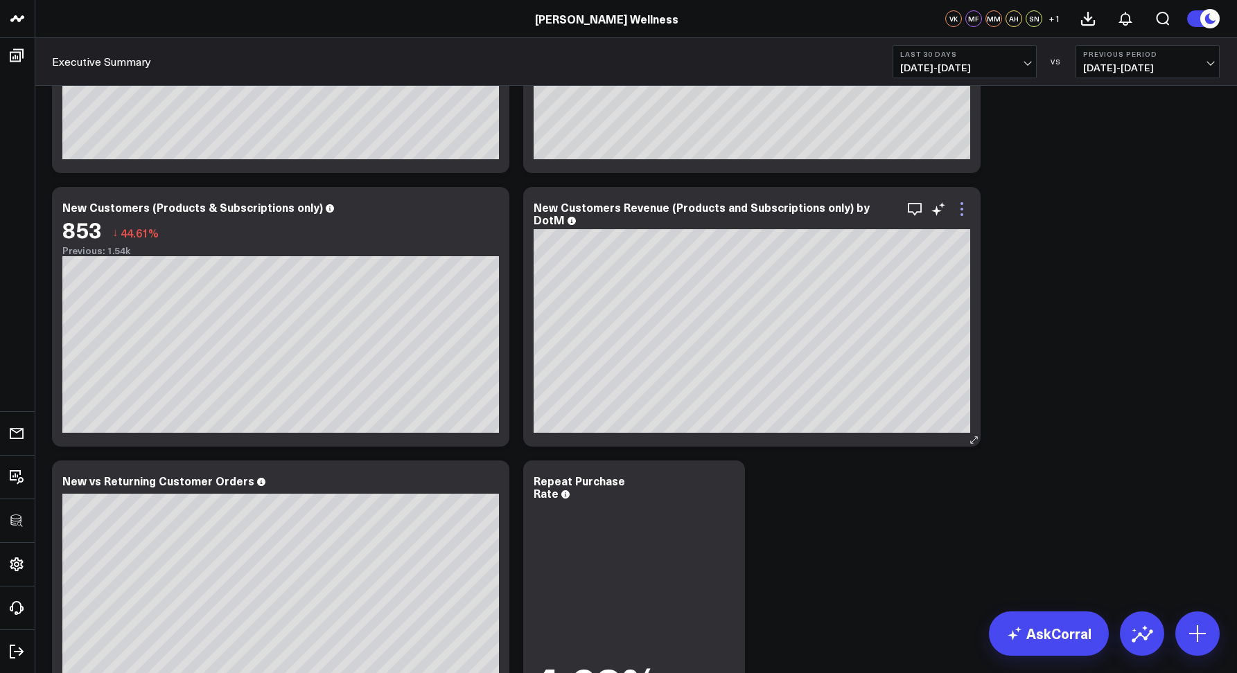
click at [959, 201] on icon at bounding box center [961, 209] width 17 height 17
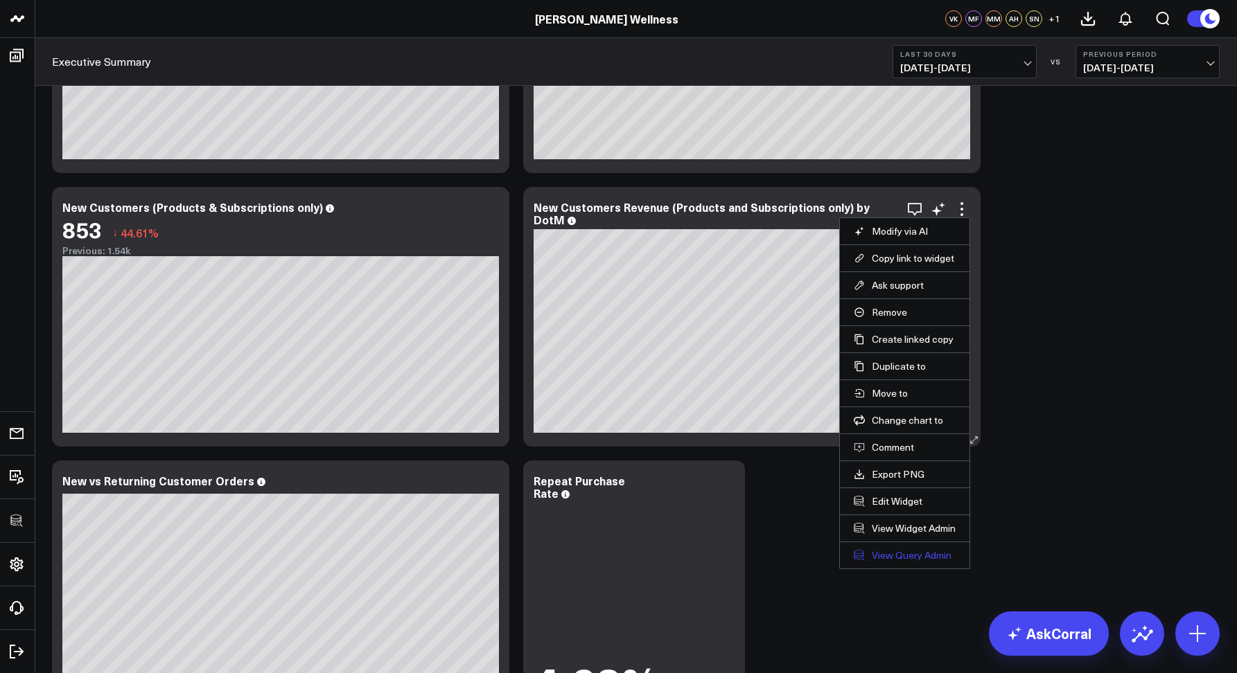
click at [896, 557] on link "View Query Admin" at bounding box center [905, 555] width 102 height 12
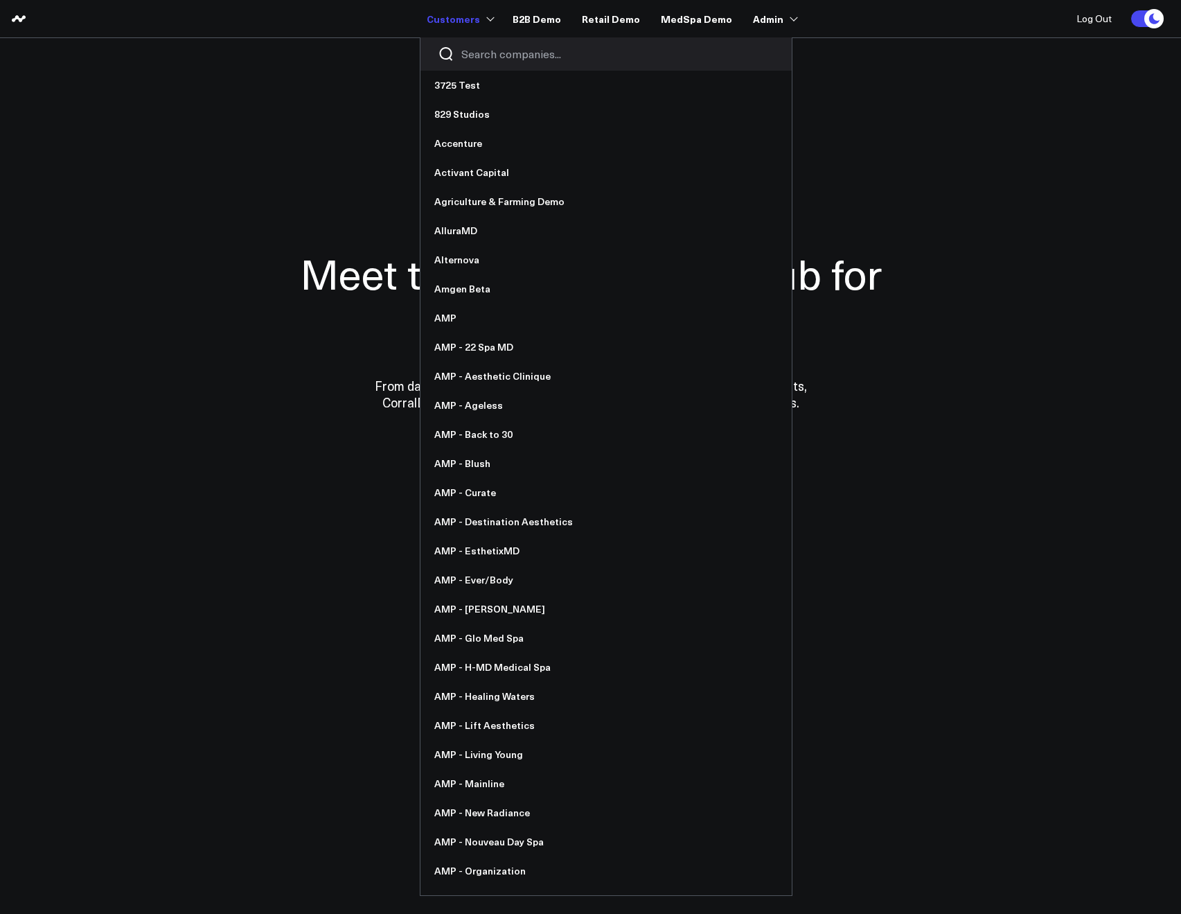
click at [480, 59] on input "Search companies input" at bounding box center [617, 53] width 313 height 15
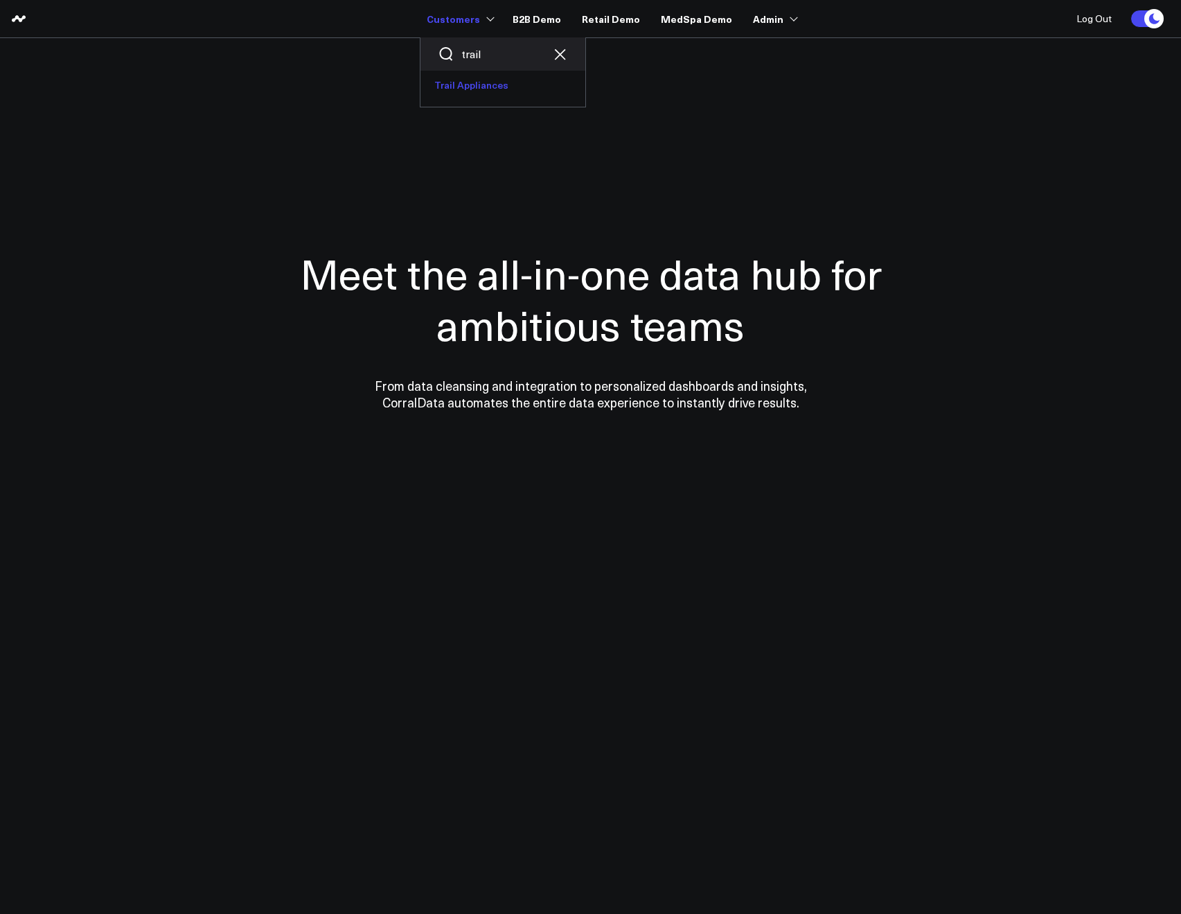
type input "trail"
click at [493, 72] on link "Trail Appliances" at bounding box center [503, 85] width 165 height 29
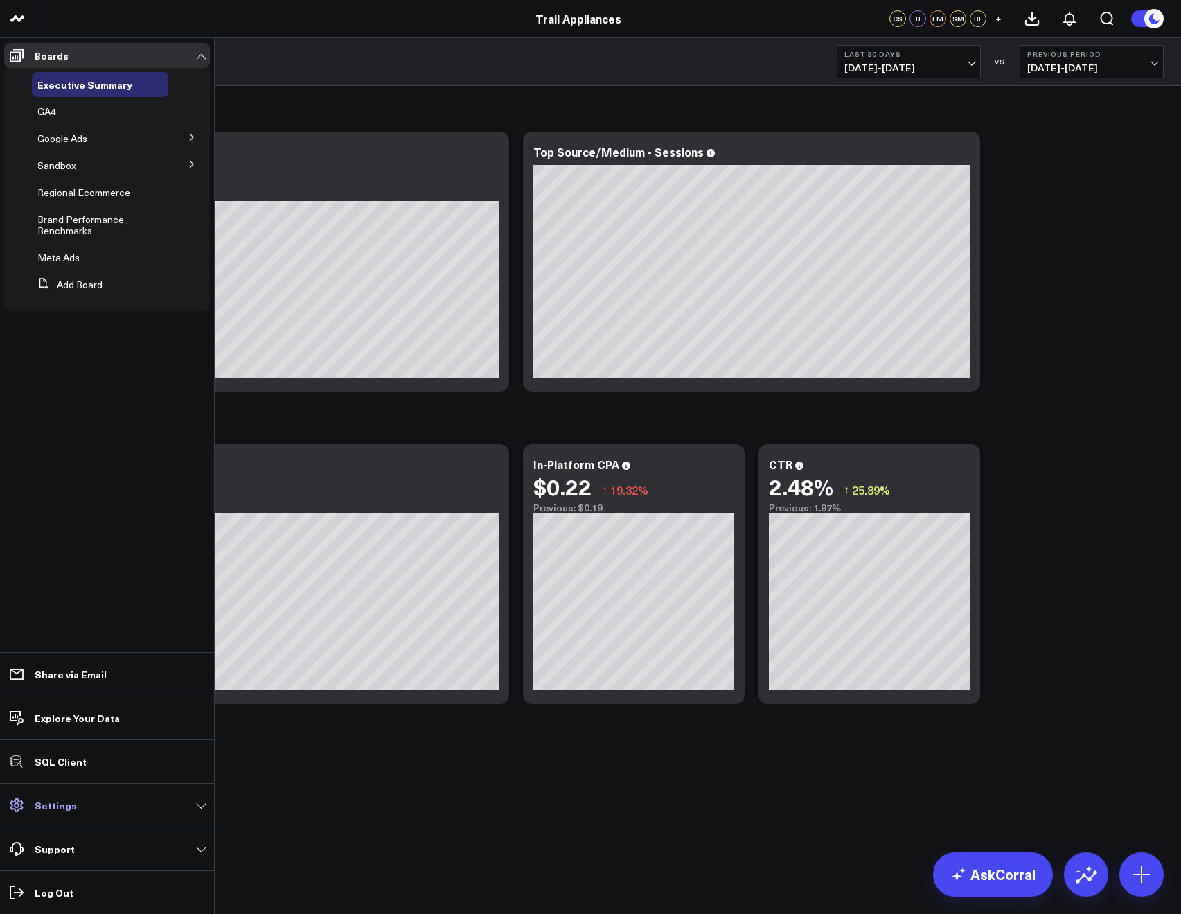
click at [74, 811] on link "Settings" at bounding box center [107, 805] width 206 height 25
click at [190, 139] on icon at bounding box center [192, 137] width 8 height 8
click at [51, 165] on span "Google Ads" at bounding box center [62, 165] width 50 height 13
